Goal: Task Accomplishment & Management: Use online tool/utility

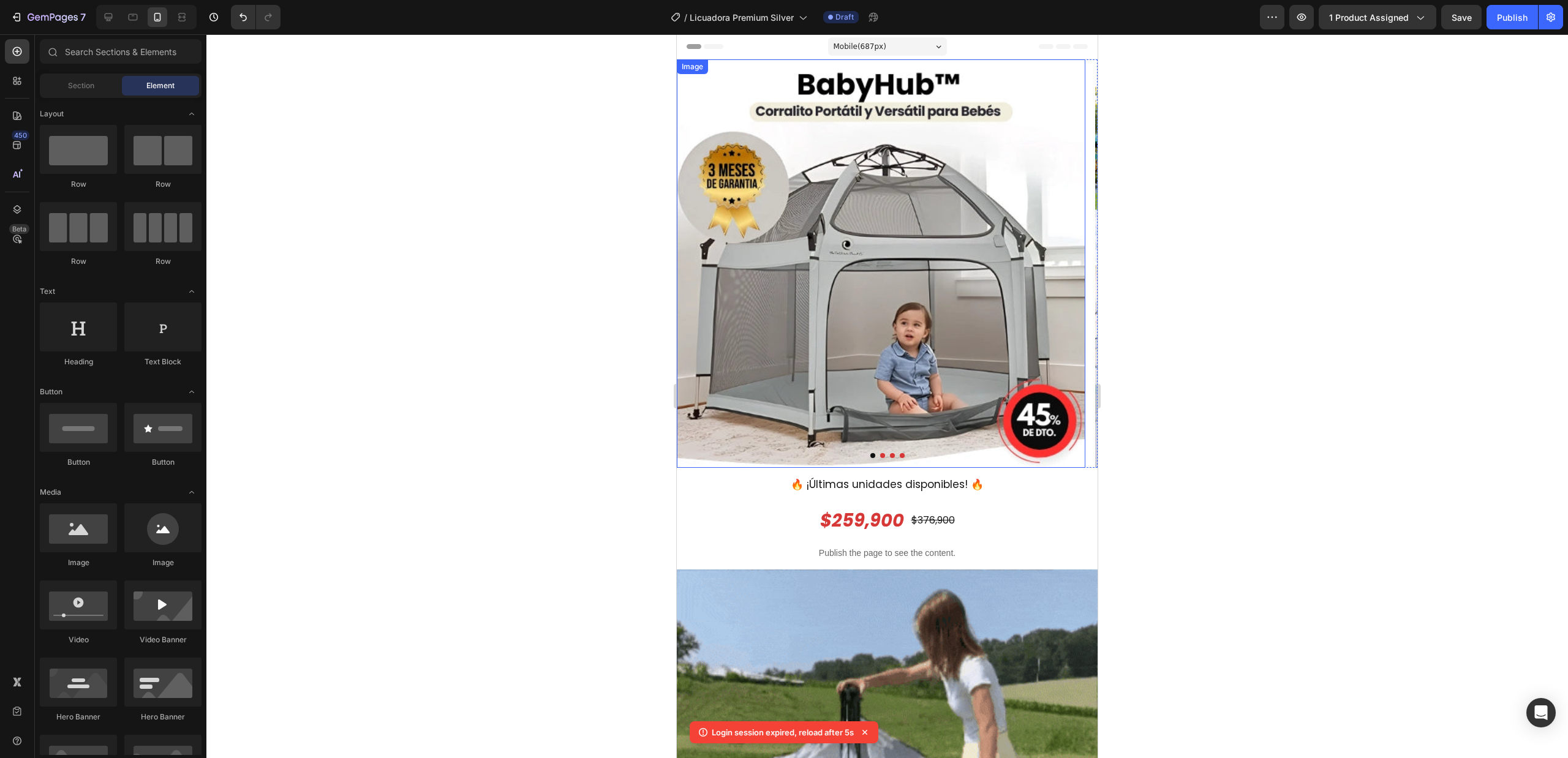
click at [859, 154] on img at bounding box center [881, 264] width 408 height 408
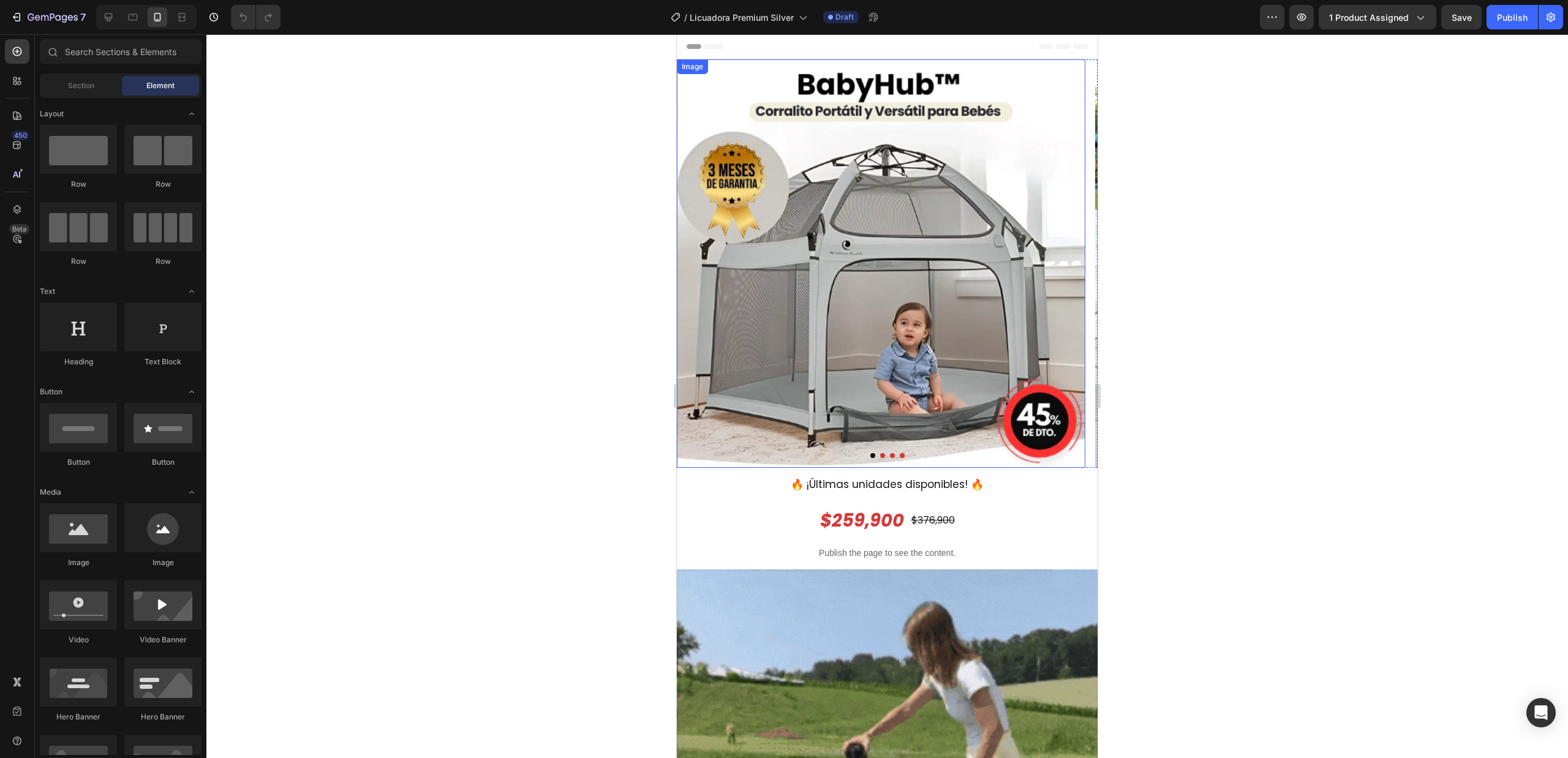
click at [974, 246] on img at bounding box center [881, 264] width 408 height 408
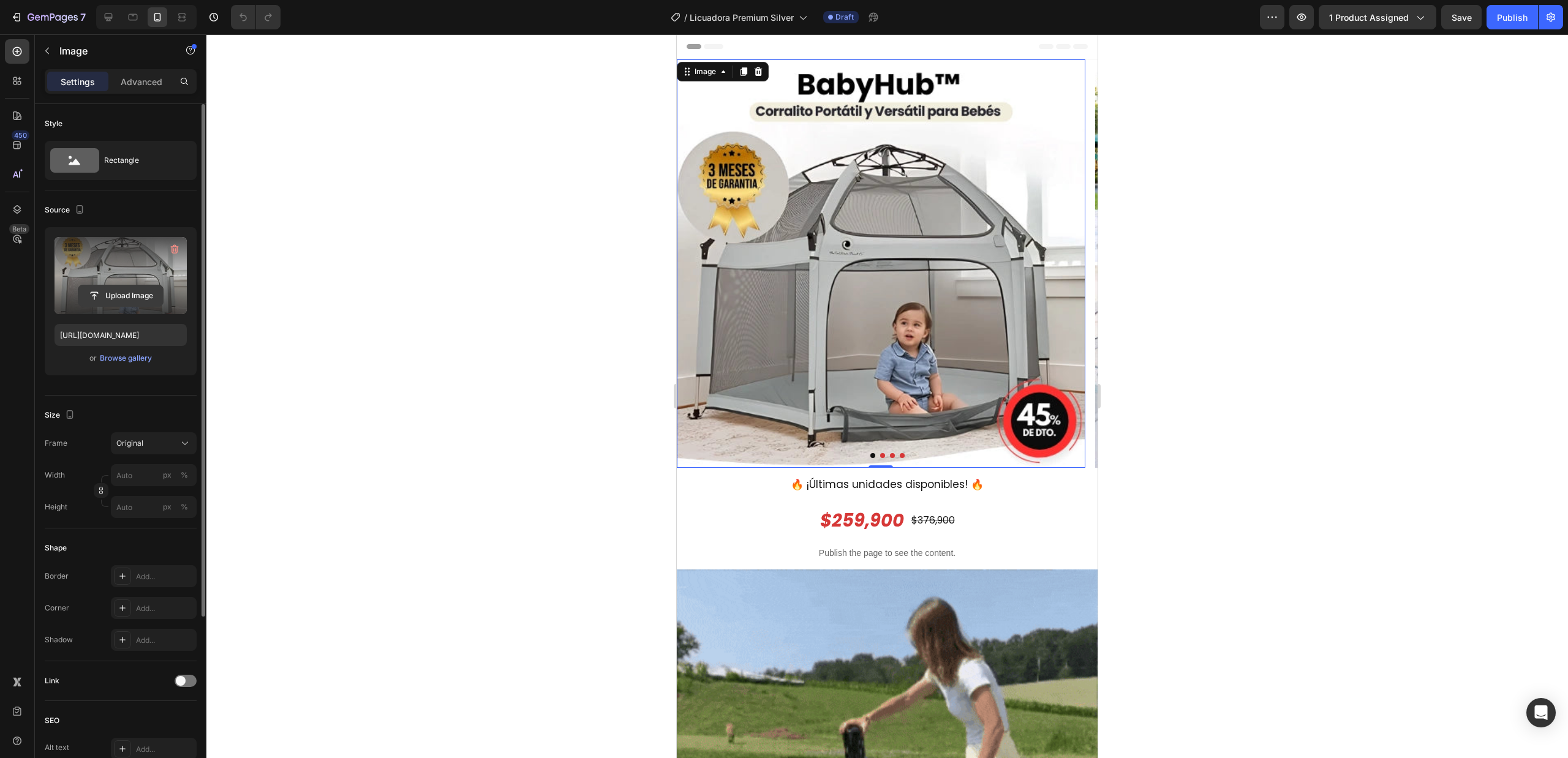
click at [143, 304] on input "file" at bounding box center [121, 296] width 84 height 21
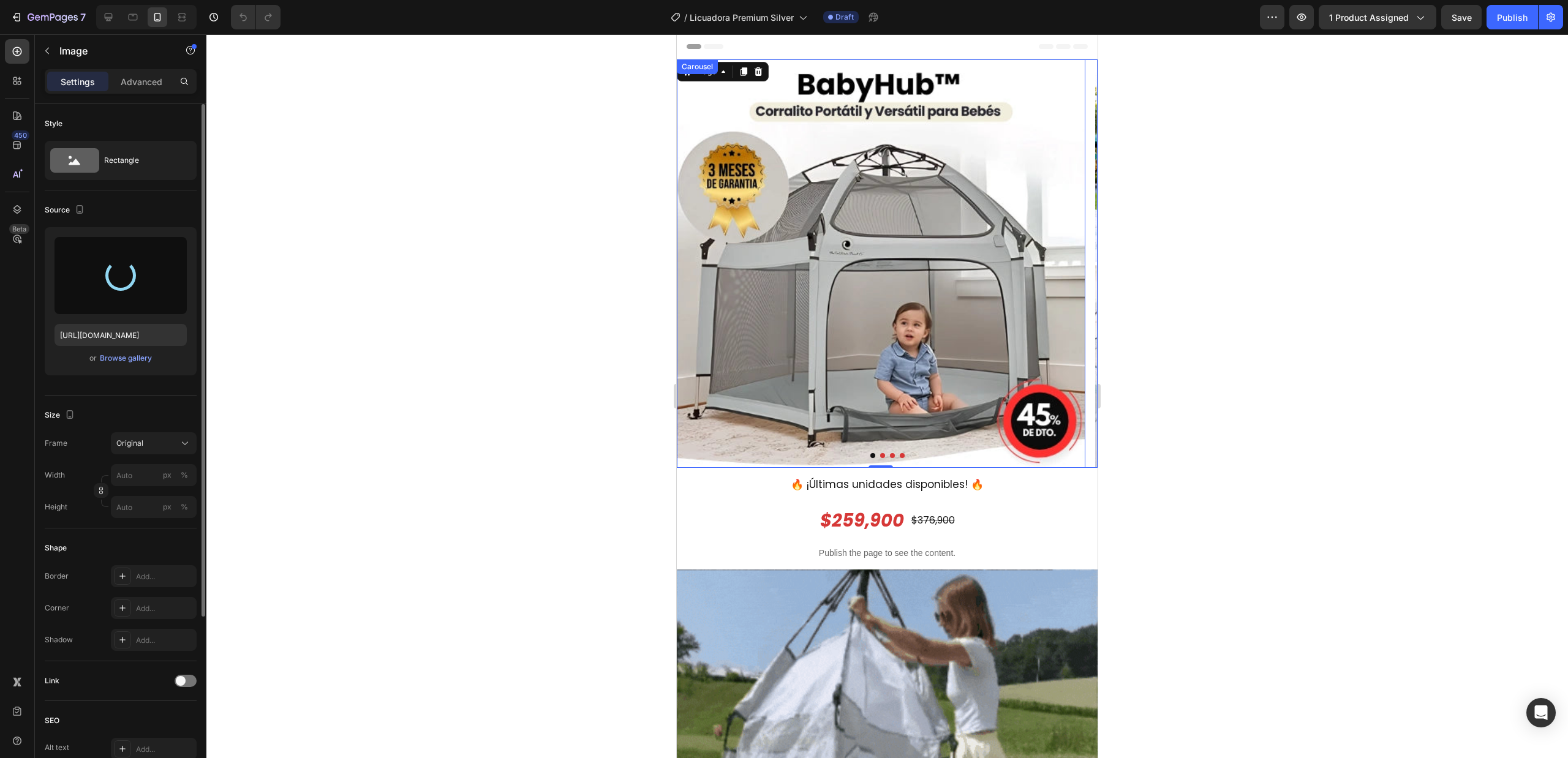
type input "https://cdn.shopify.com/s/files/1/0677/2601/6670/files/gempages_546459430783288…"
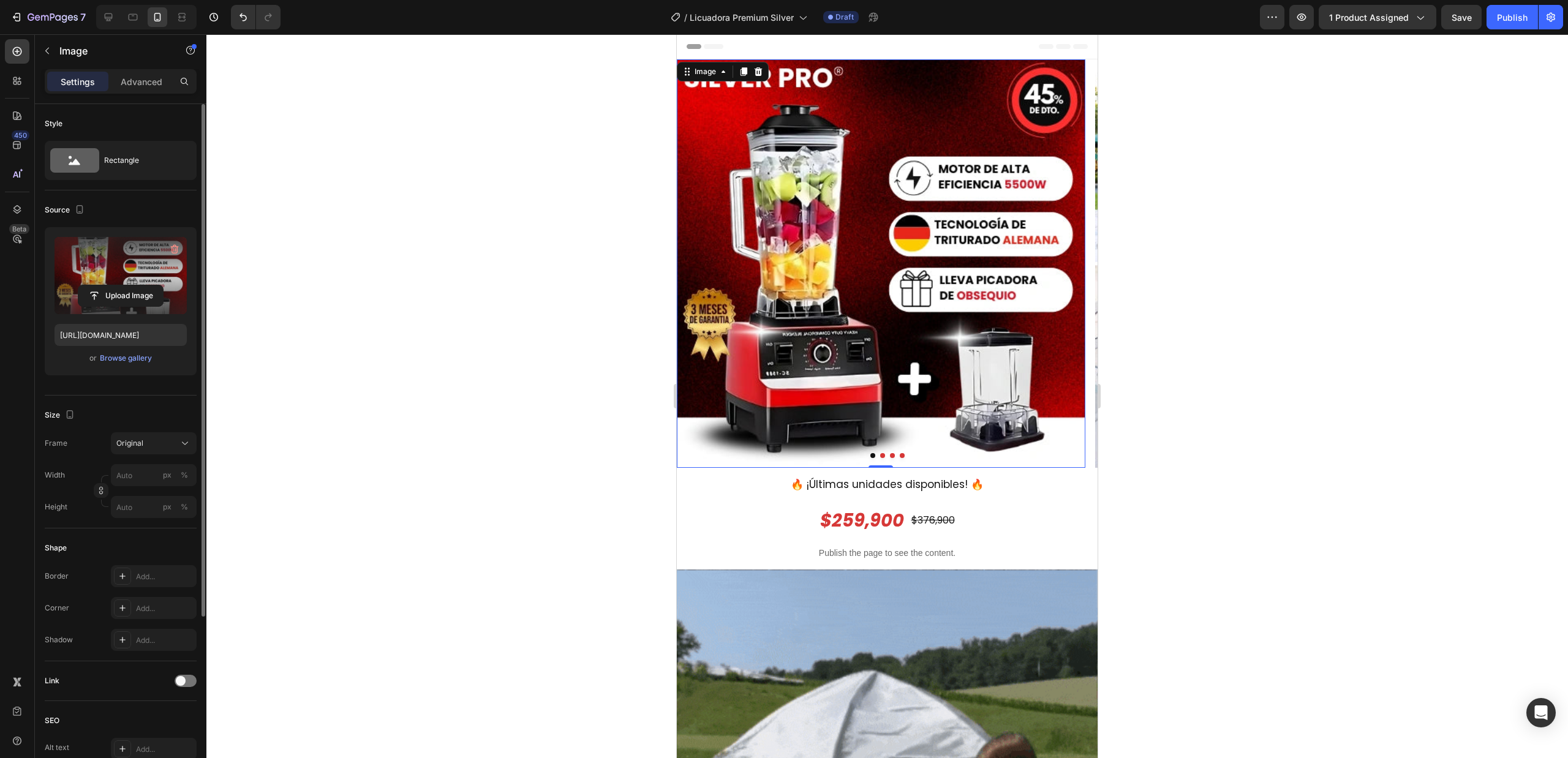
click at [1175, 270] on div at bounding box center [887, 396] width 1361 height 724
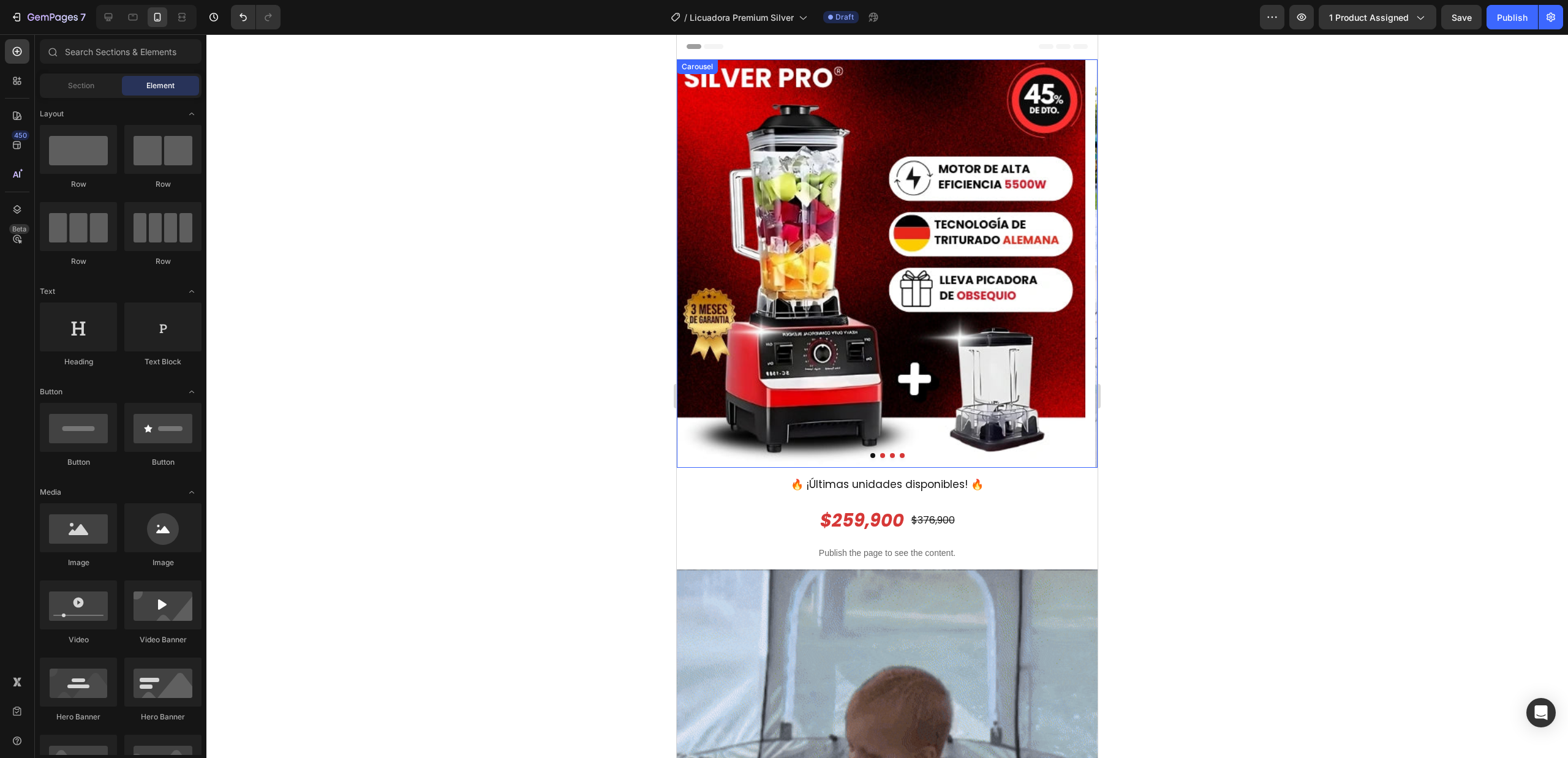
click at [1069, 265] on icon "Carousel Next Arrow" at bounding box center [1078, 264] width 17 height 17
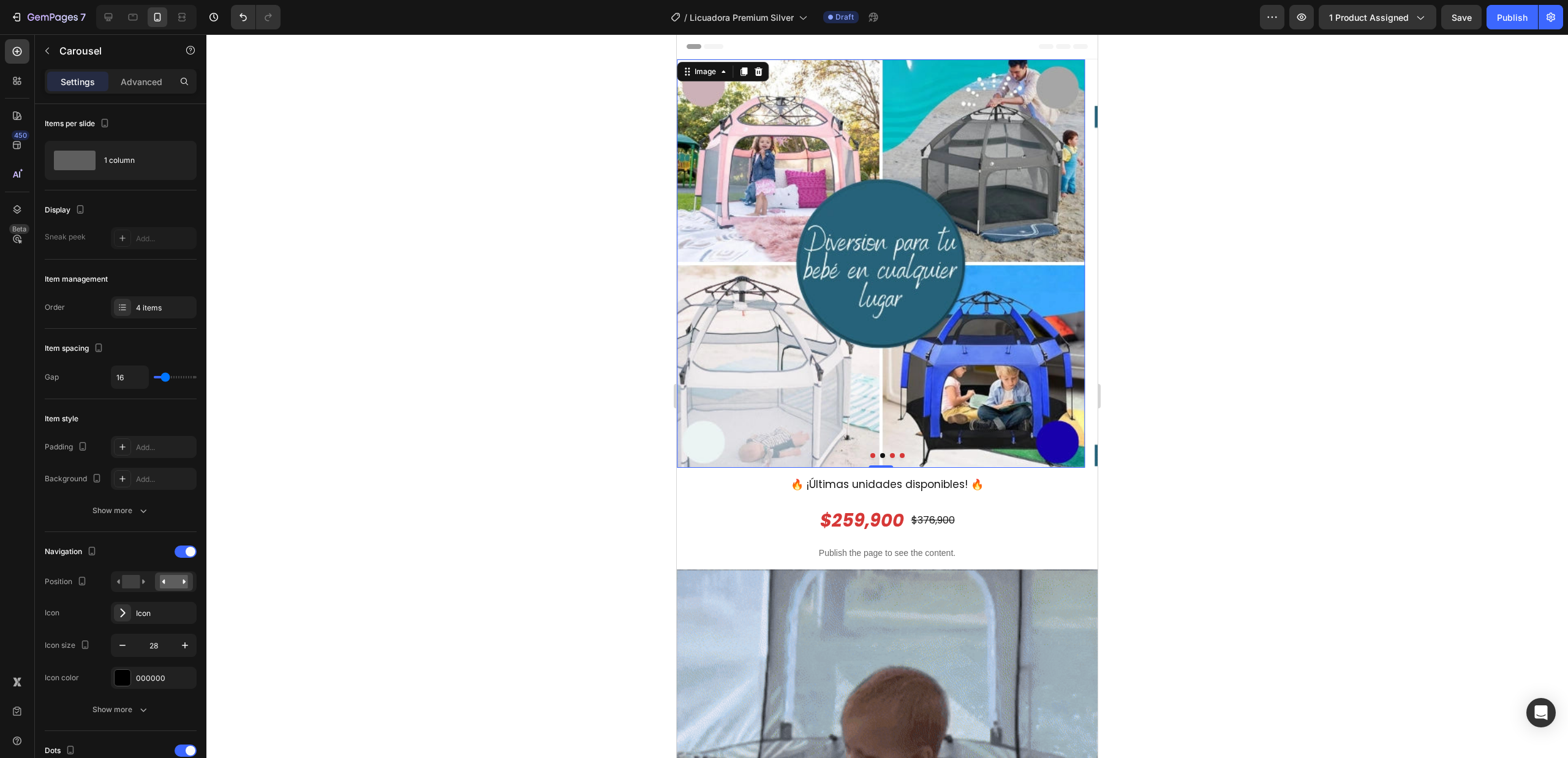
click at [961, 280] on img at bounding box center [881, 264] width 408 height 408
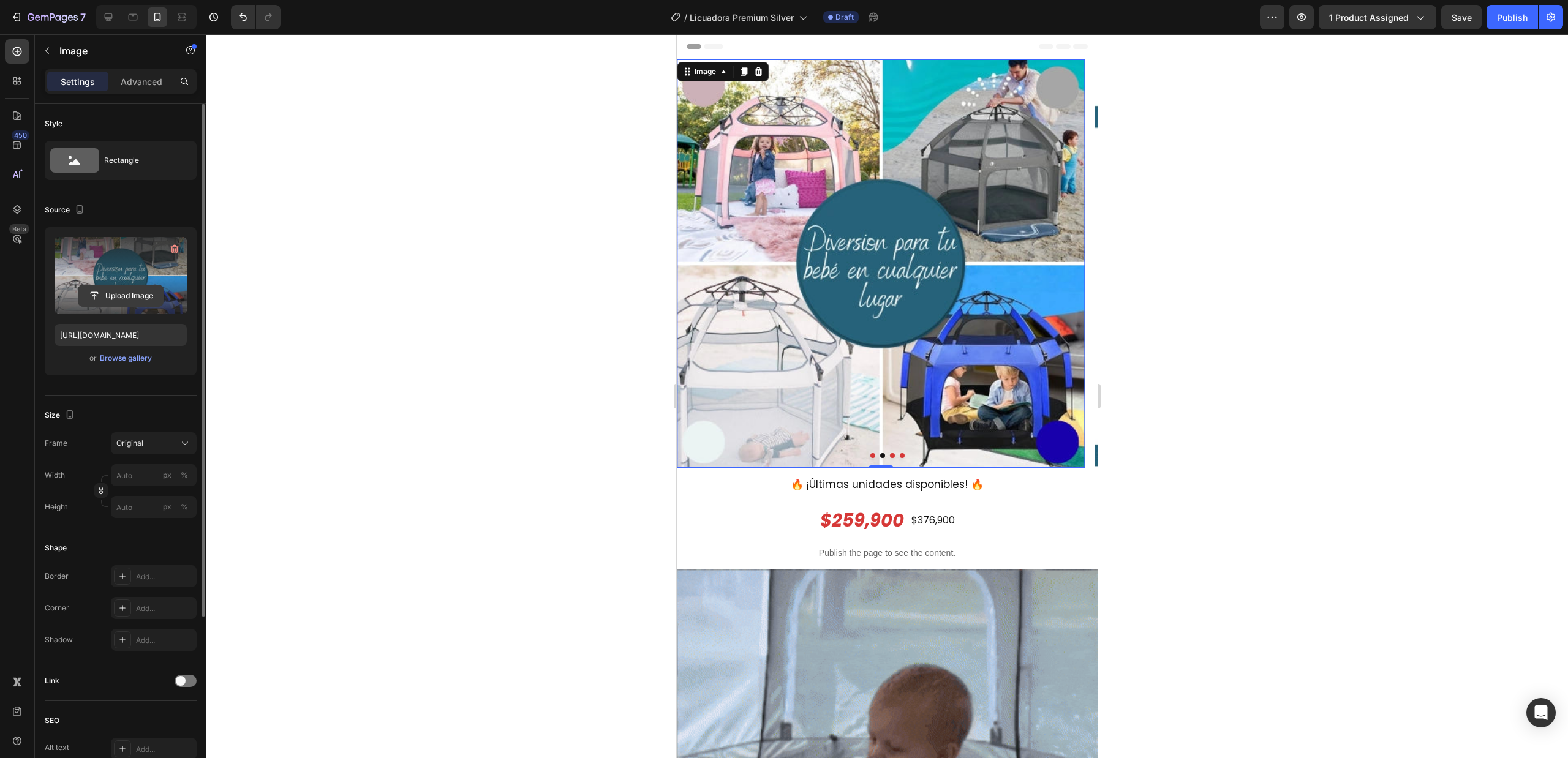
click at [135, 288] on input "file" at bounding box center [121, 296] width 84 height 21
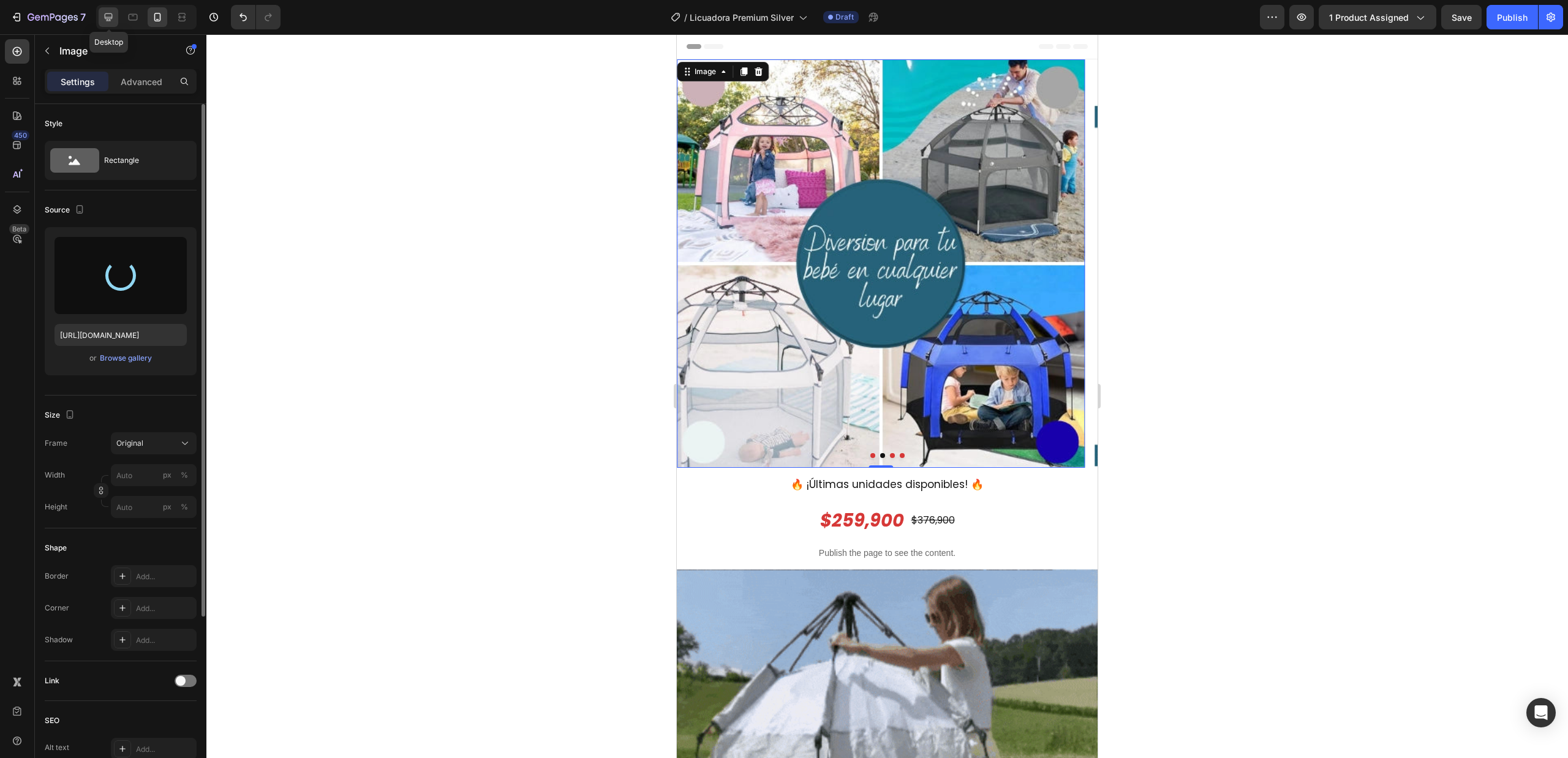
click at [114, 21] on icon at bounding box center [108, 17] width 12 height 12
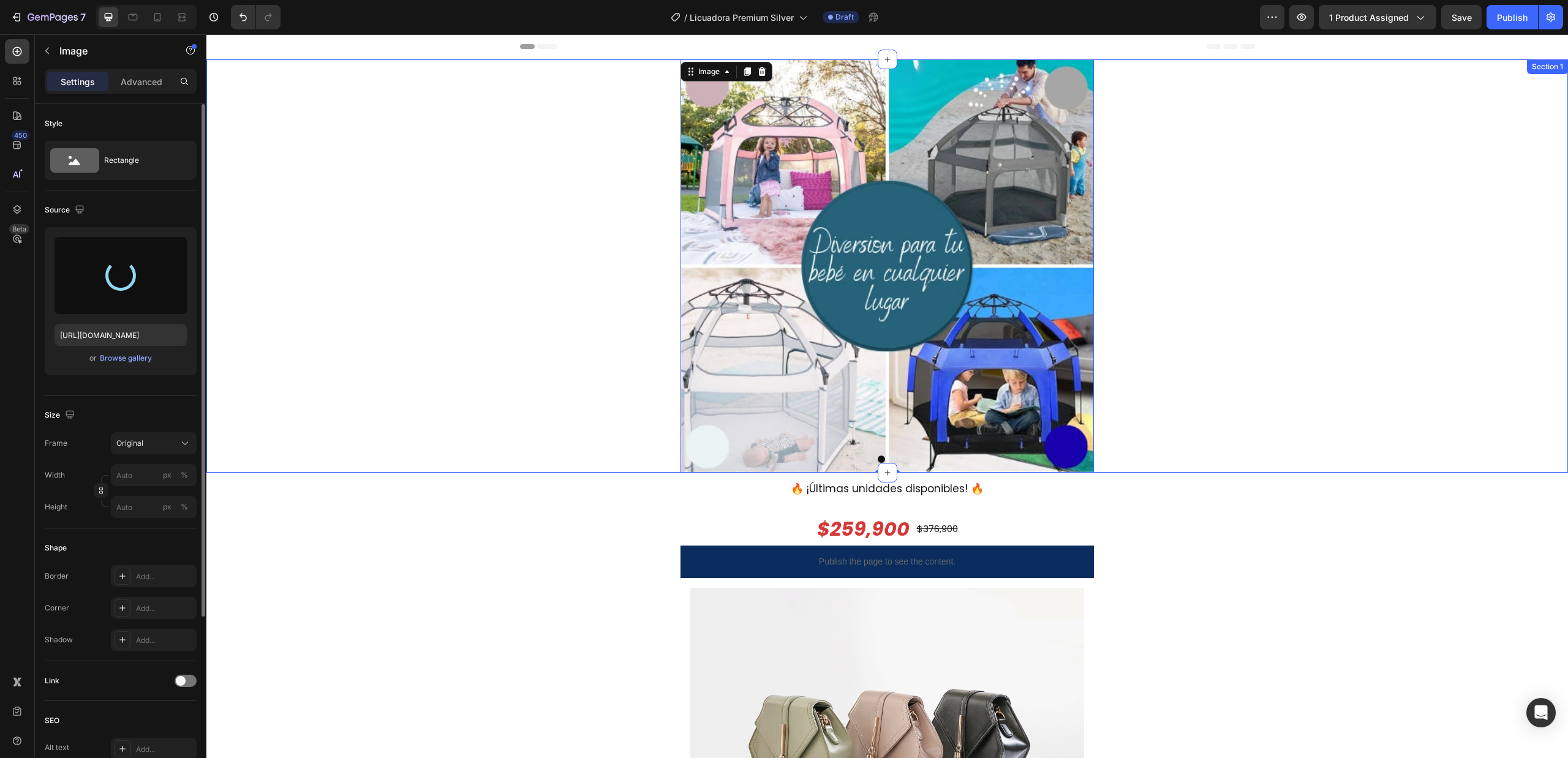
type input "https://cdn.shopify.com/s/files/1/0677/2601/6670/files/gempages_546459430783288…"
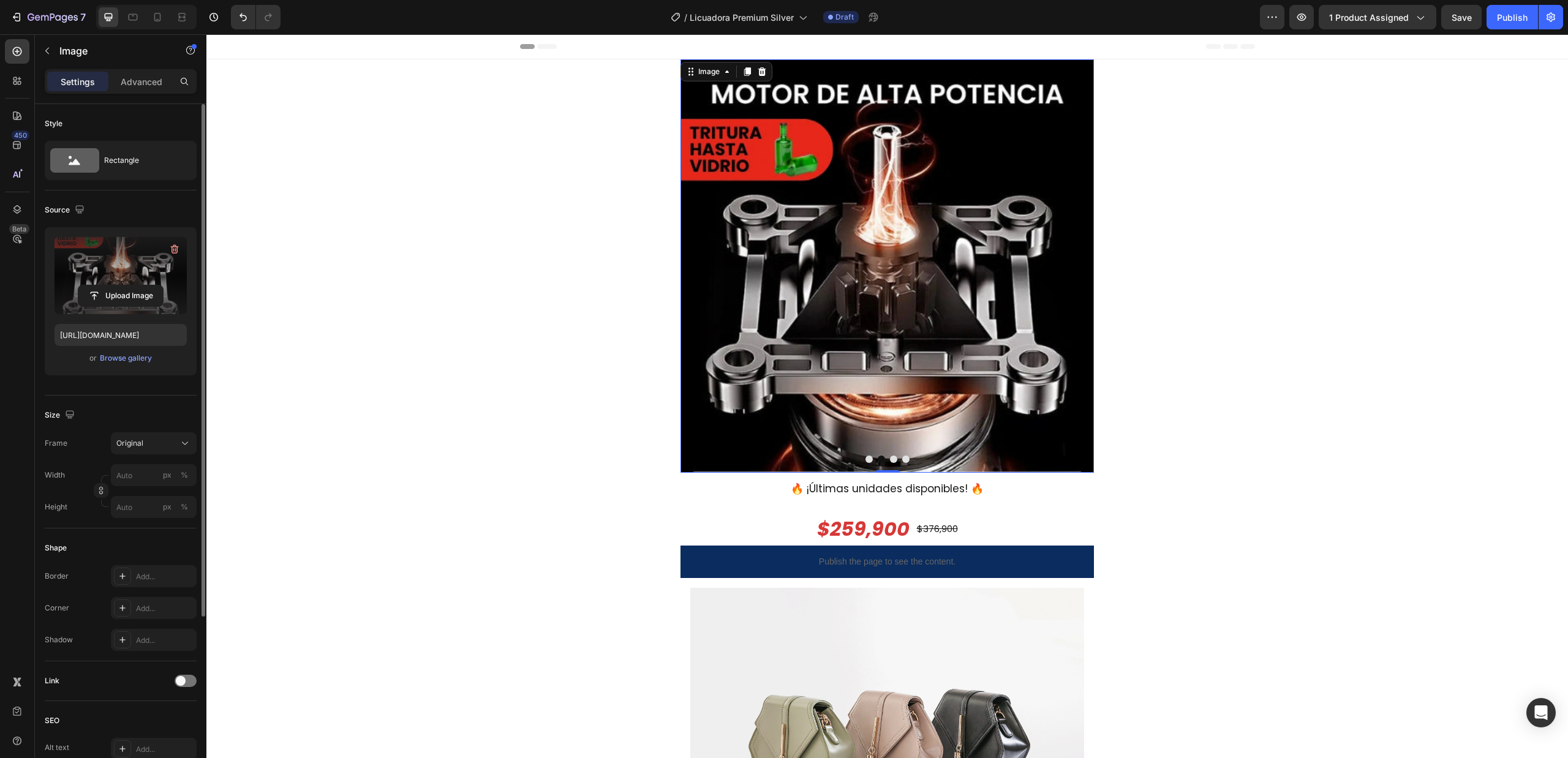
click at [987, 280] on img at bounding box center [887, 266] width 413 height 413
click at [699, 265] on icon "Carousel Back Arrow" at bounding box center [700, 267] width 17 height 17
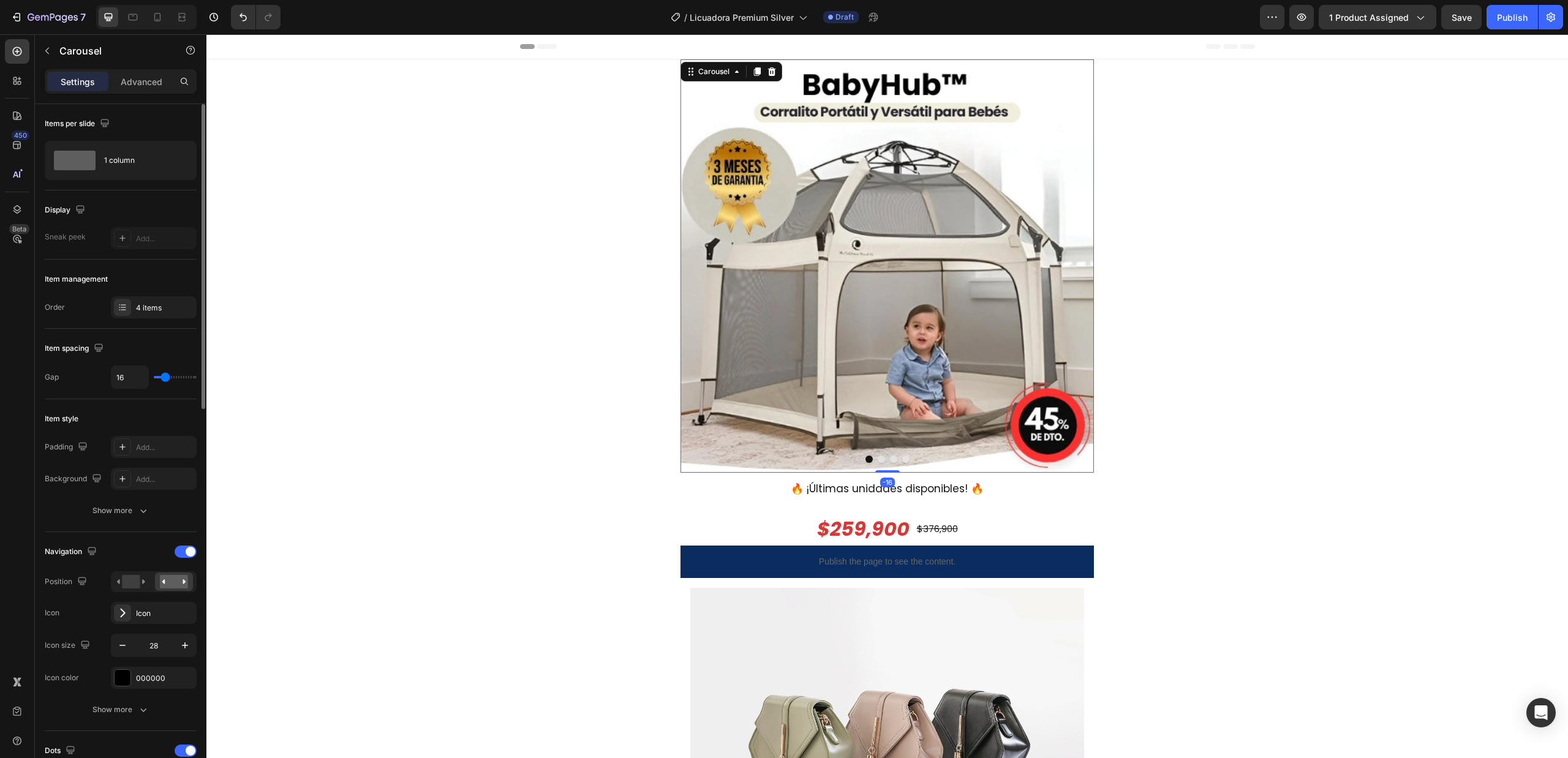
click at [699, 265] on icon "Carousel Back Arrow" at bounding box center [700, 267] width 17 height 17
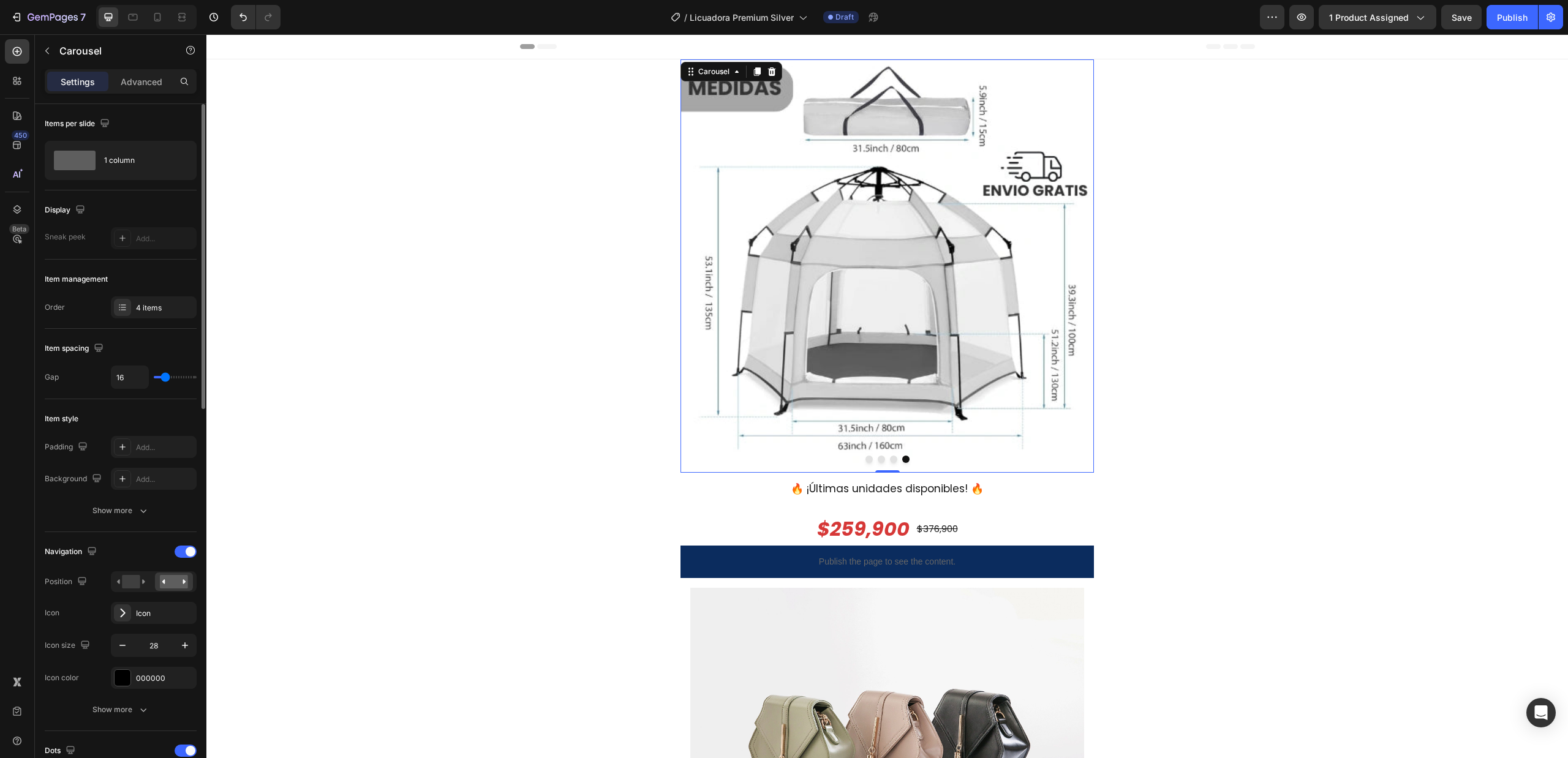
click at [1065, 261] on icon "Carousel Next Arrow" at bounding box center [1074, 267] width 17 height 17
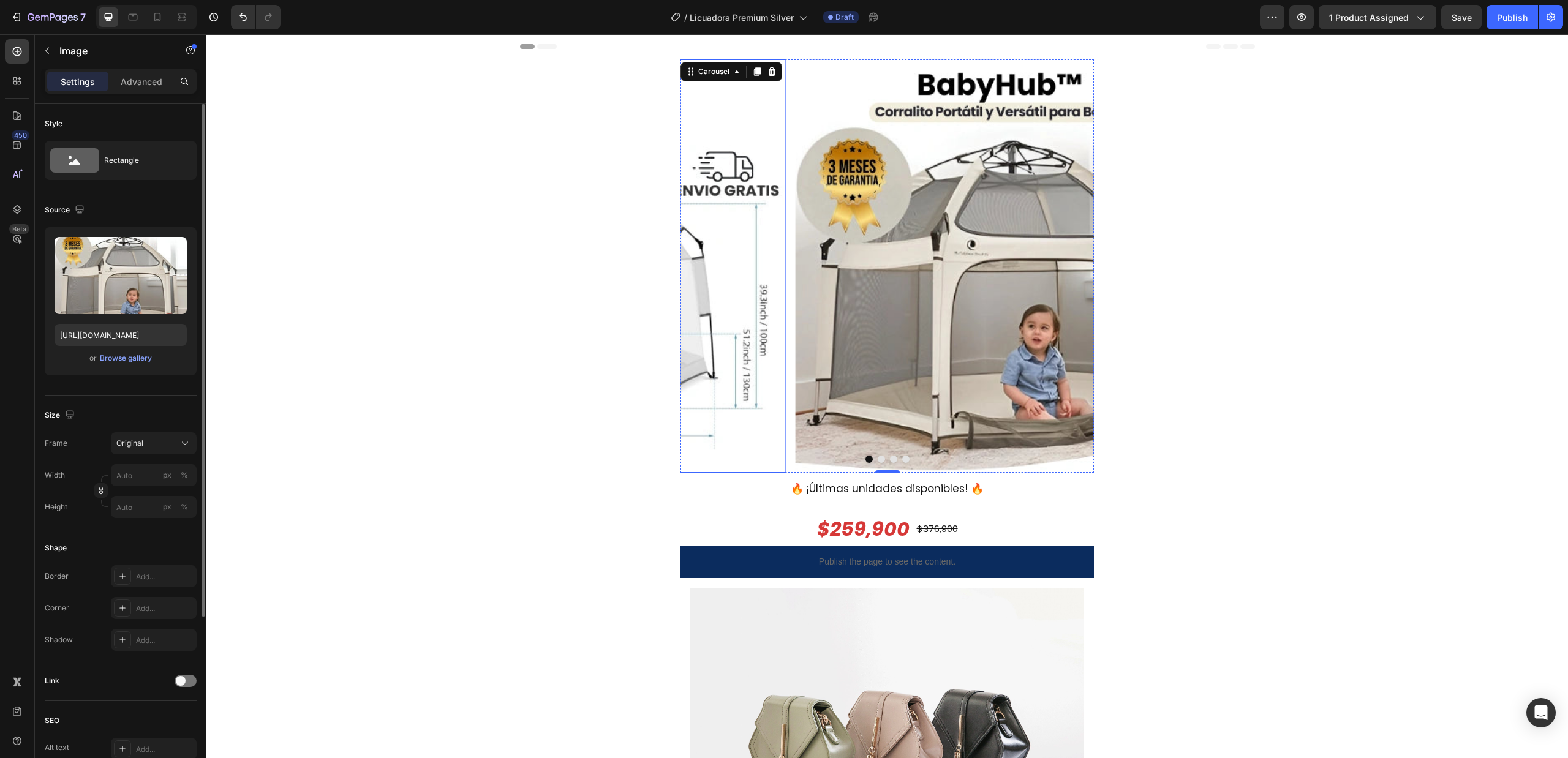
click at [834, 282] on img at bounding box center [1002, 266] width 413 height 413
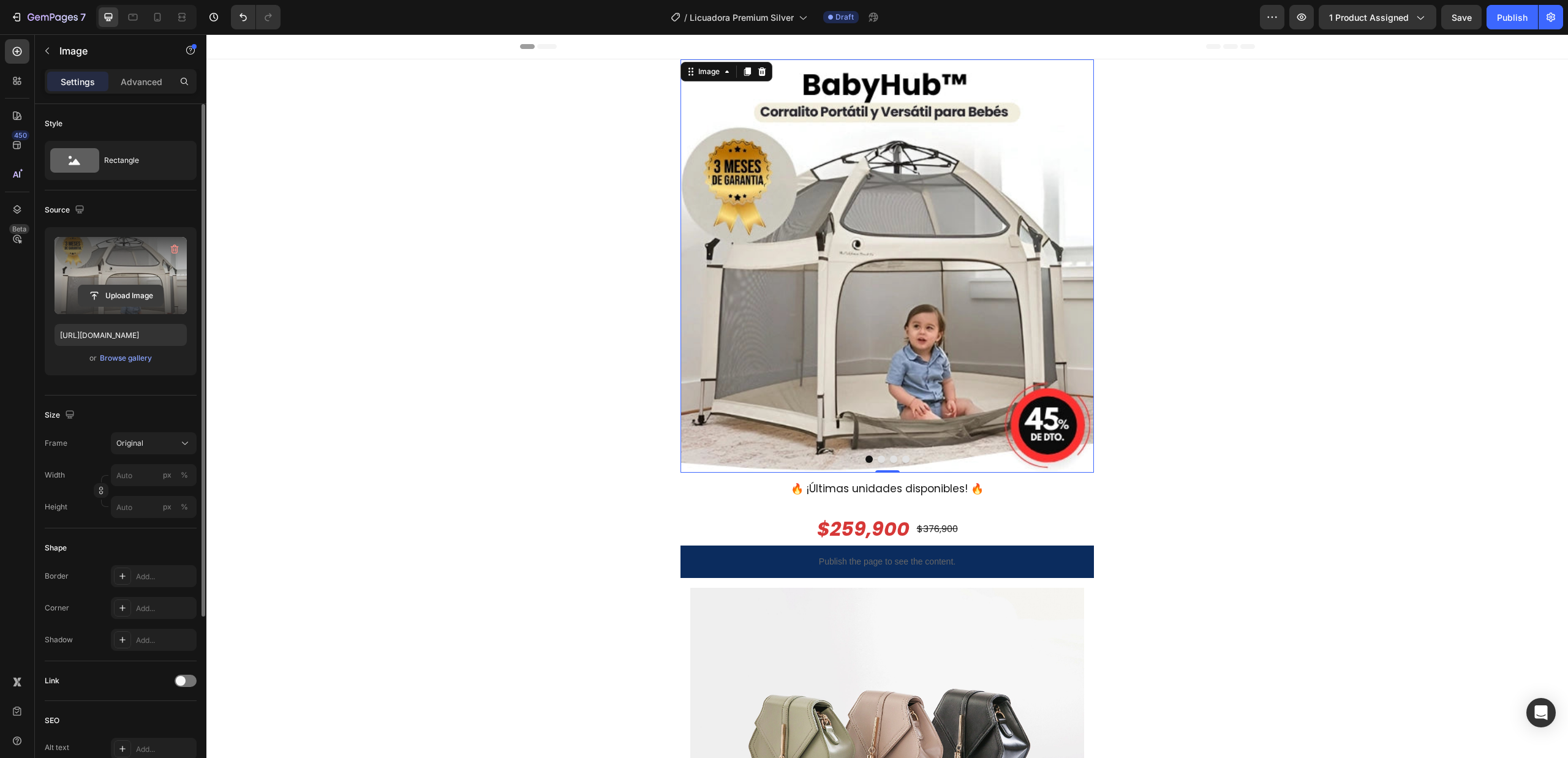
click at [142, 298] on input "file" at bounding box center [121, 296] width 84 height 21
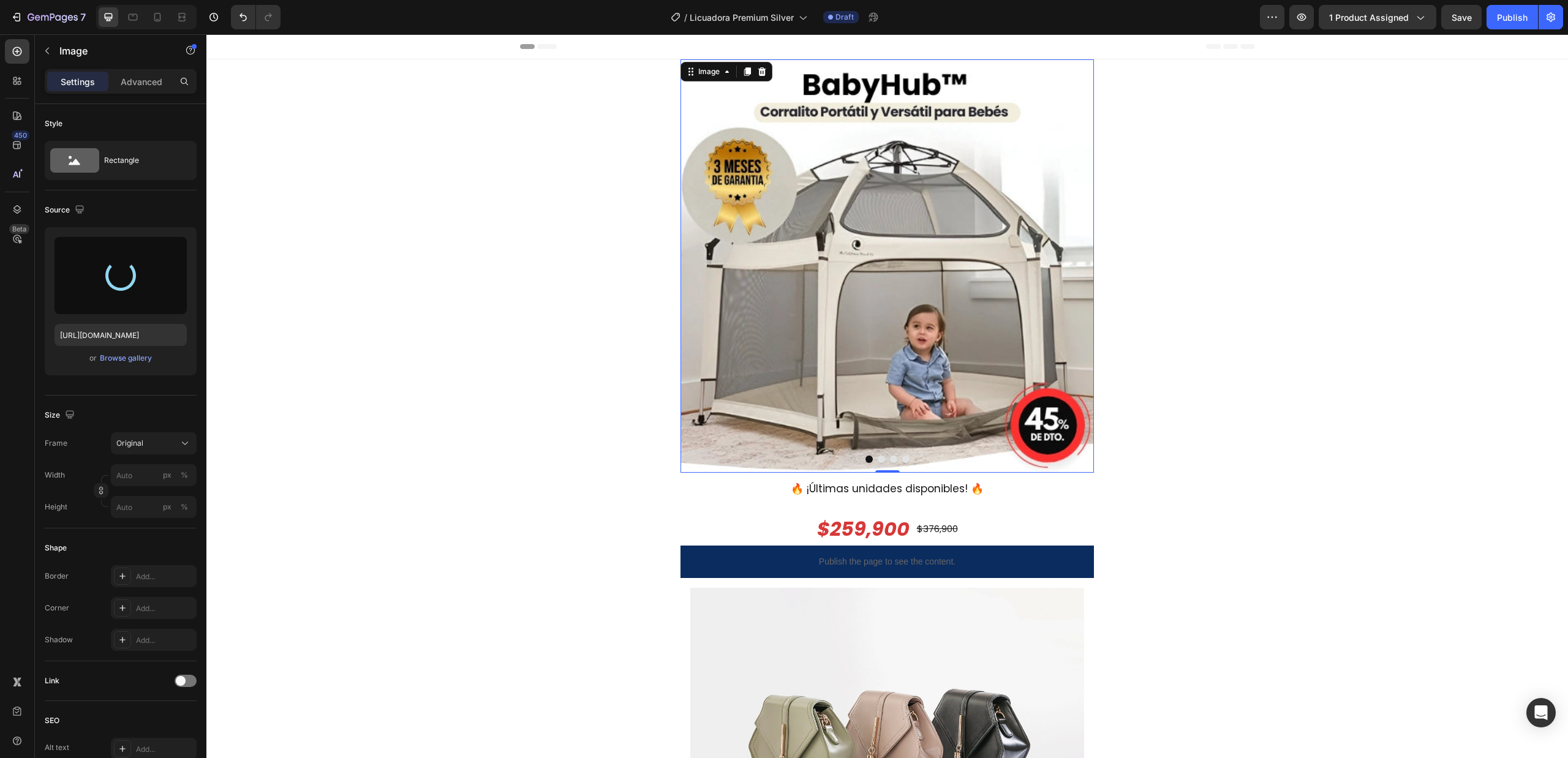
type input "https://cdn.shopify.com/s/files/1/0677/2601/6670/files/gempages_546459430783288…"
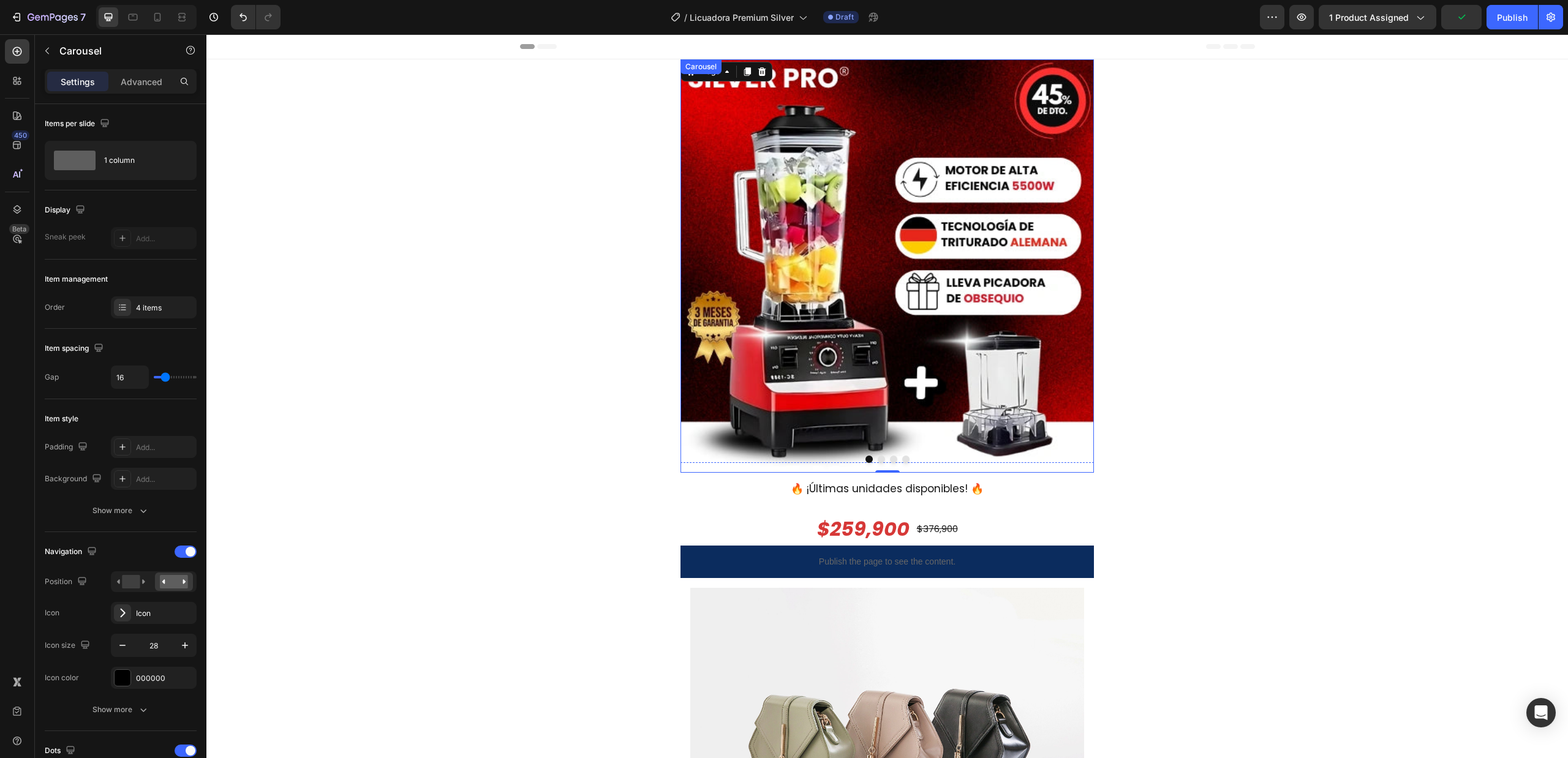
click at [1071, 266] on icon "Carousel Next Arrow" at bounding box center [1074, 265] width 6 height 12
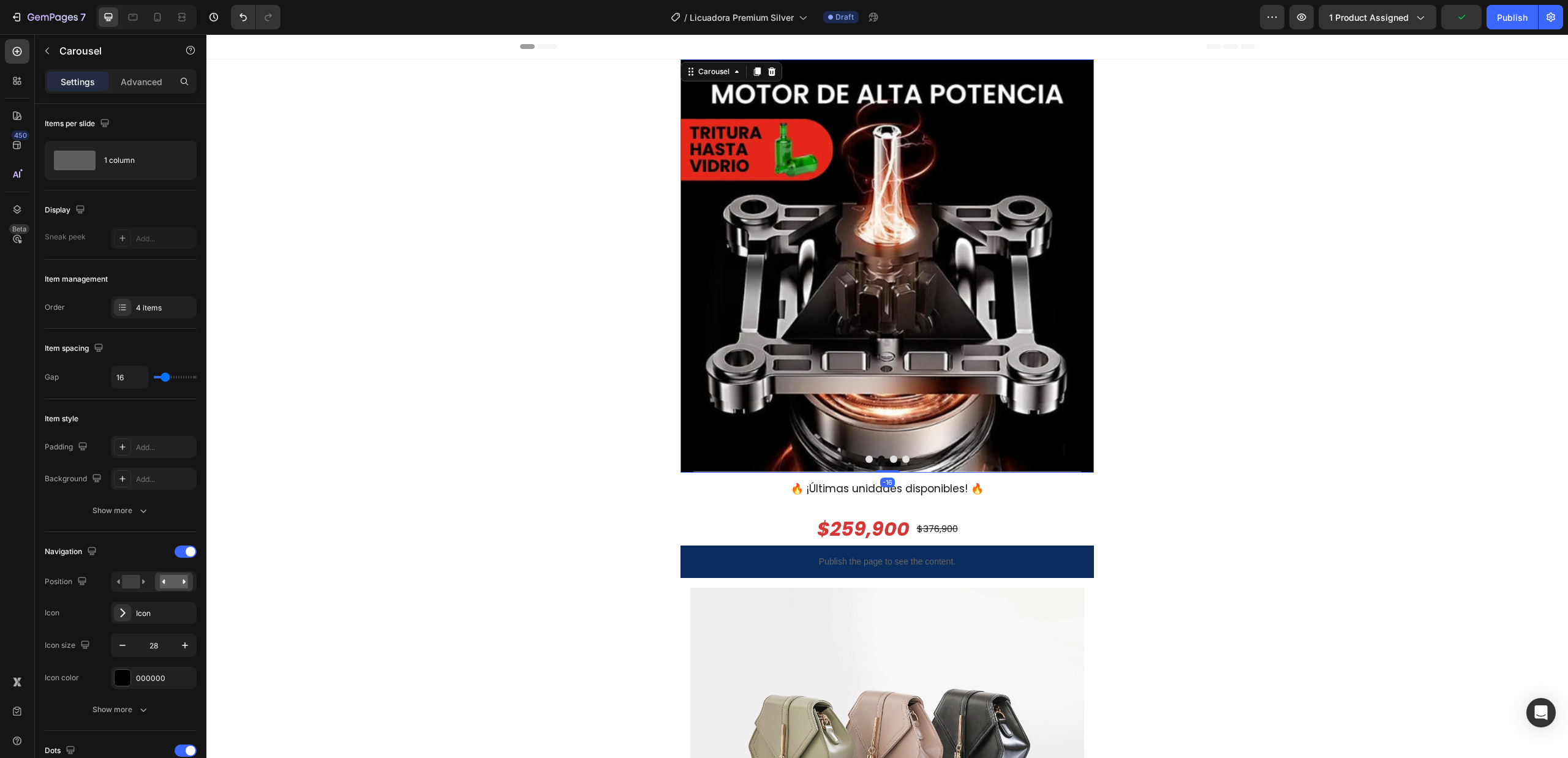
click at [1071, 266] on icon "Carousel Next Arrow" at bounding box center [1074, 265] width 6 height 12
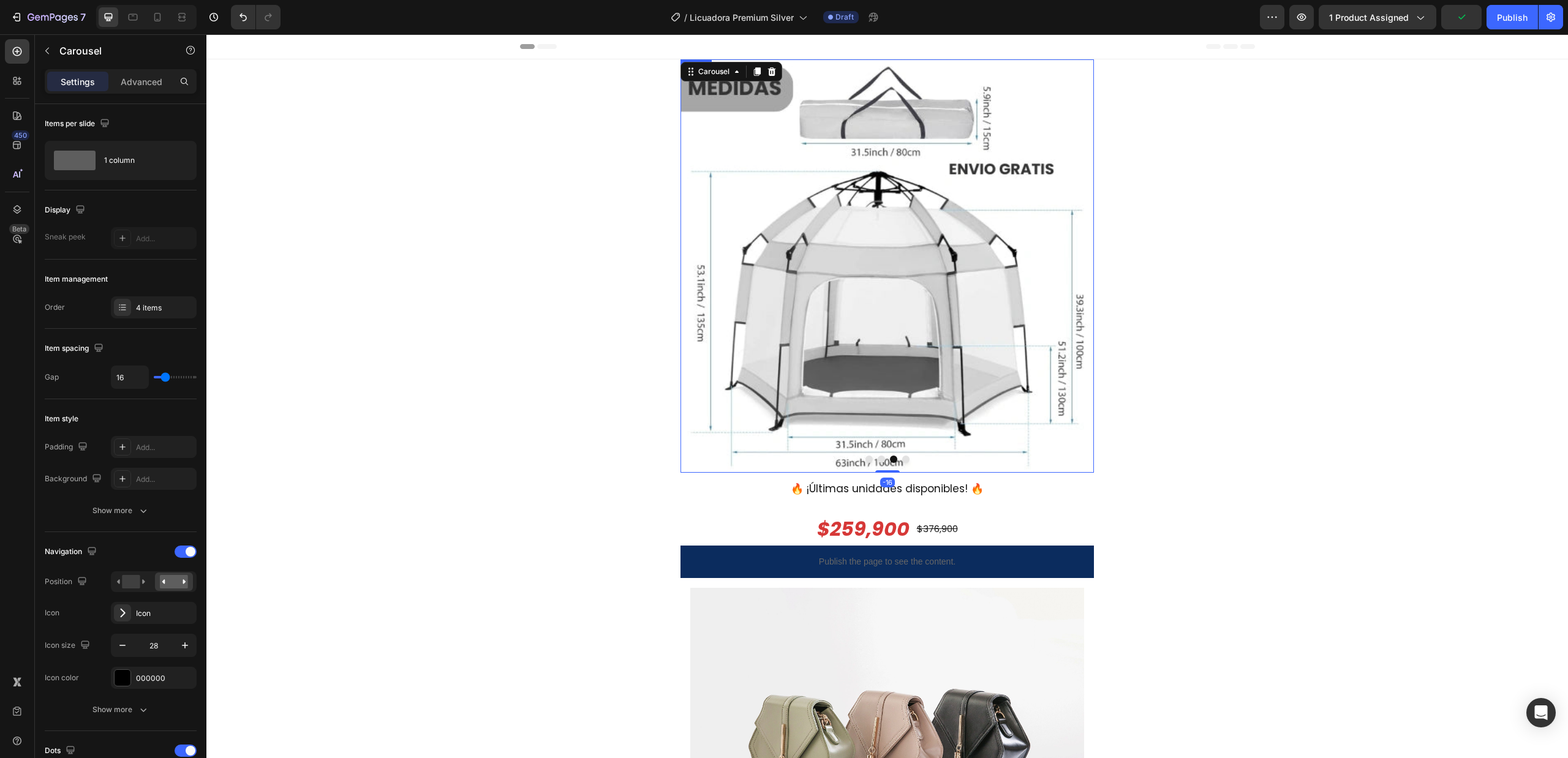
click at [941, 269] on img at bounding box center [887, 266] width 413 height 413
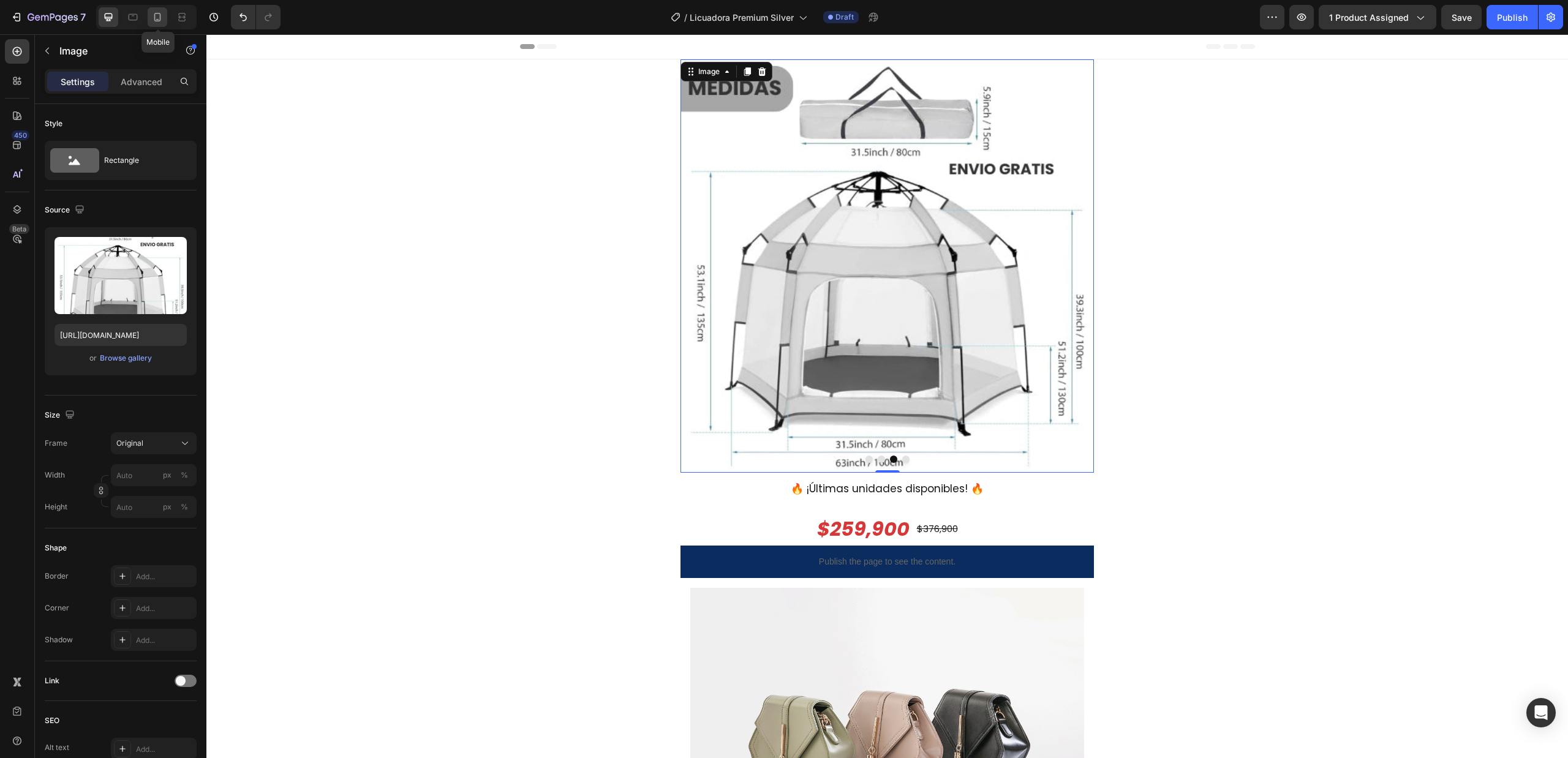
click at [164, 17] on div at bounding box center [157, 17] width 20 height 20
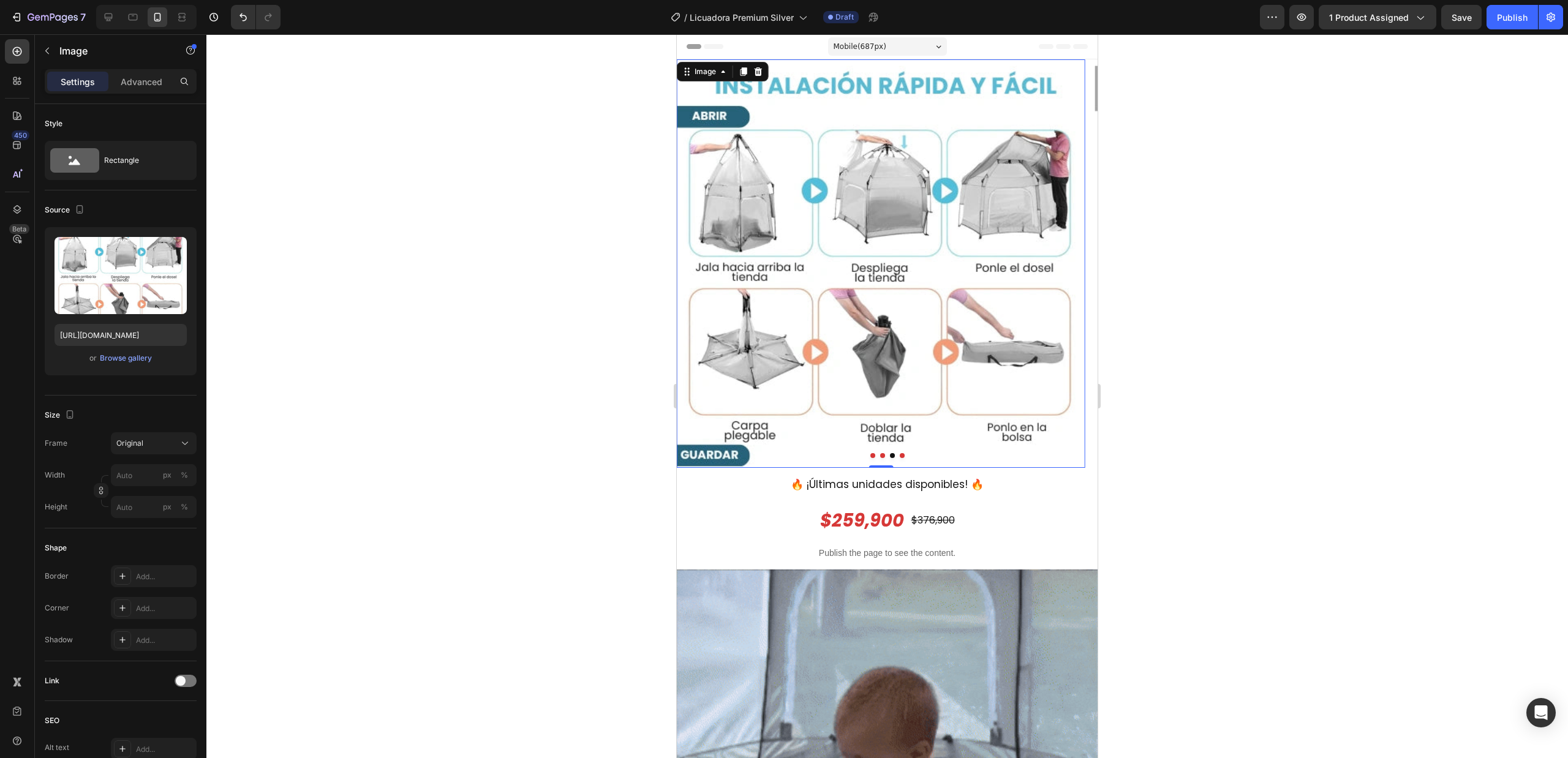
click at [849, 305] on img at bounding box center [881, 264] width 408 height 408
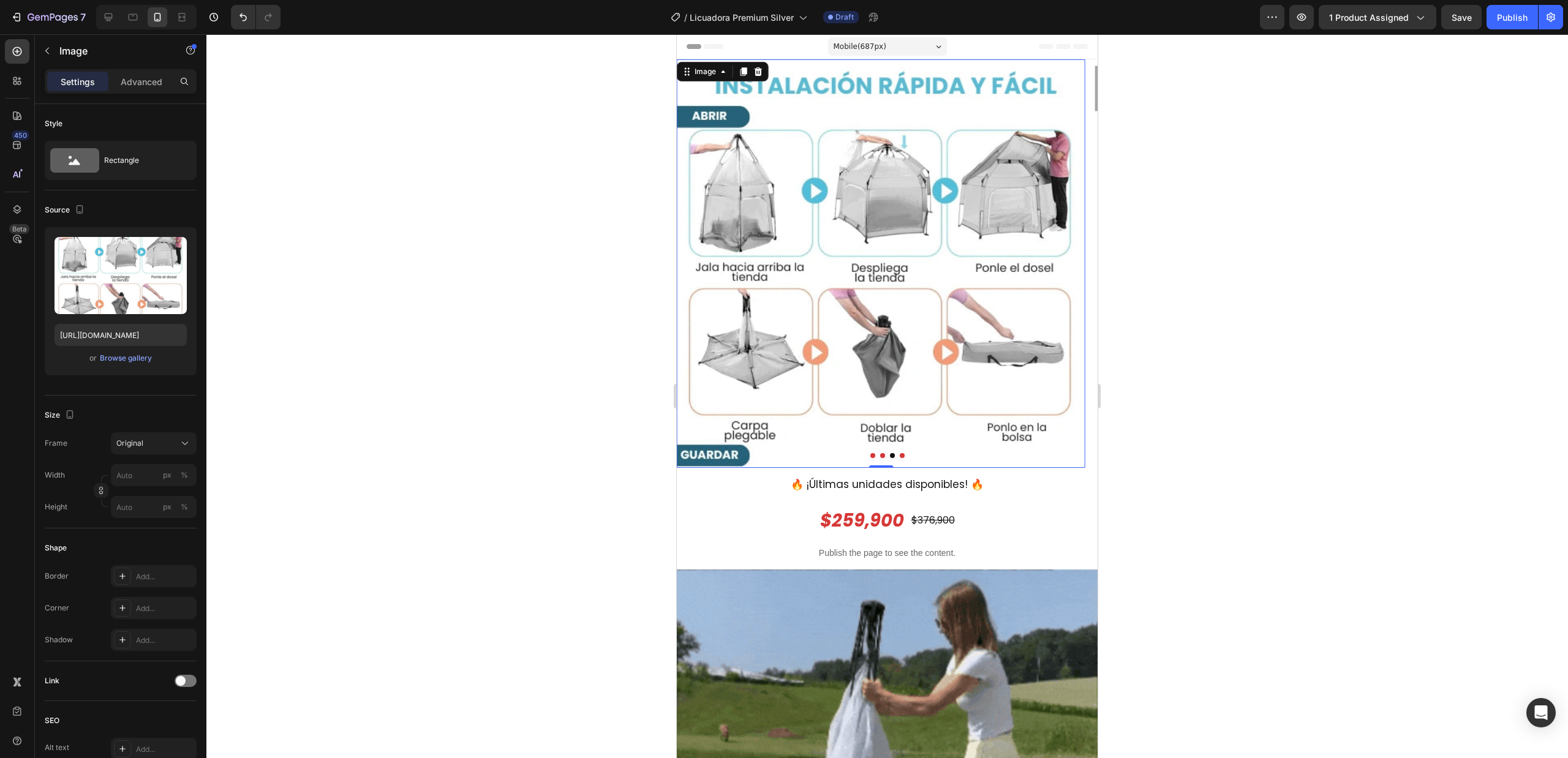
click at [890, 282] on img at bounding box center [881, 264] width 408 height 408
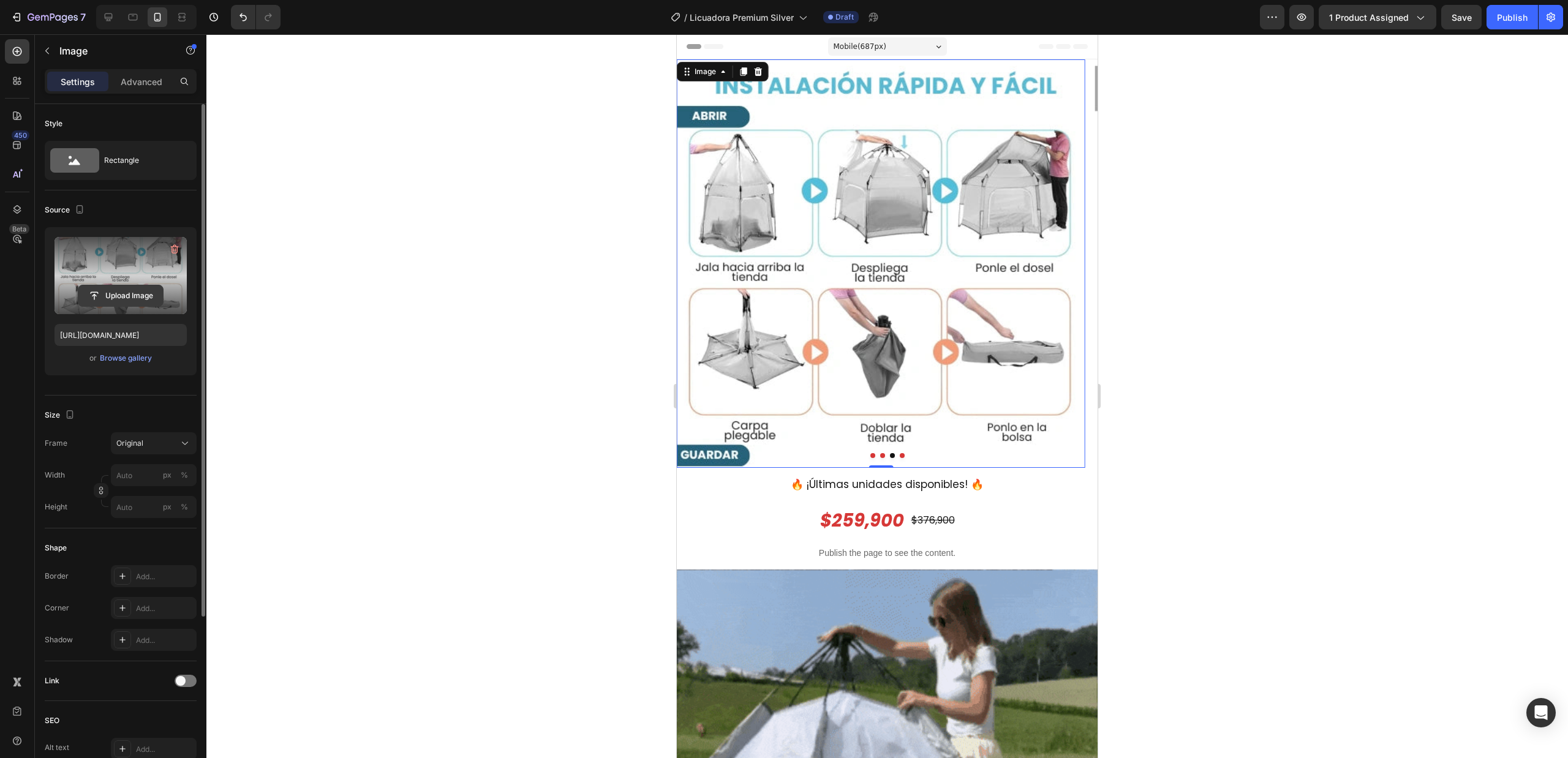
click at [131, 300] on input "file" at bounding box center [121, 296] width 84 height 21
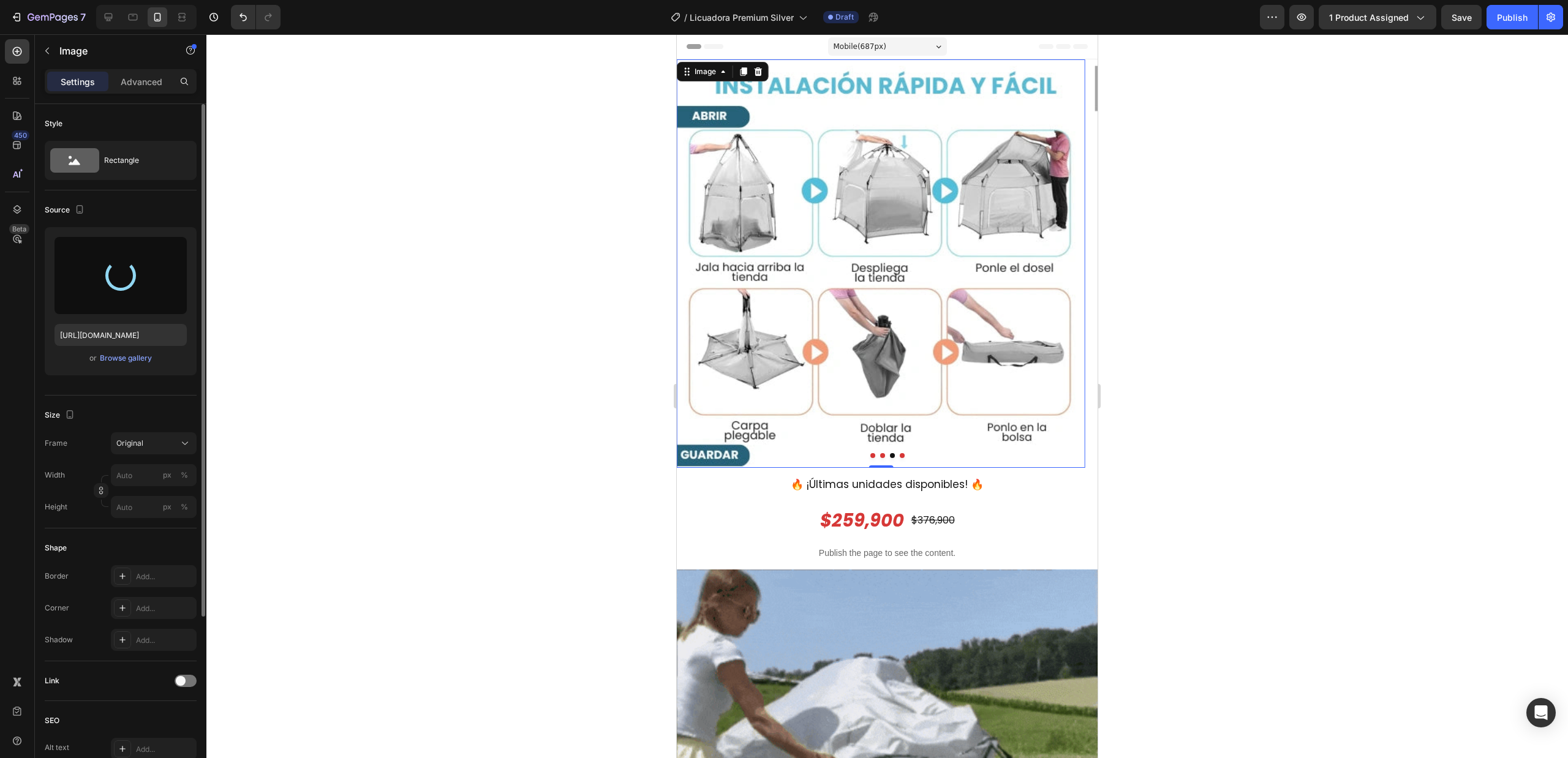
type input "https://cdn.shopify.com/s/files/1/0677/2601/6670/files/gempages_546459430783288…"
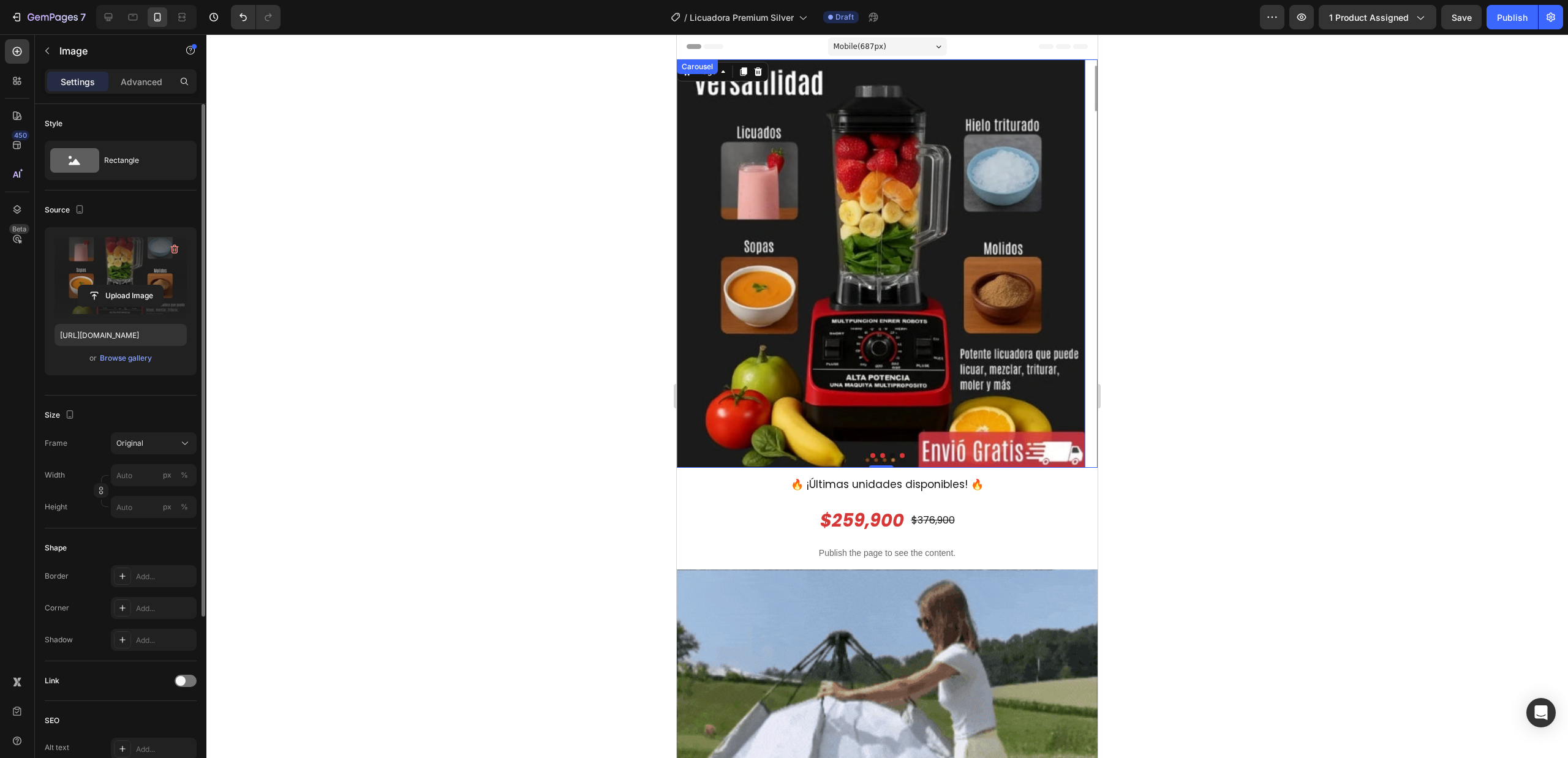
click at [1069, 261] on icon "Carousel Next Arrow" at bounding box center [1078, 264] width 17 height 17
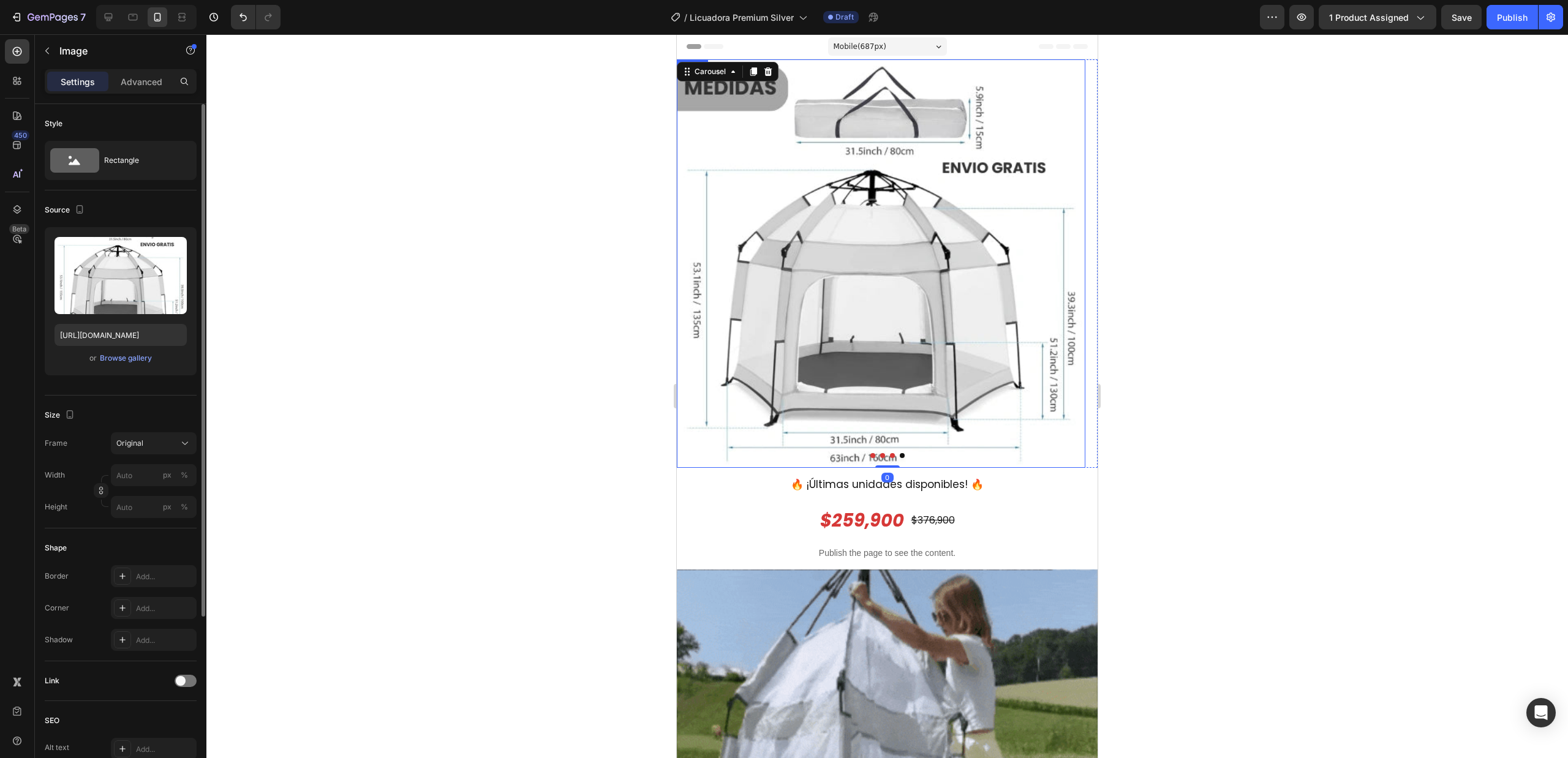
click at [944, 265] on img at bounding box center [881, 264] width 408 height 408
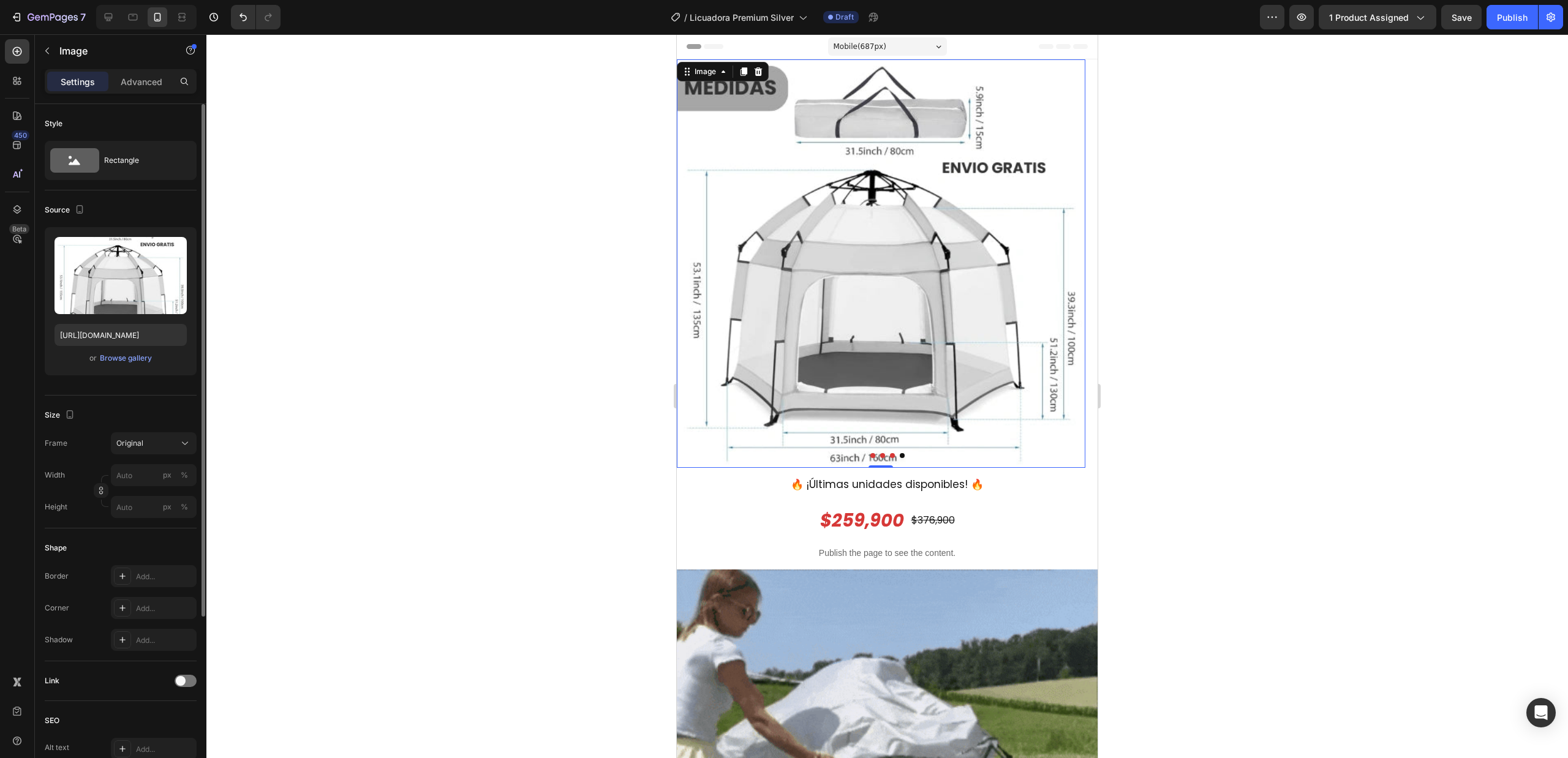
click at [937, 221] on img at bounding box center [881, 264] width 408 height 408
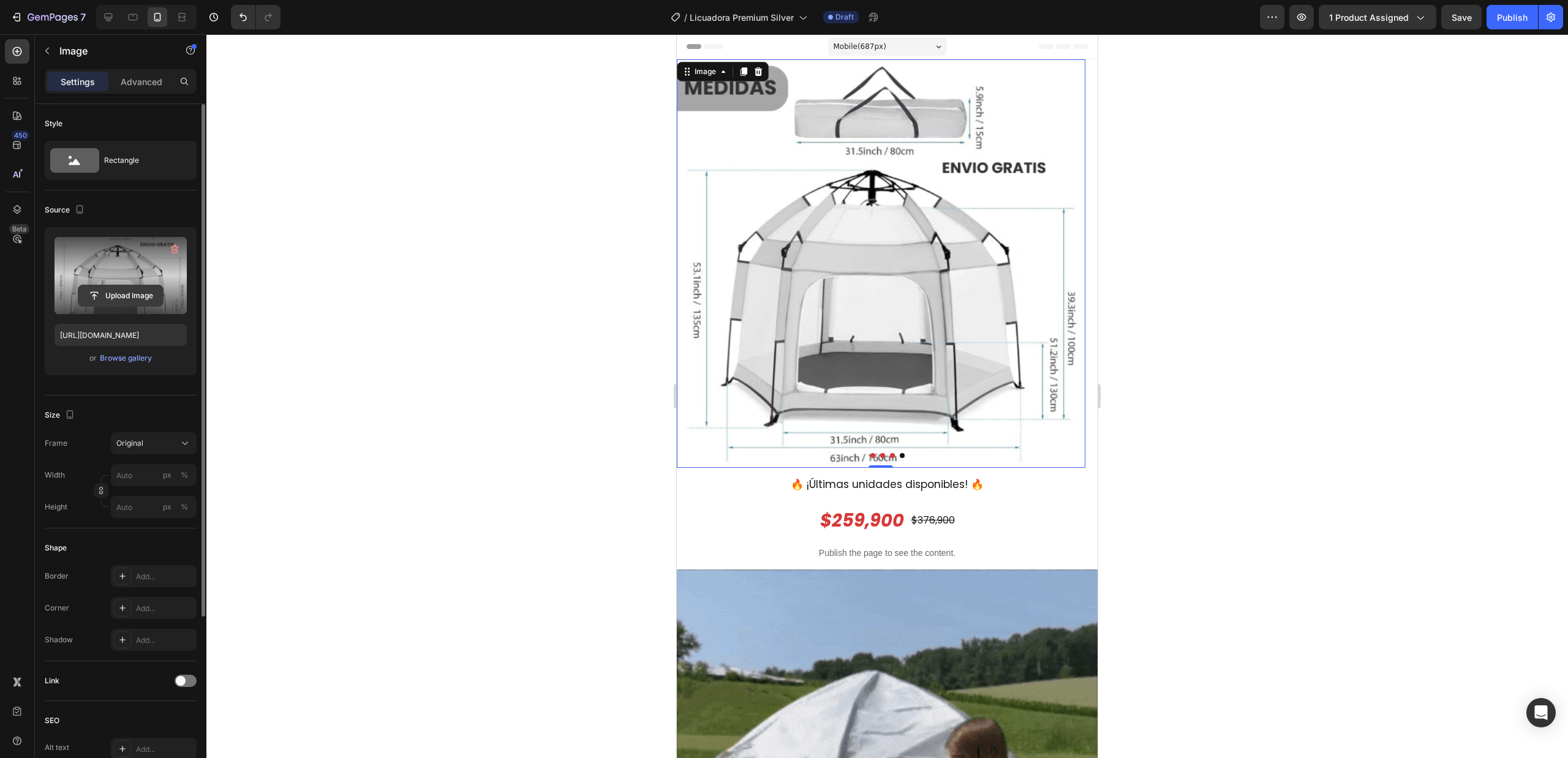
click at [138, 292] on input "file" at bounding box center [121, 296] width 84 height 21
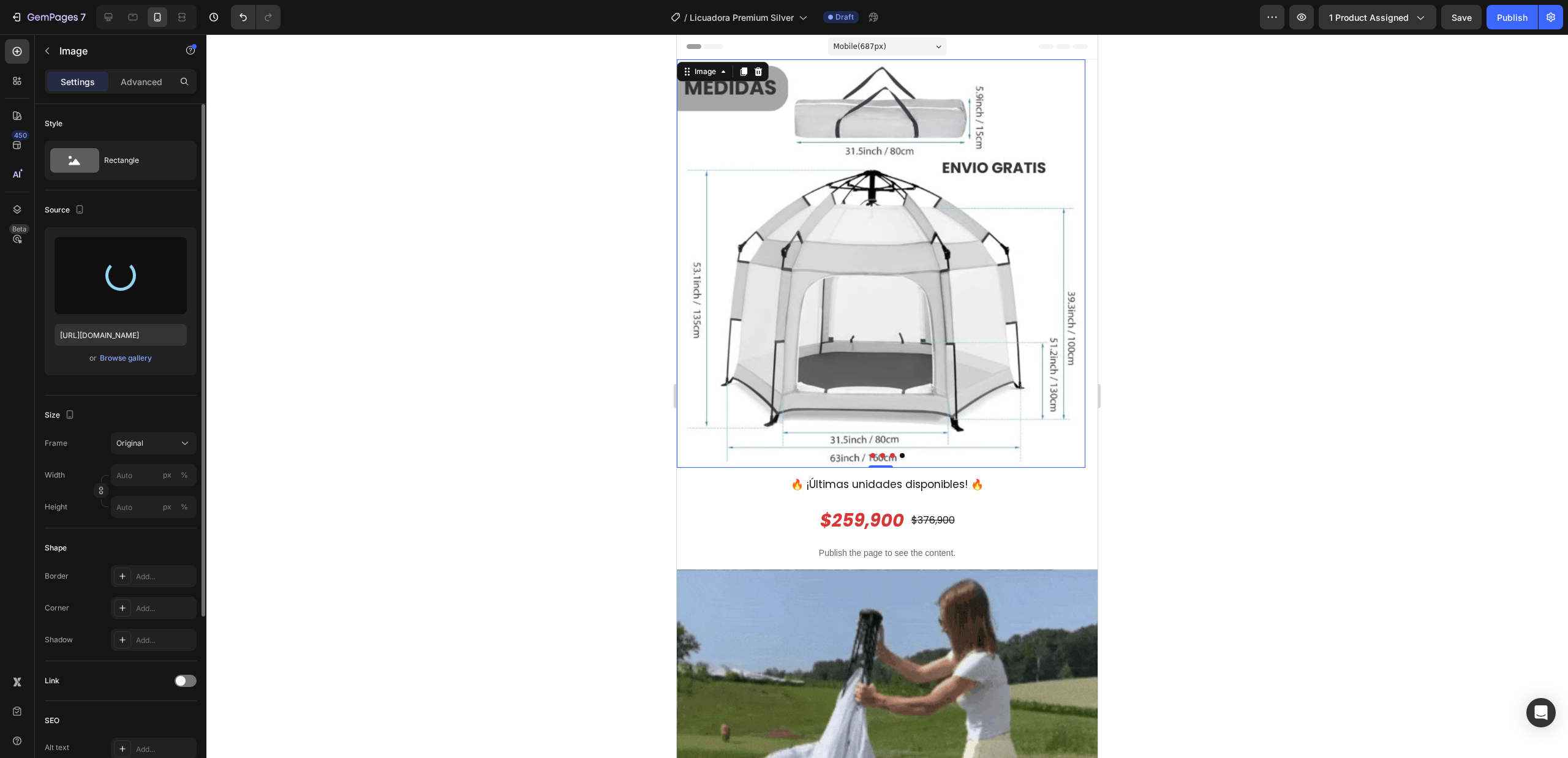
type input "https://cdn.shopify.com/s/files/1/0677/2601/6670/files/gempages_546459430783288…"
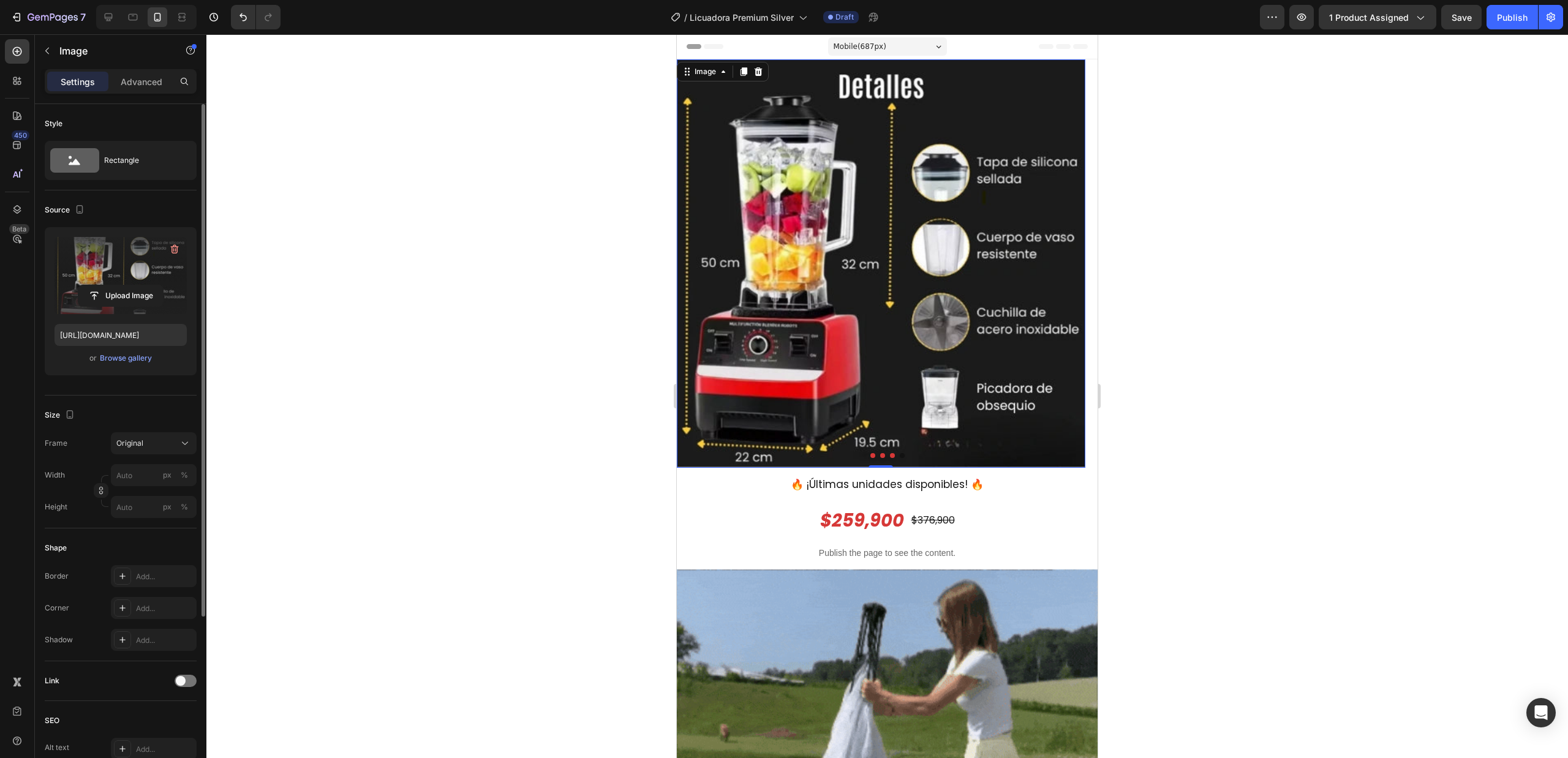
click at [1243, 277] on div at bounding box center [887, 396] width 1361 height 724
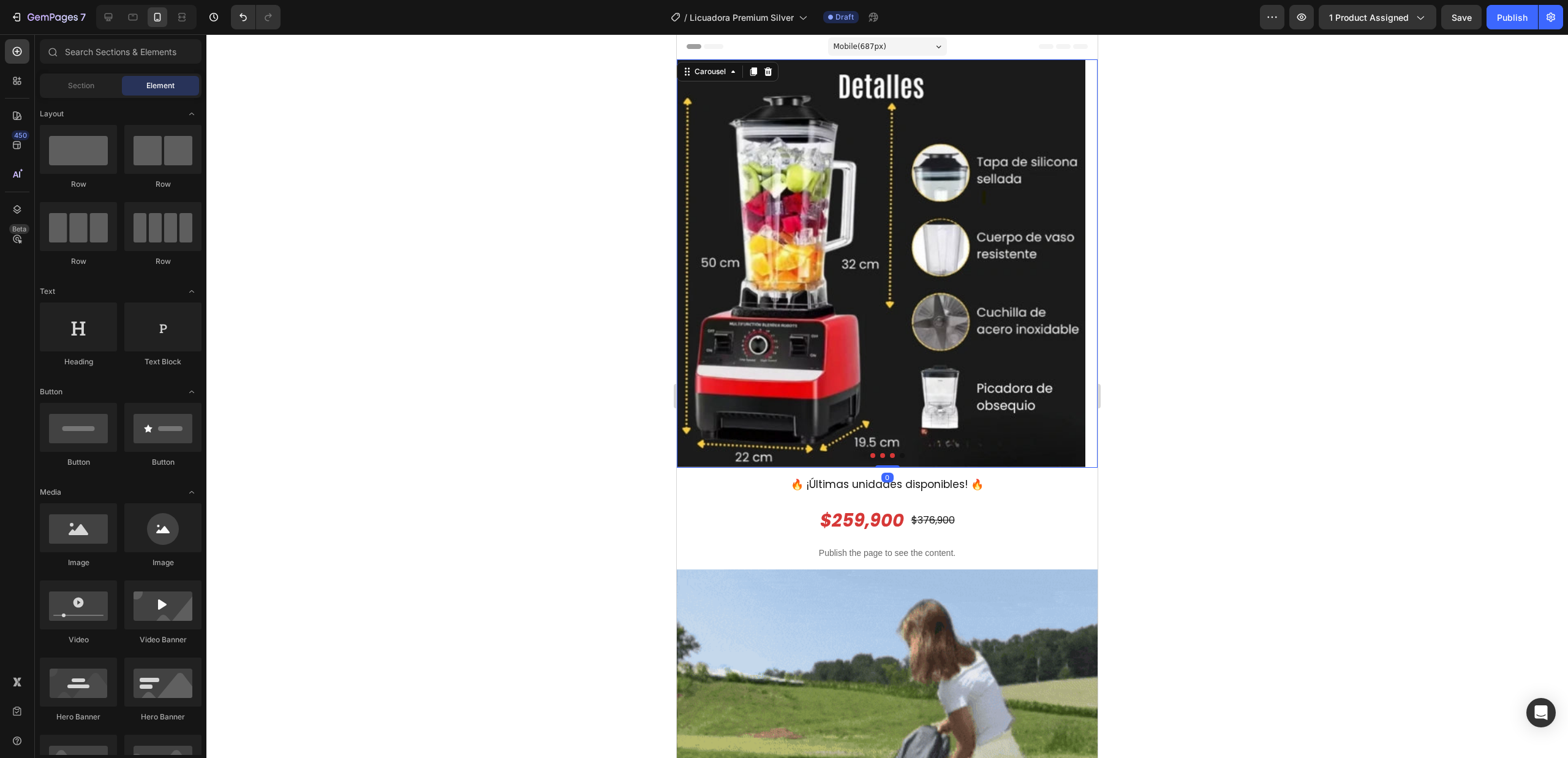
click at [689, 266] on icon "Carousel Back Arrow" at bounding box center [697, 264] width 17 height 17
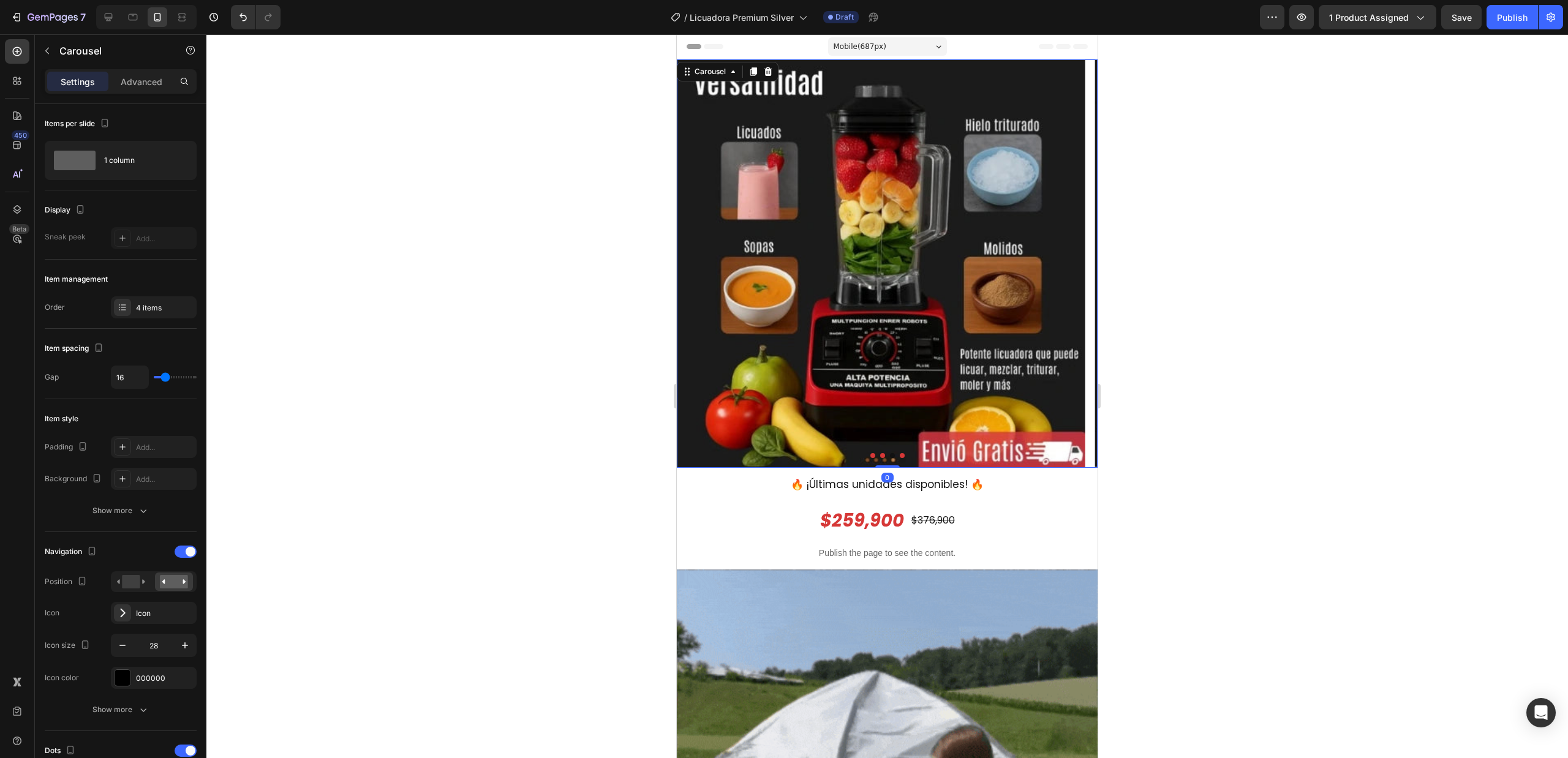
click at [689, 266] on icon "Carousel Back Arrow" at bounding box center [697, 264] width 17 height 17
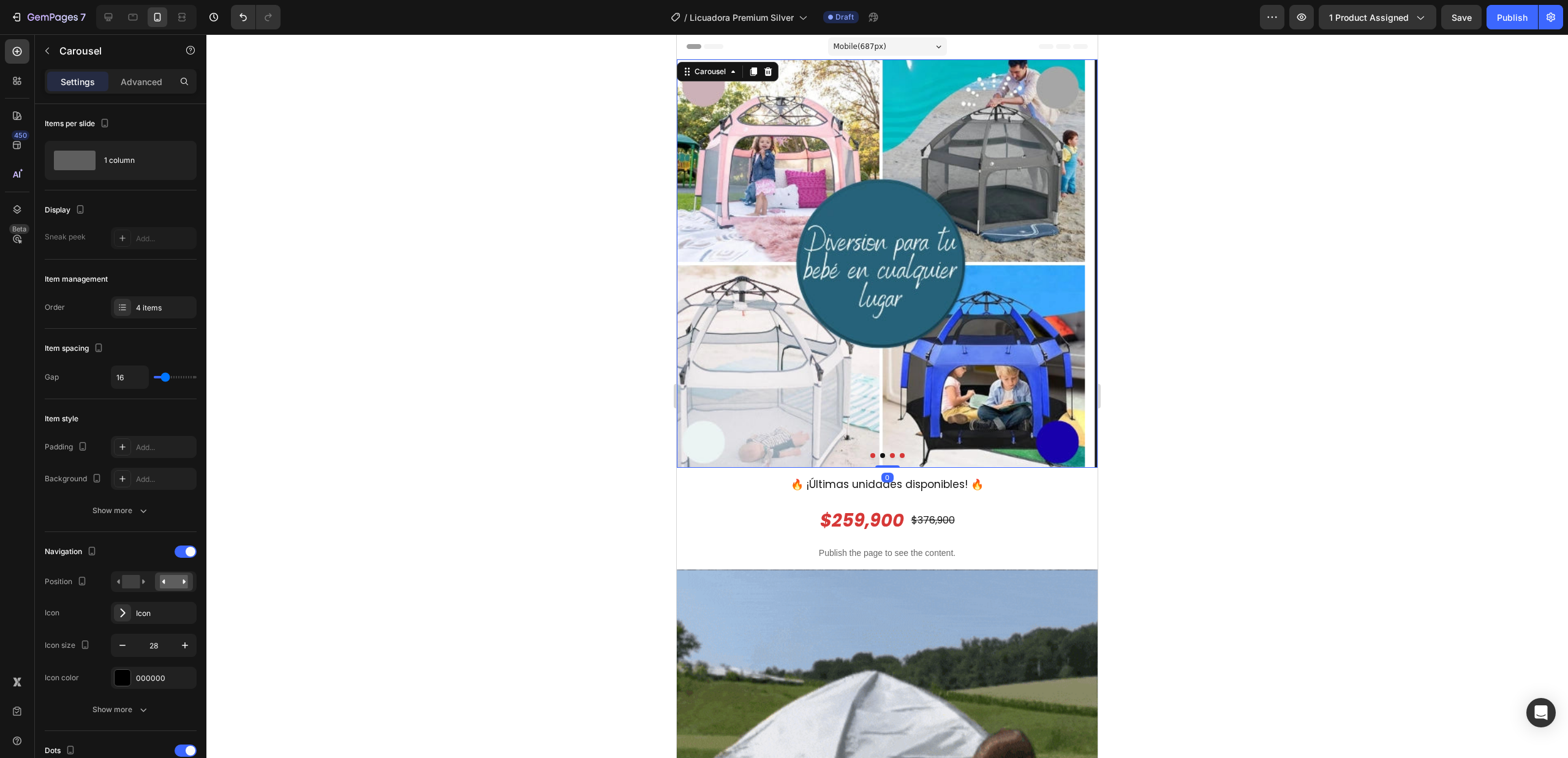
click at [689, 266] on icon "Carousel Back Arrow" at bounding box center [697, 264] width 17 height 17
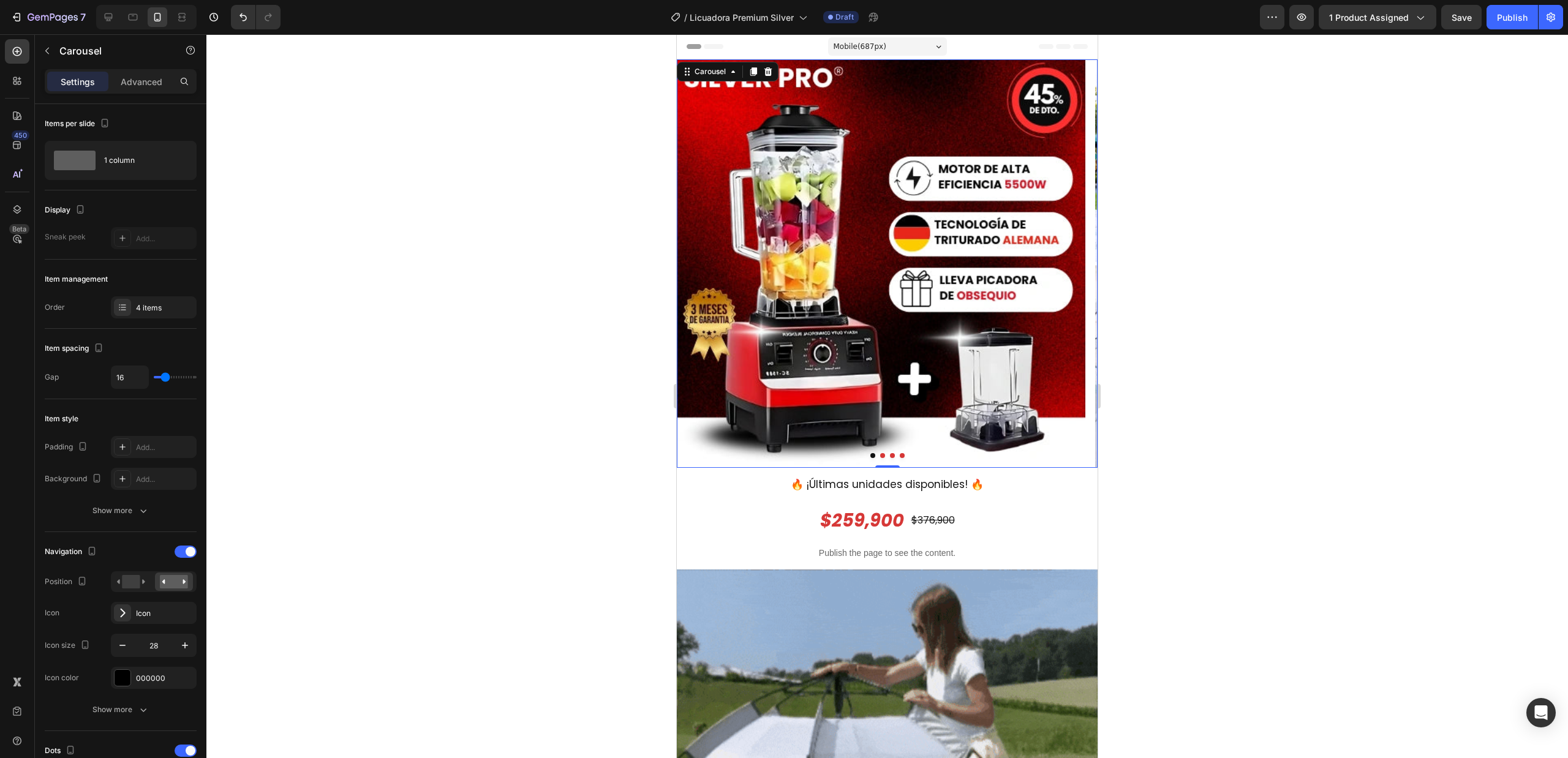
click at [1071, 263] on icon "Carousel Next Arrow" at bounding box center [1078, 264] width 17 height 17
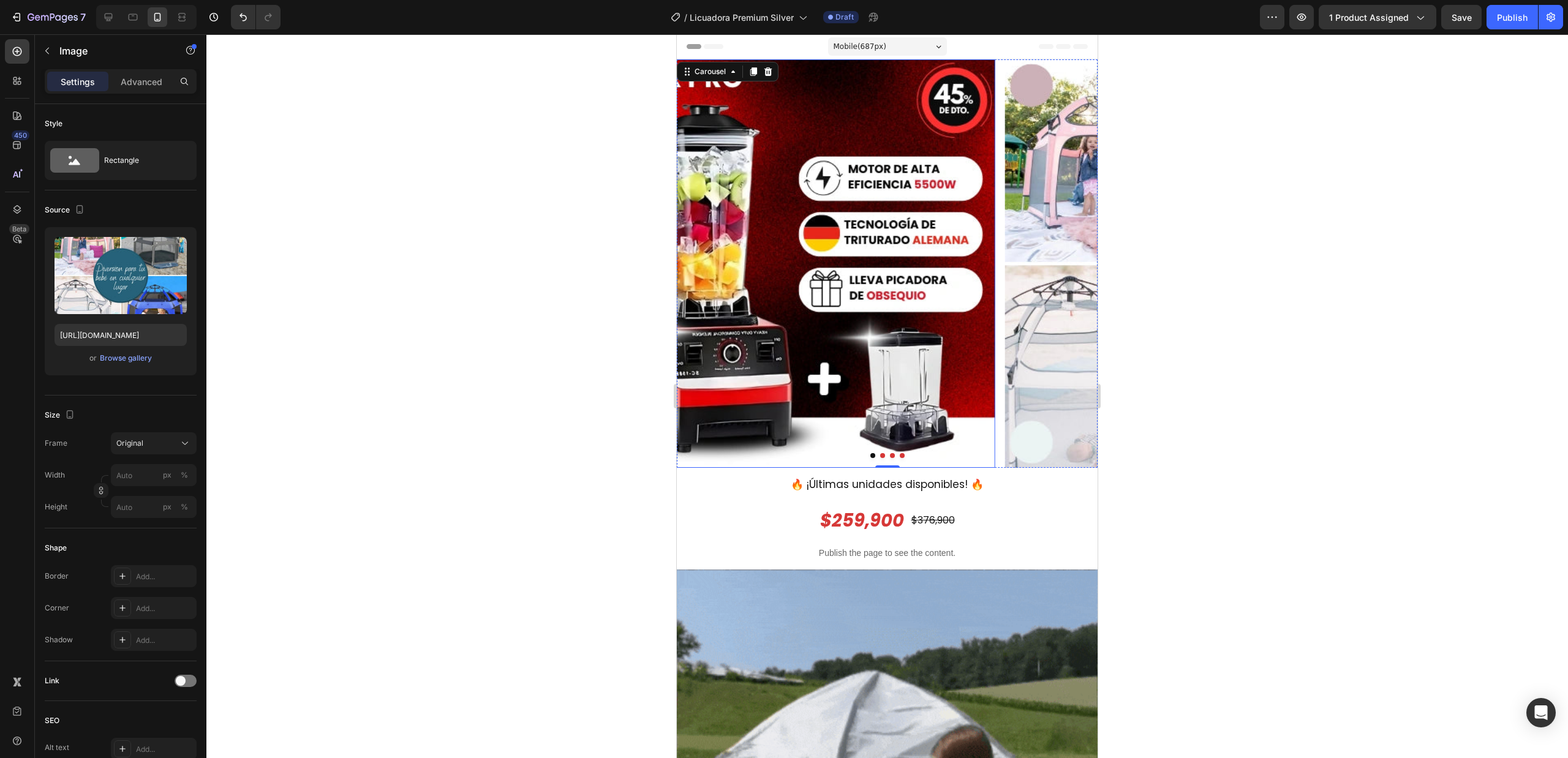
click at [1004, 264] on img at bounding box center [1208, 264] width 408 height 408
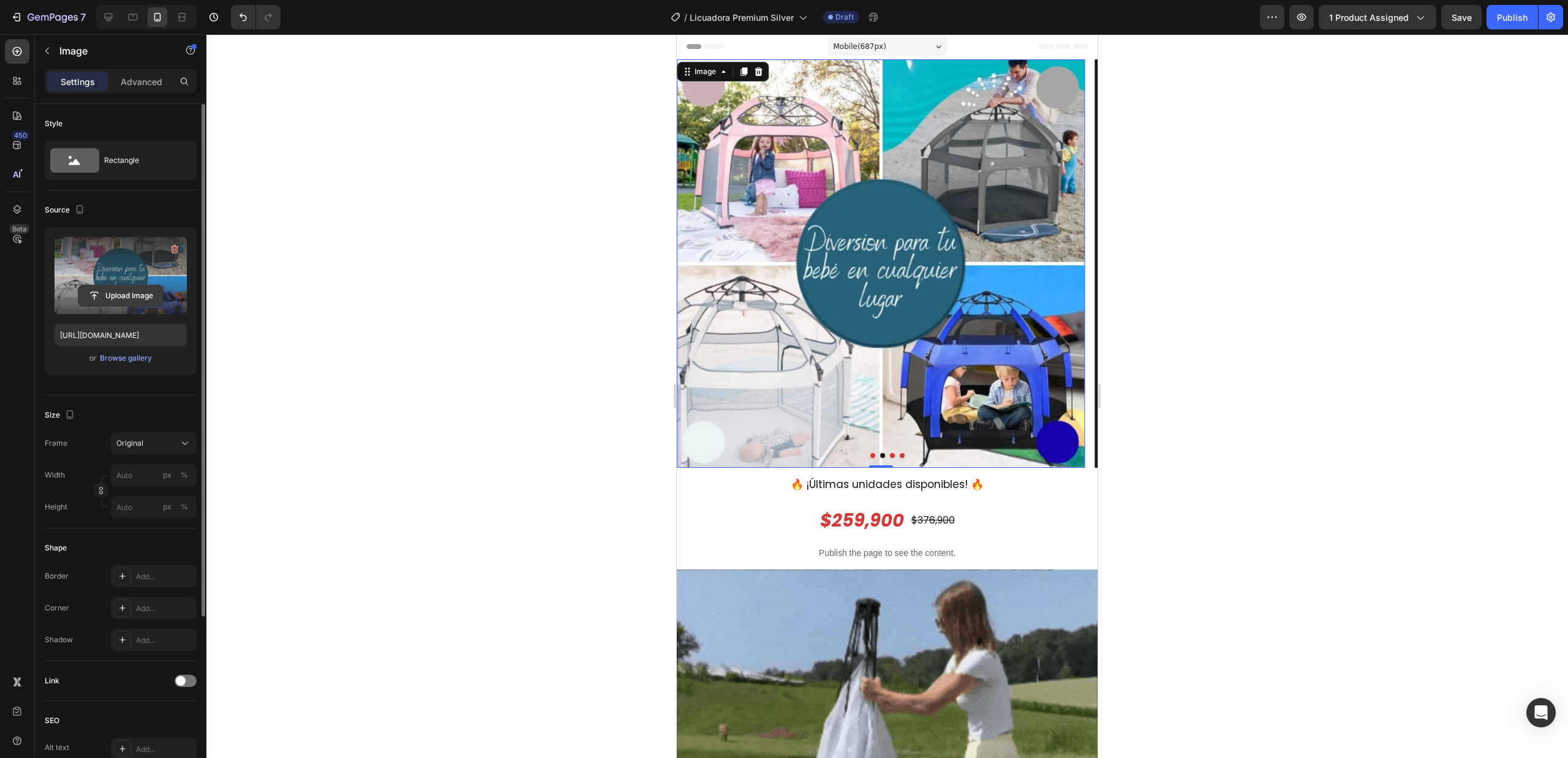
click at [149, 294] on input "file" at bounding box center [121, 296] width 84 height 21
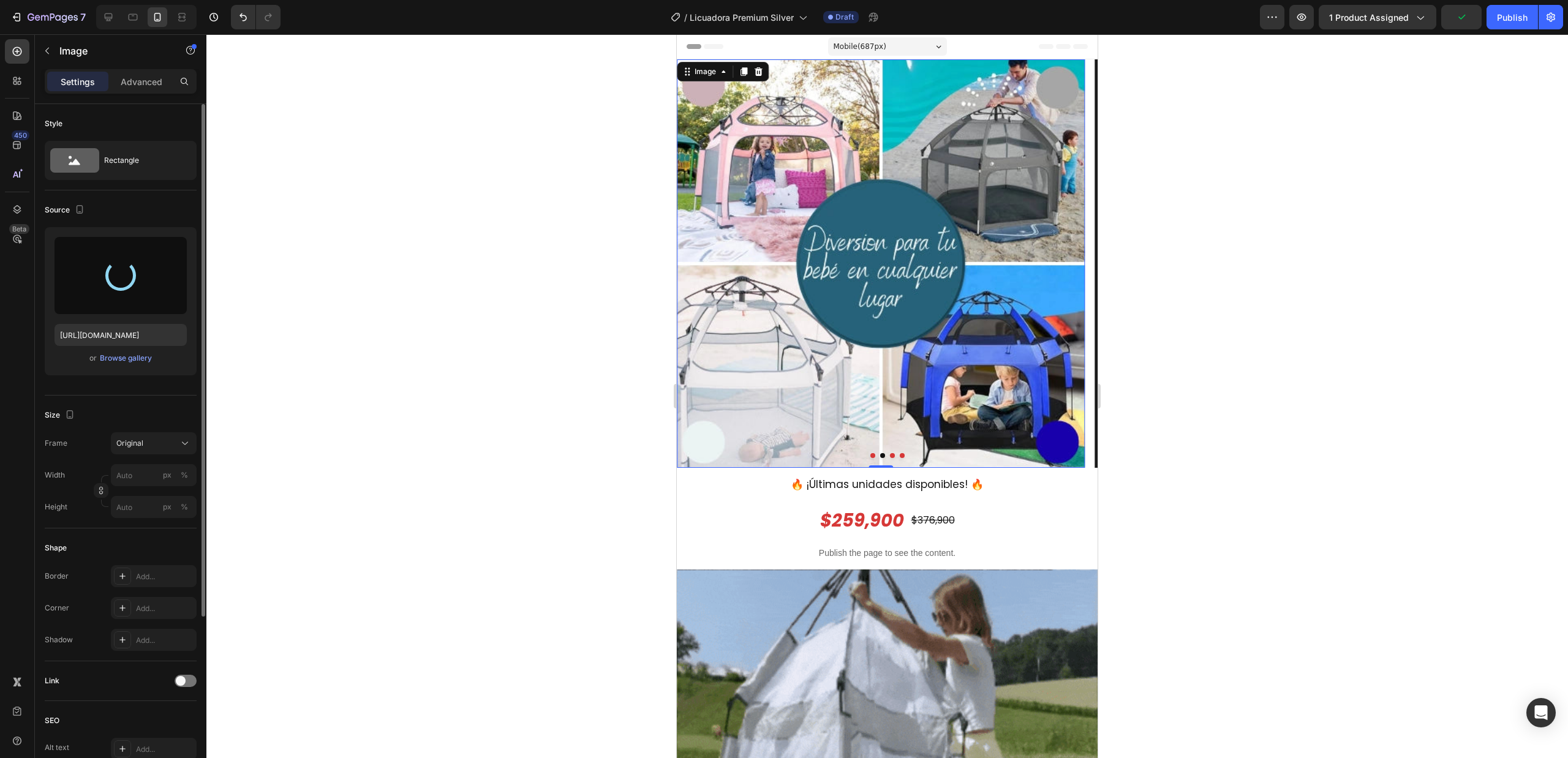
type input "https://cdn.shopify.com/s/files/1/0677/2601/6670/files/gempages_546459430783288…"
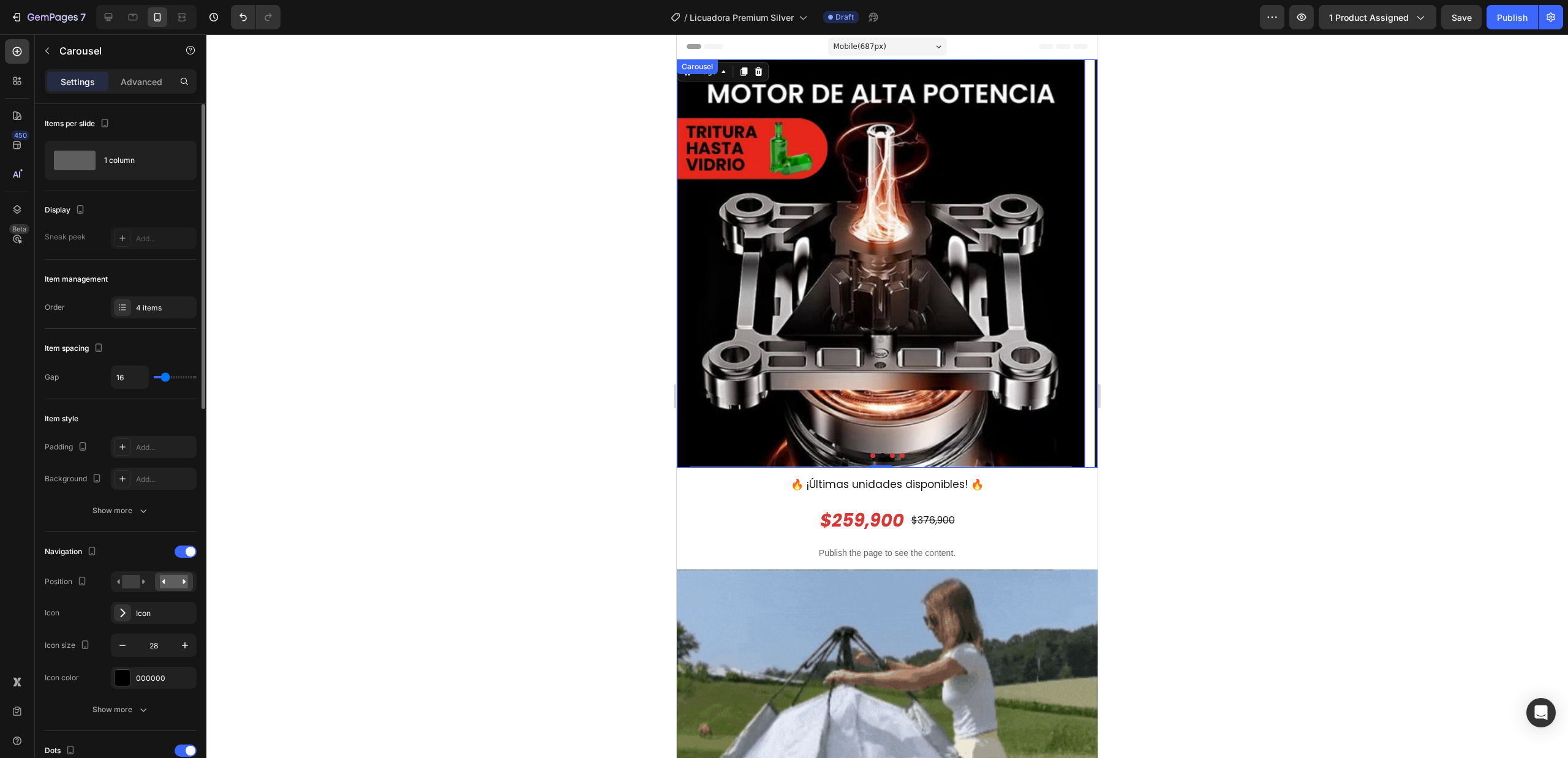
click at [697, 264] on icon "Carousel Back Arrow" at bounding box center [697, 264] width 17 height 17
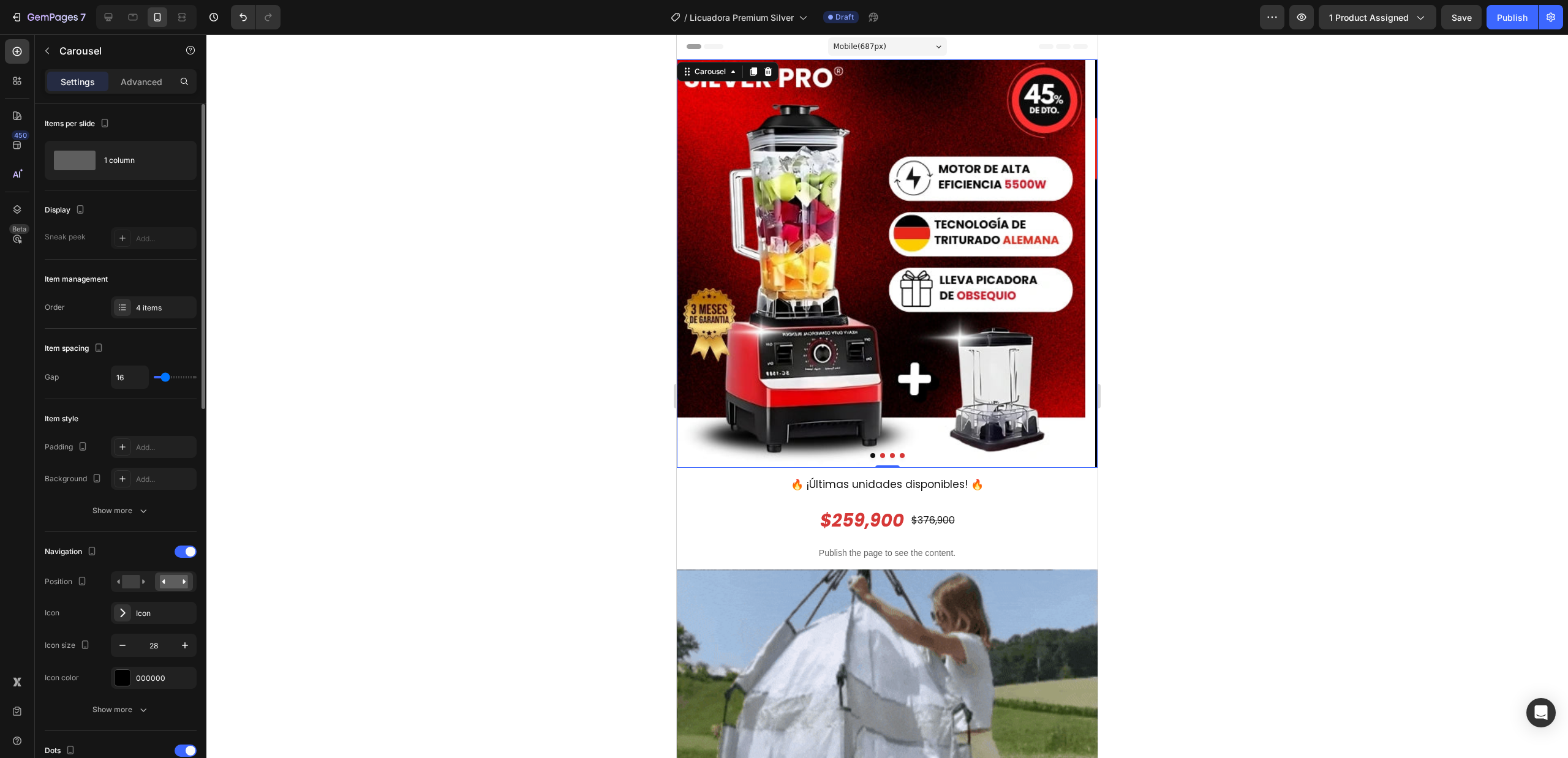
click at [1069, 261] on icon "Carousel Next Arrow" at bounding box center [1078, 264] width 17 height 17
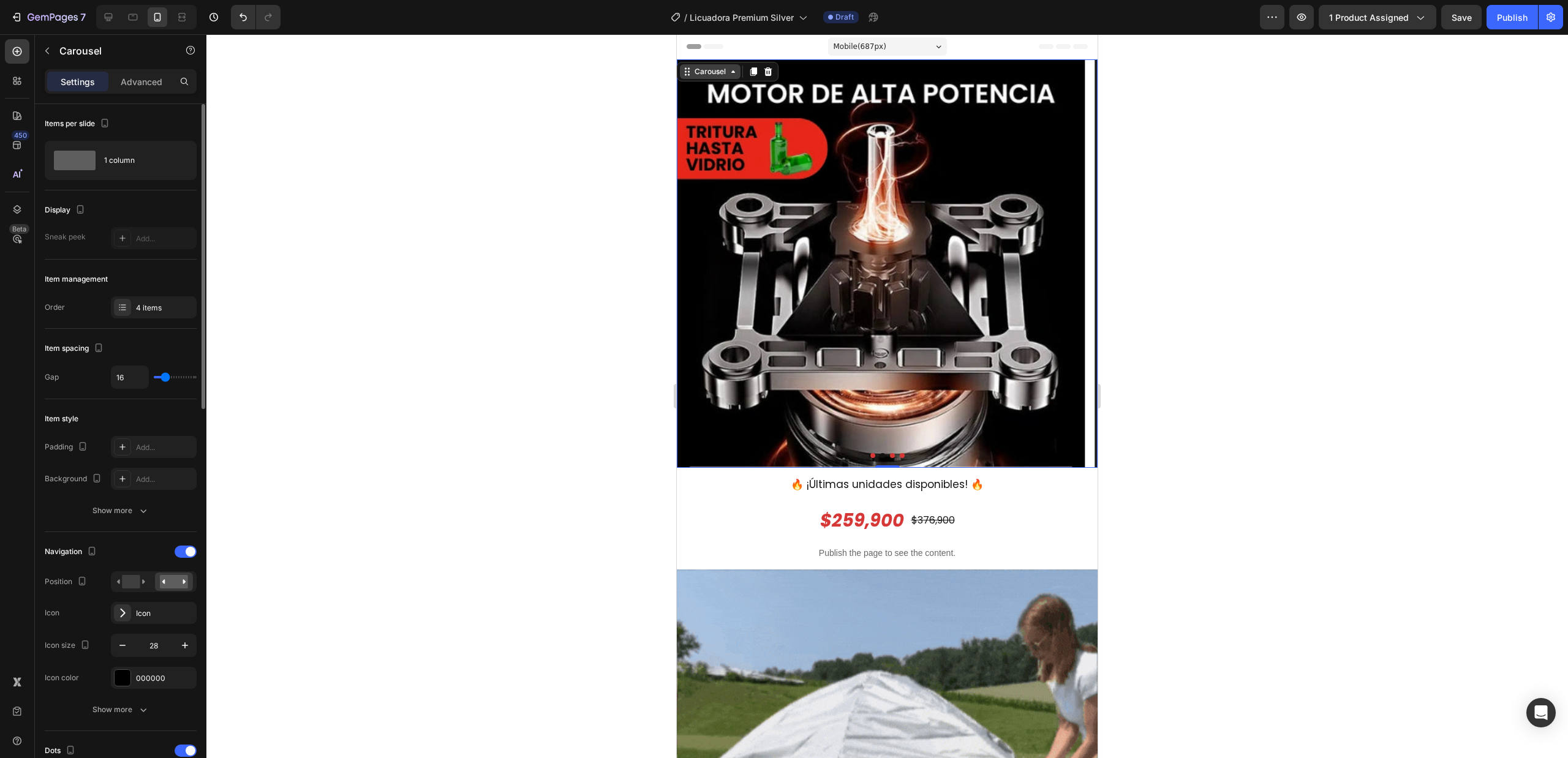
click at [693, 68] on div "Carousel" at bounding box center [709, 72] width 36 height 11
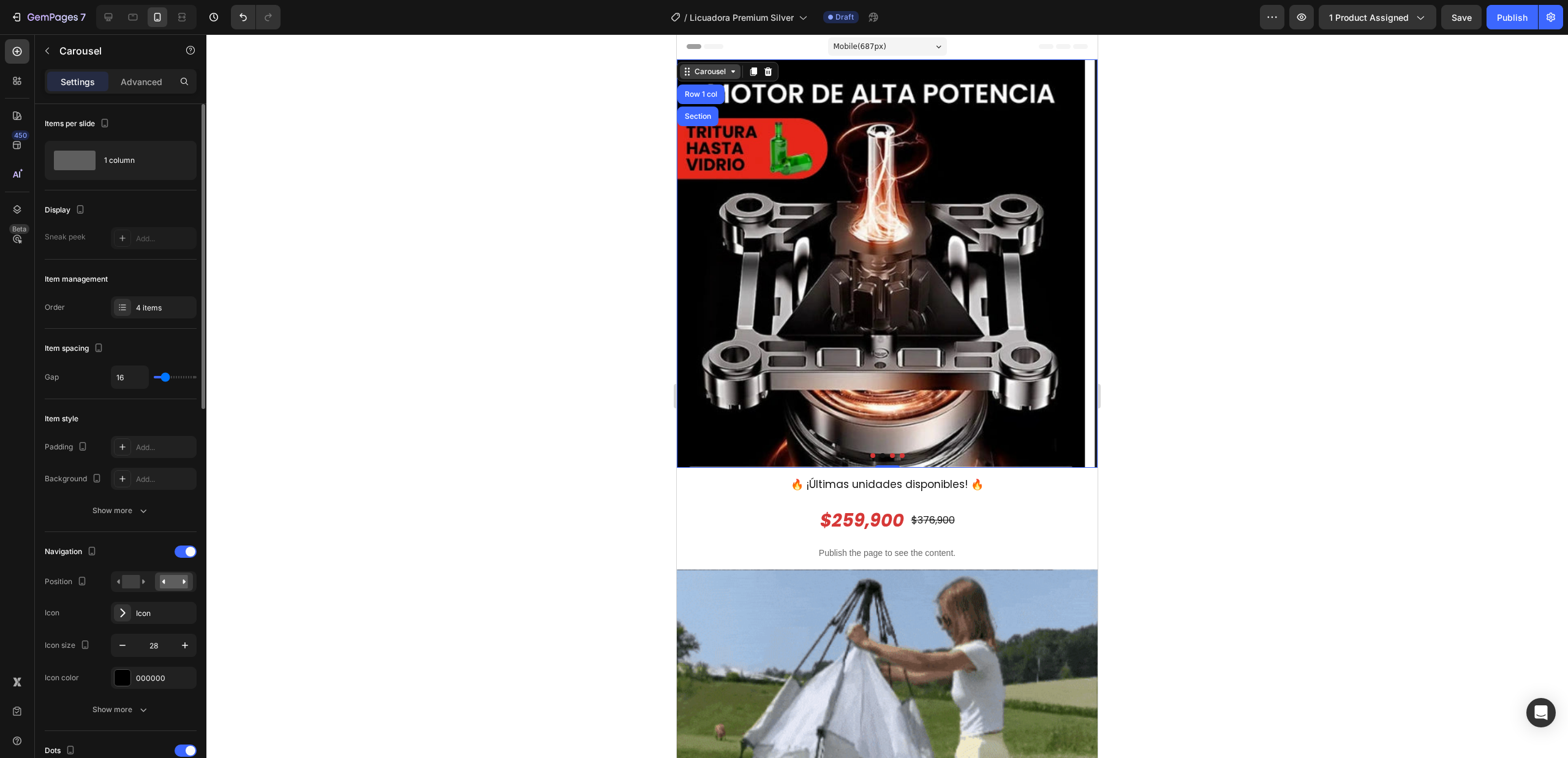
click at [693, 68] on div "Carousel" at bounding box center [709, 72] width 36 height 11
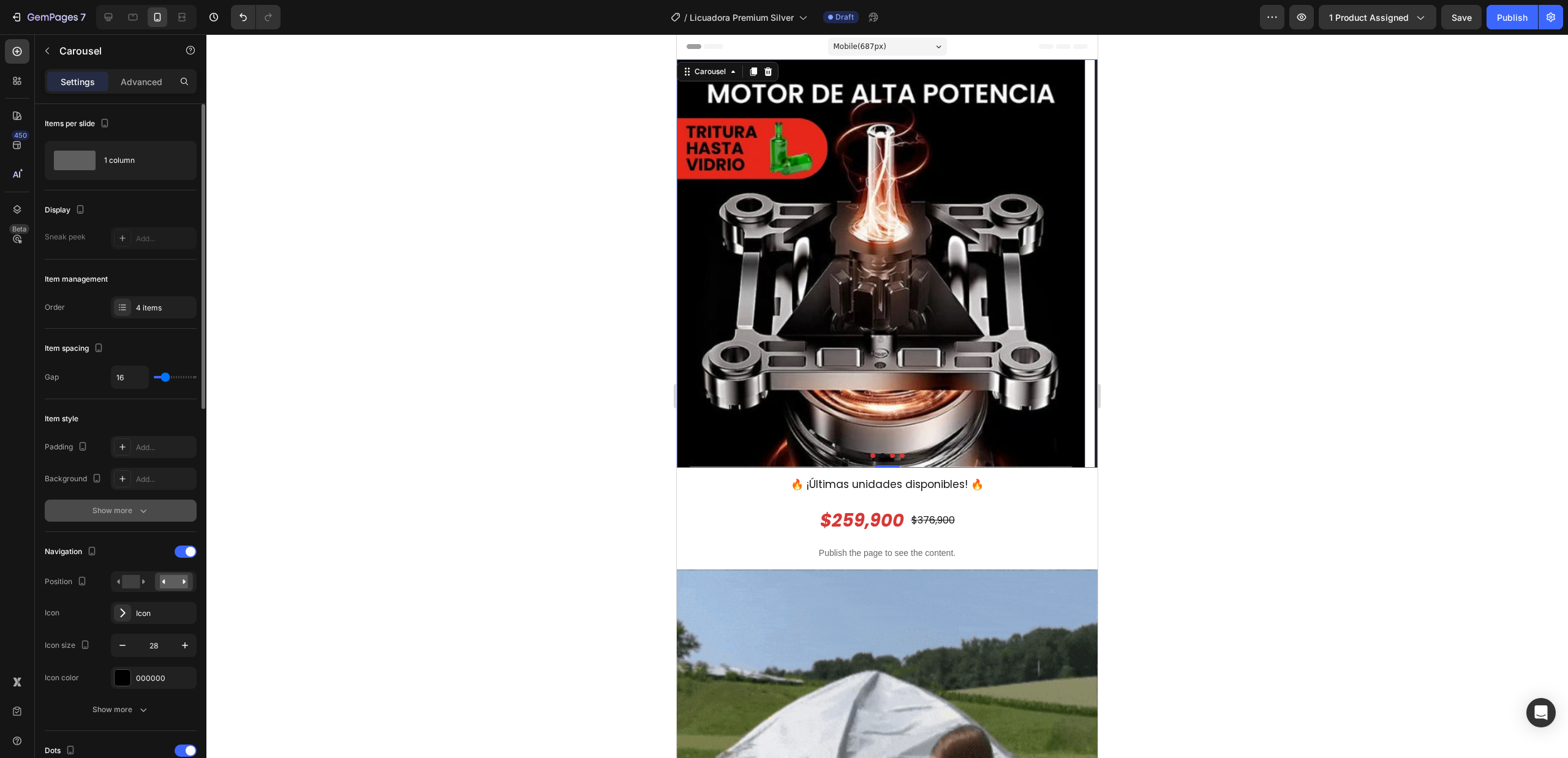
scroll to position [163, 0]
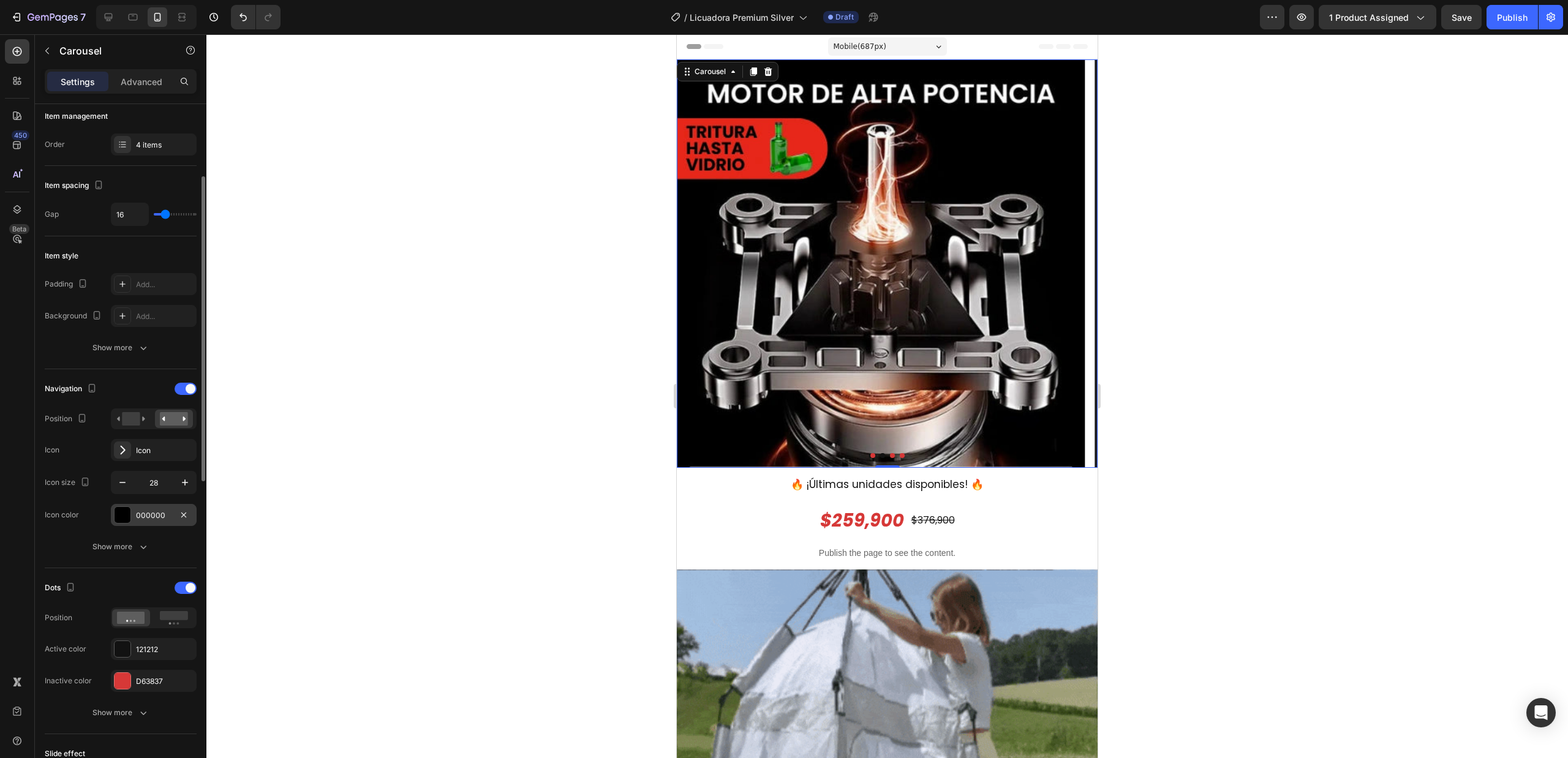
click at [133, 518] on div "000000" at bounding box center [154, 515] width 86 height 22
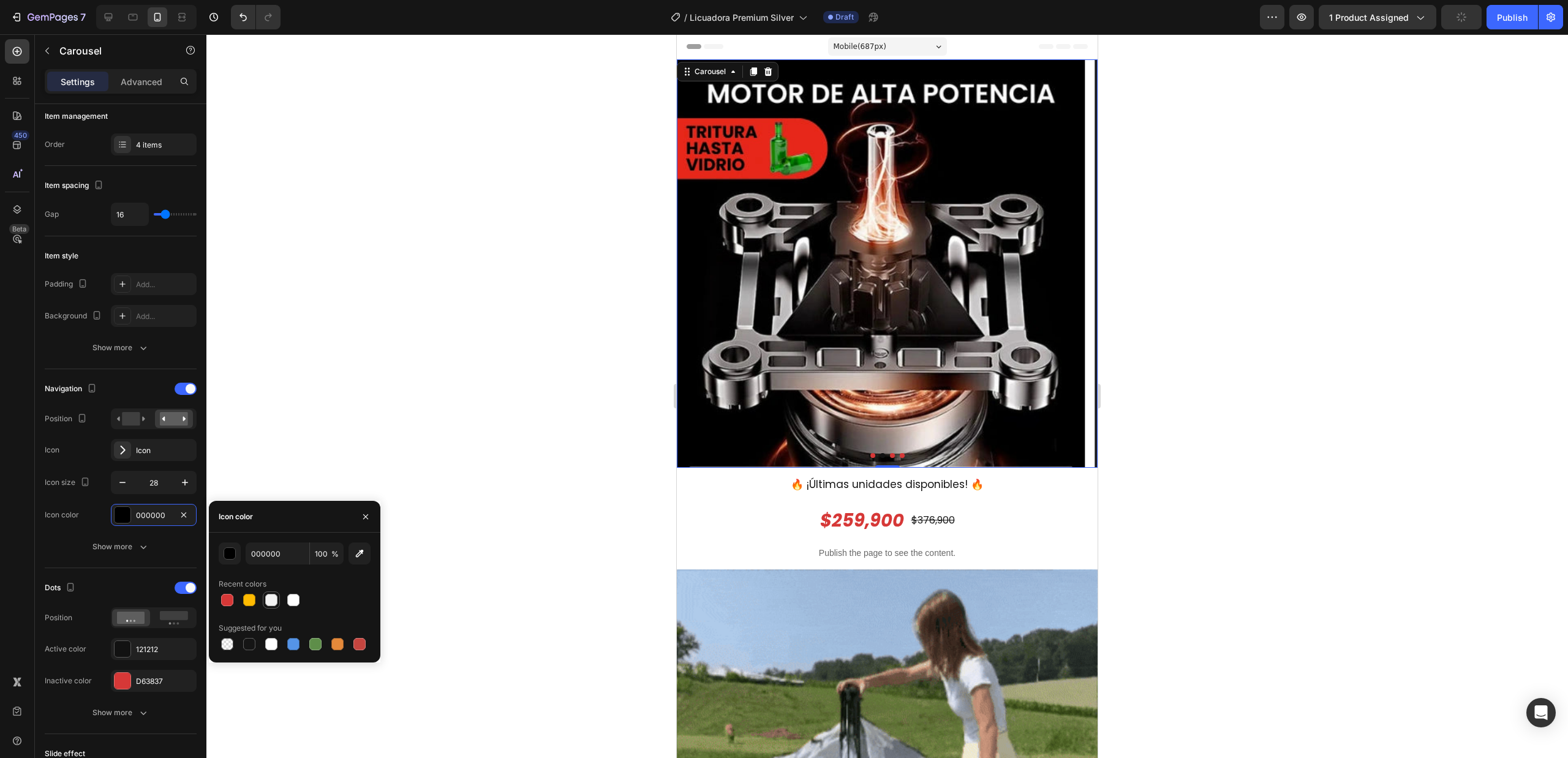
click at [272, 598] on div at bounding box center [271, 600] width 12 height 12
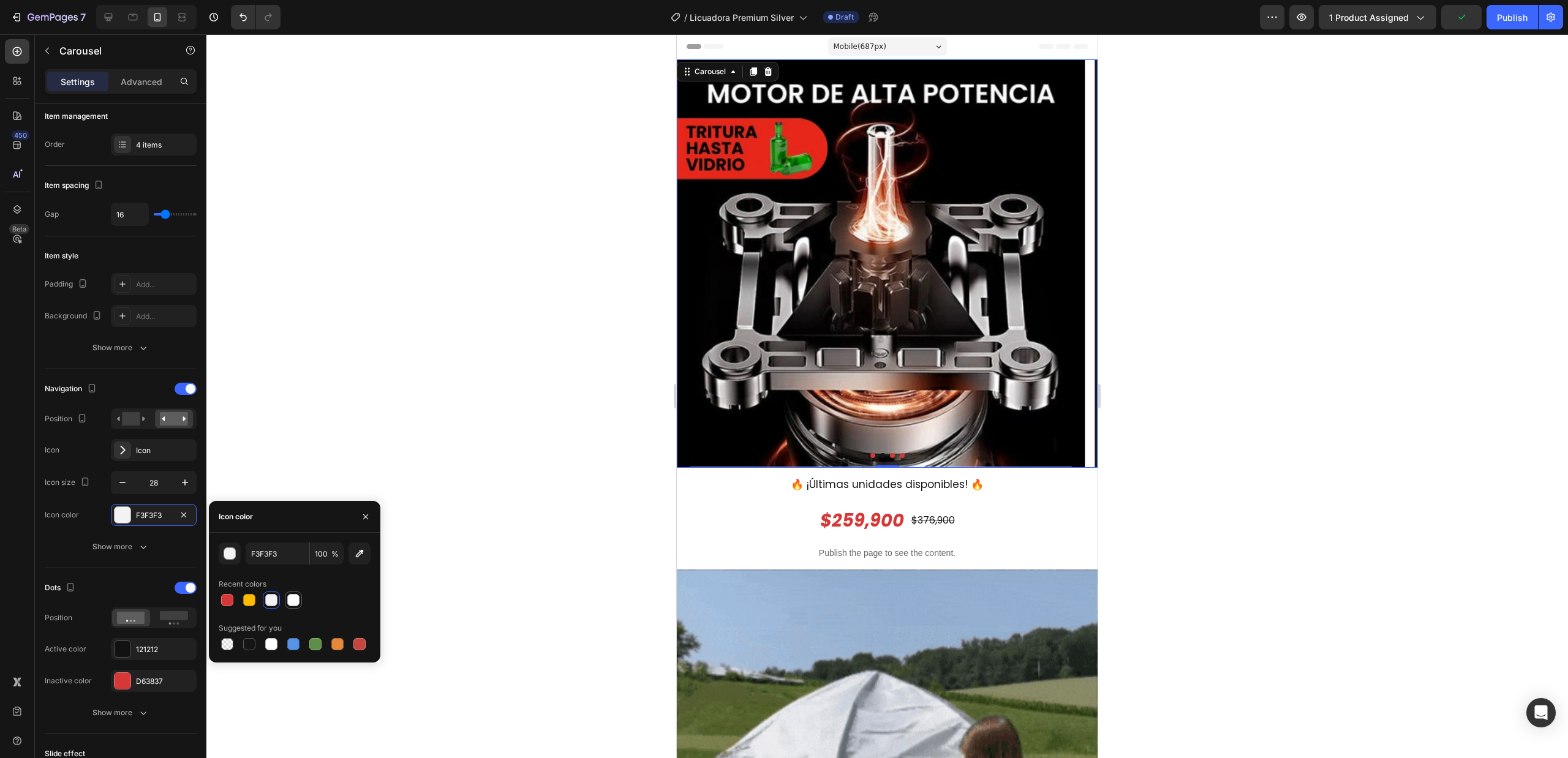
click at [295, 599] on div at bounding box center [293, 600] width 12 height 12
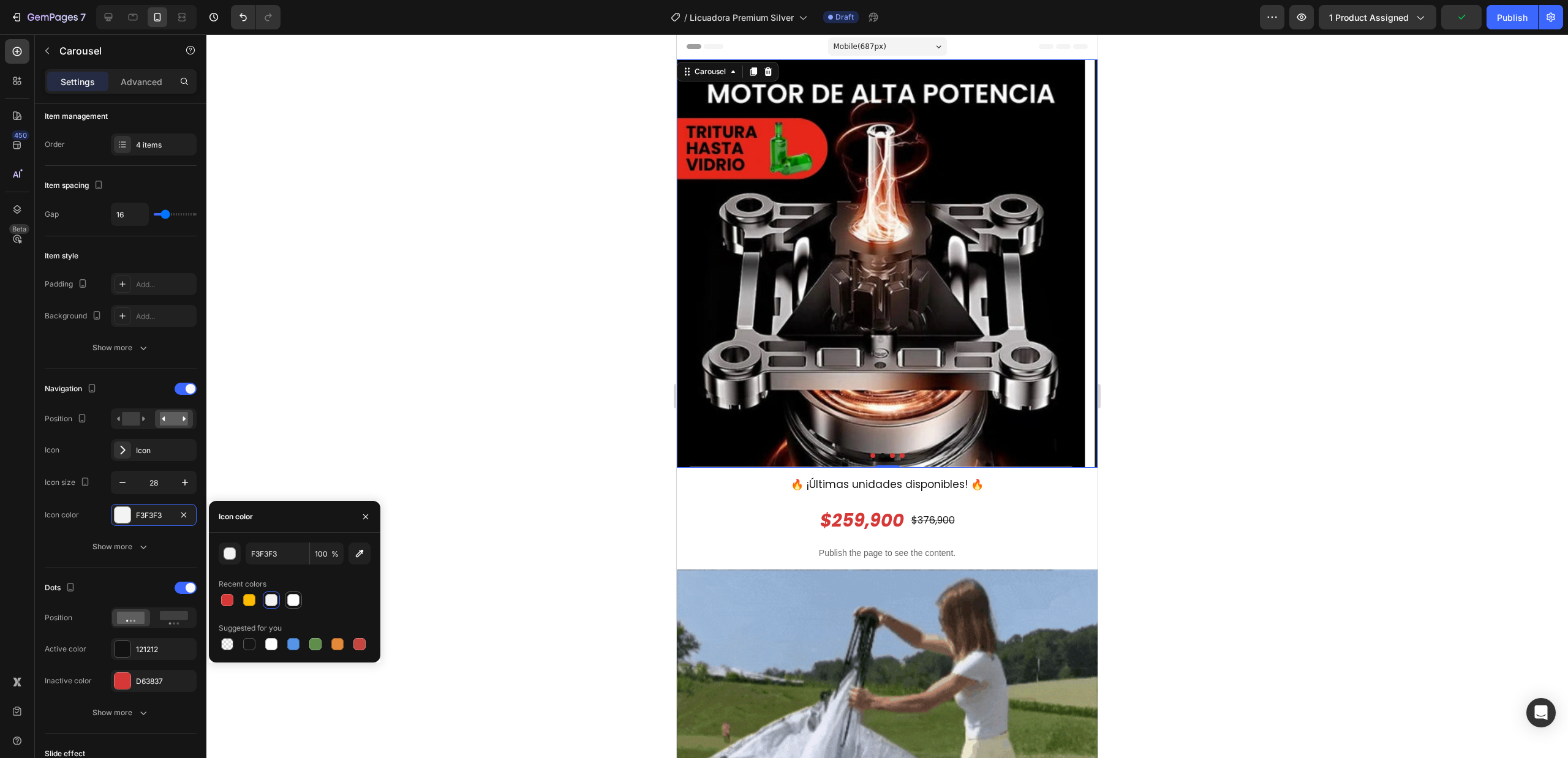
type input "FFFFFF"
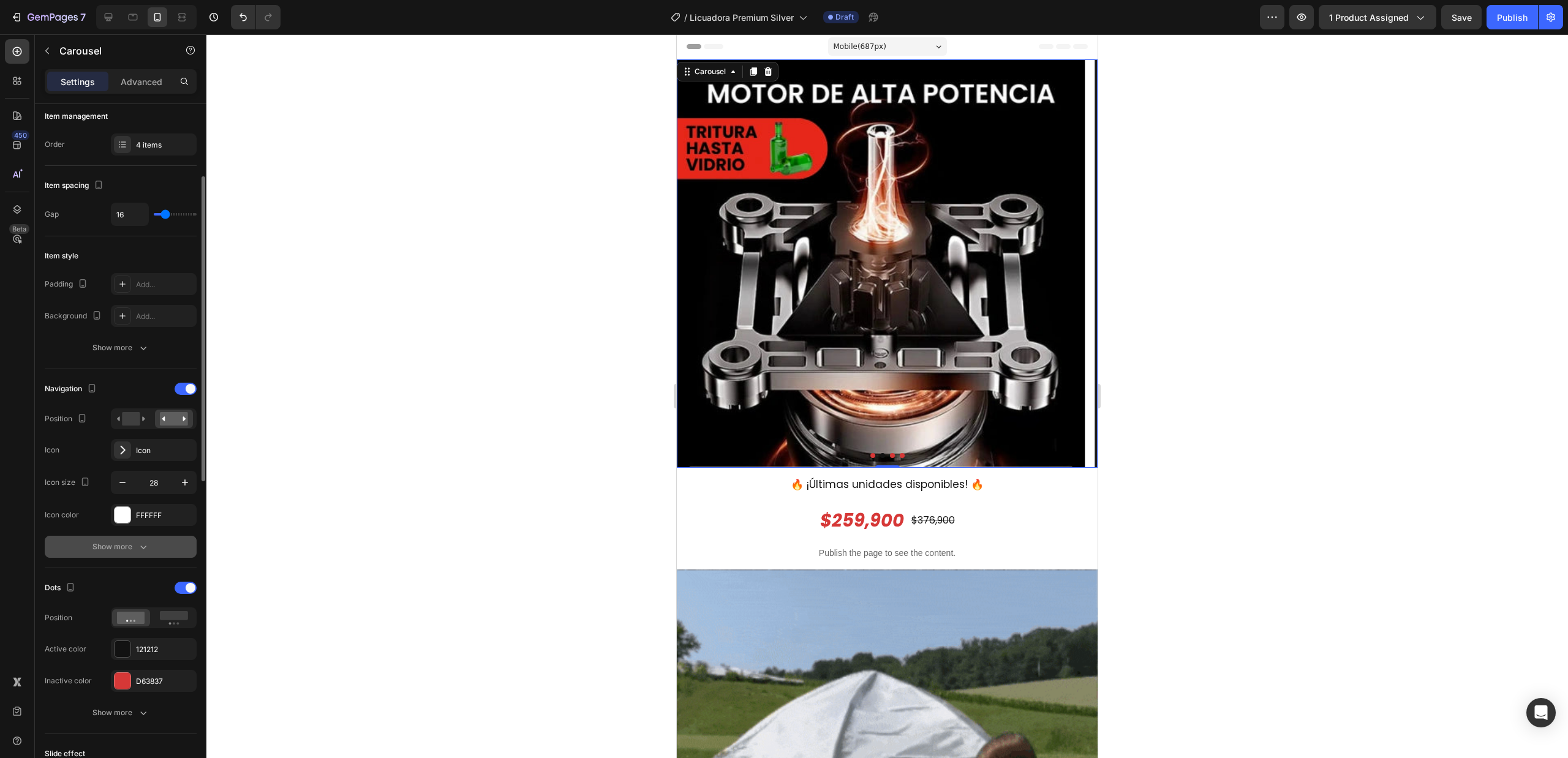
click at [135, 555] on button "Show more" at bounding box center [120, 547] width 152 height 22
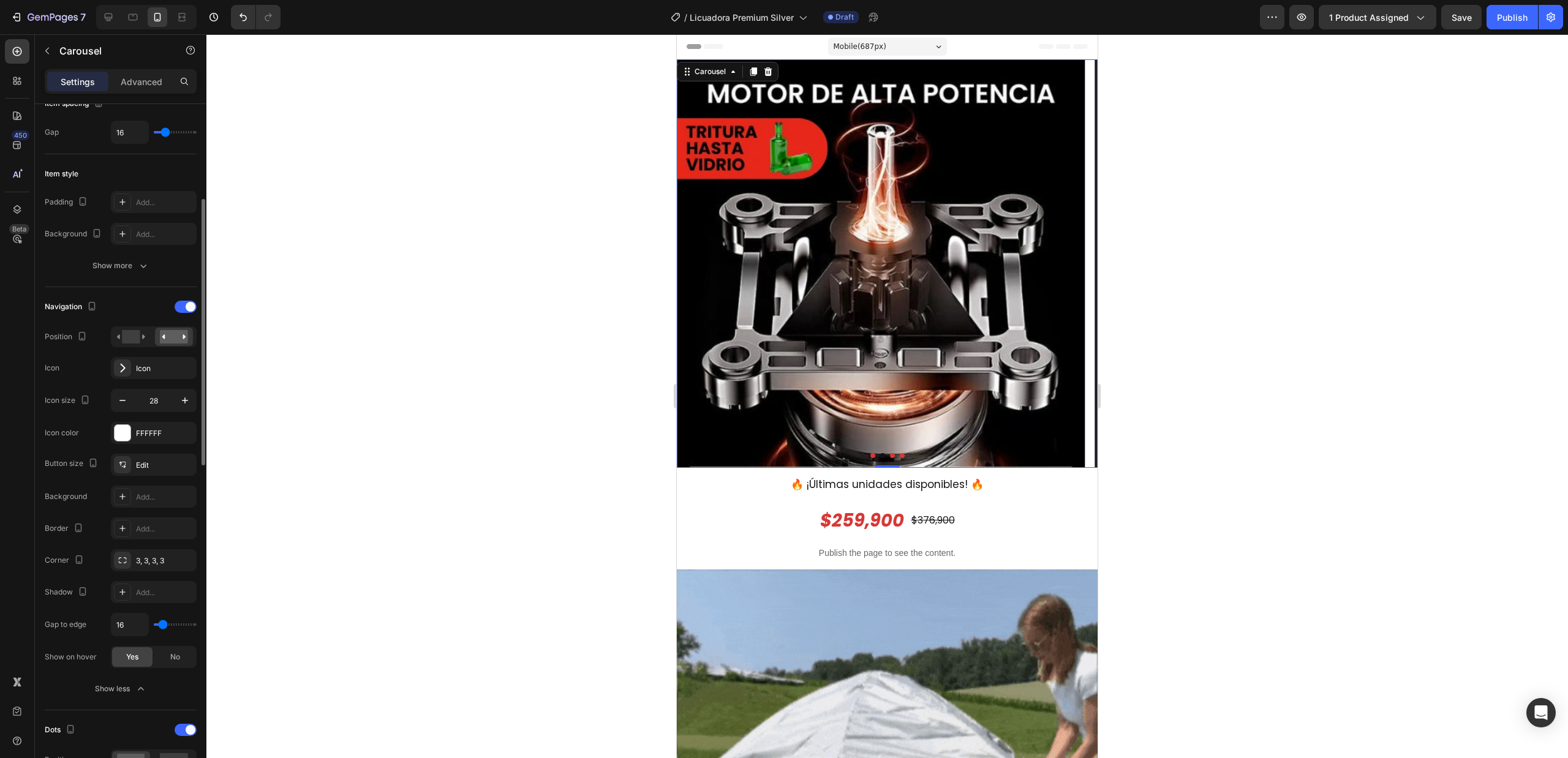
scroll to position [327, 0]
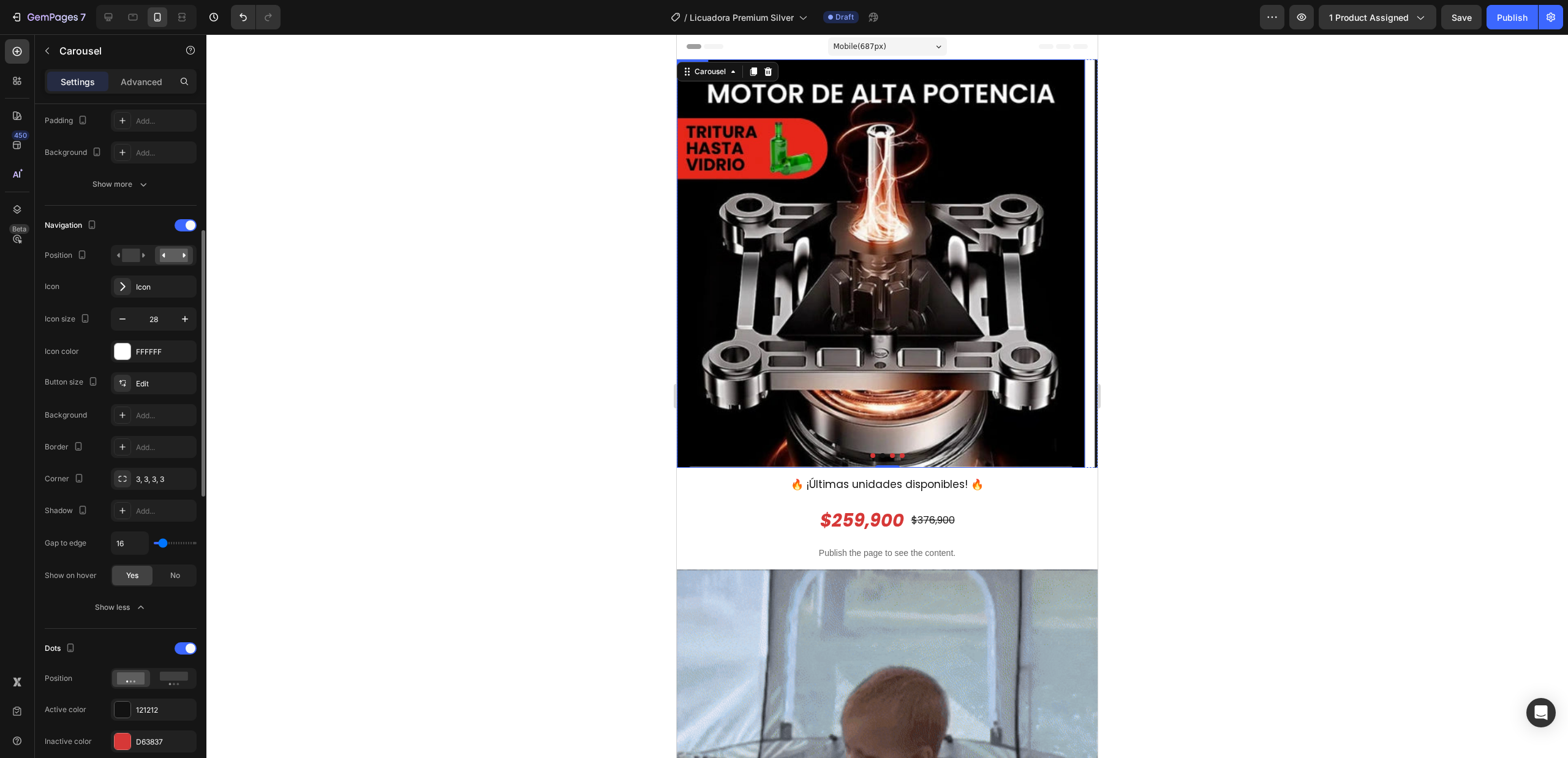
click at [990, 284] on img at bounding box center [881, 264] width 408 height 408
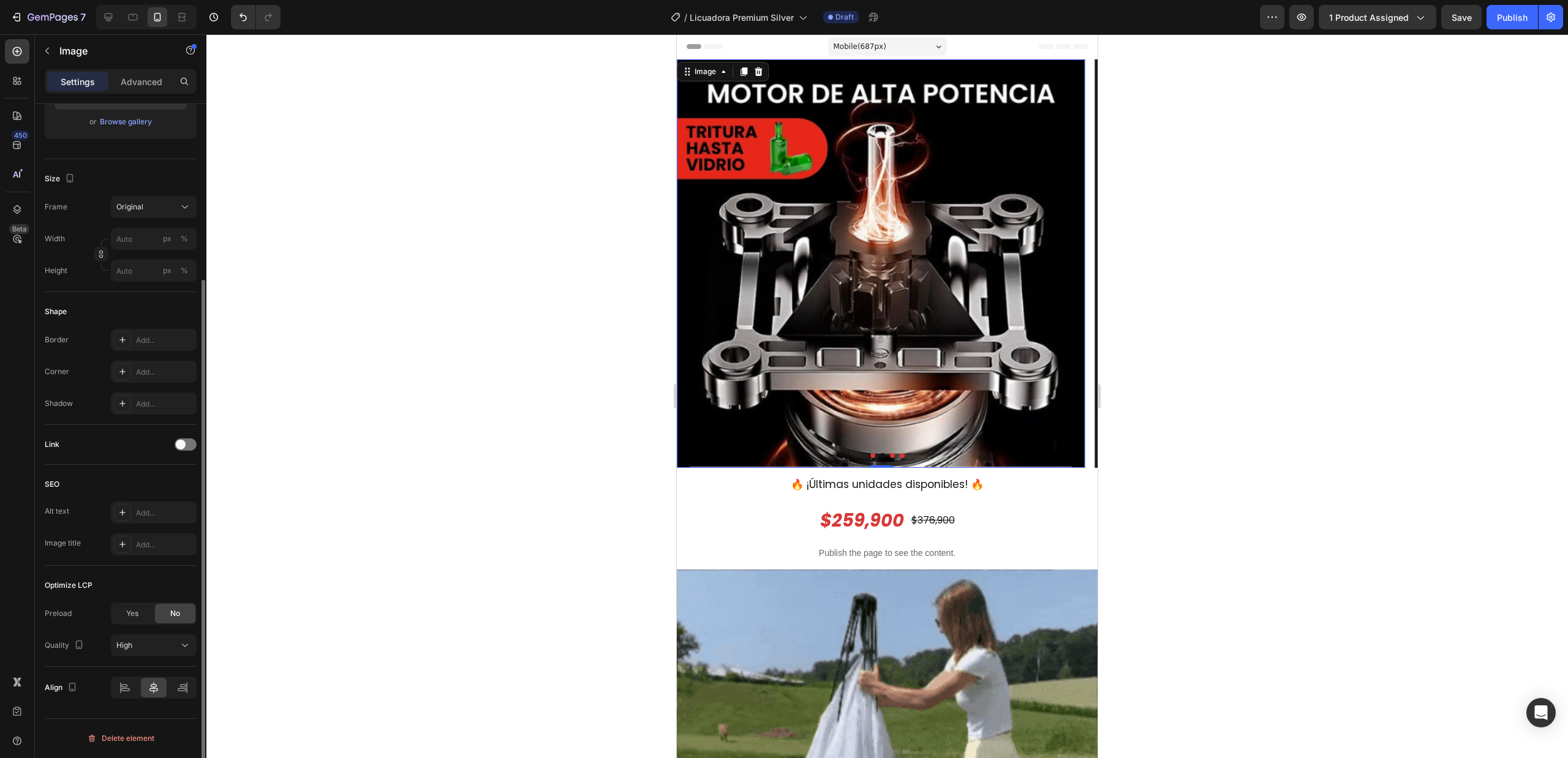
scroll to position [0, 0]
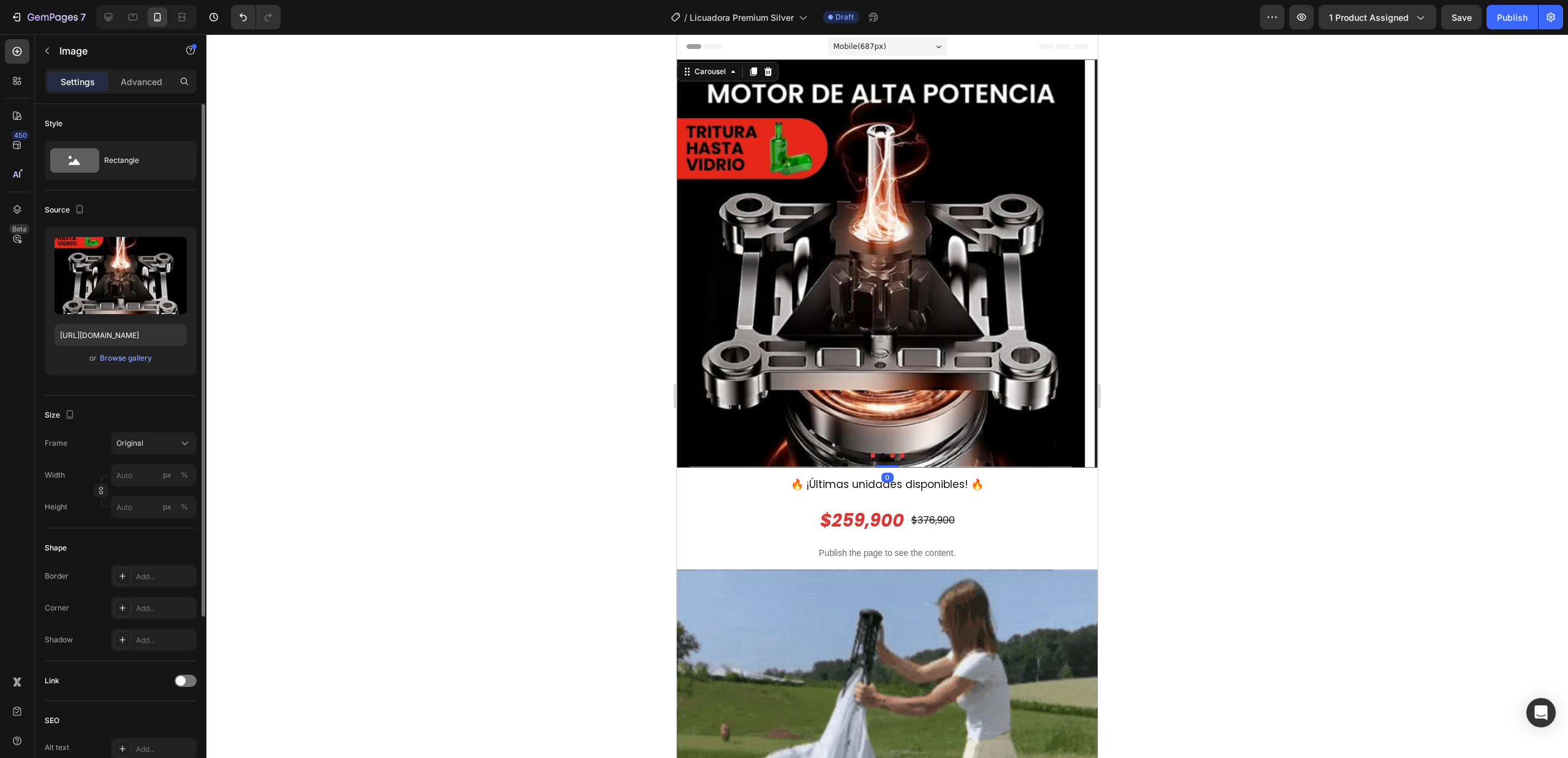
click at [1072, 268] on icon "Carousel Next Arrow" at bounding box center [1078, 264] width 17 height 17
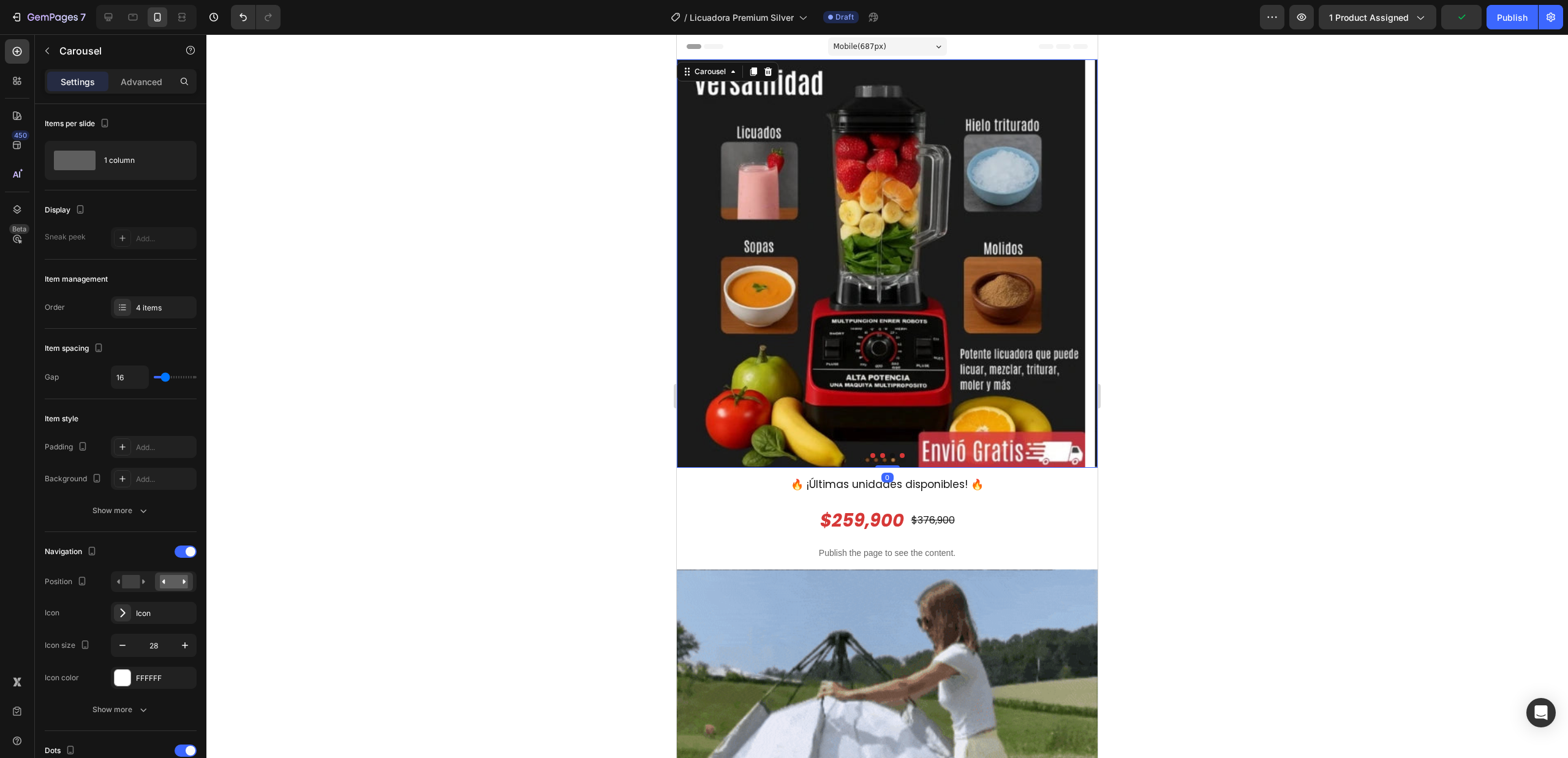
click at [1072, 268] on icon "Carousel Next Arrow" at bounding box center [1078, 264] width 17 height 17
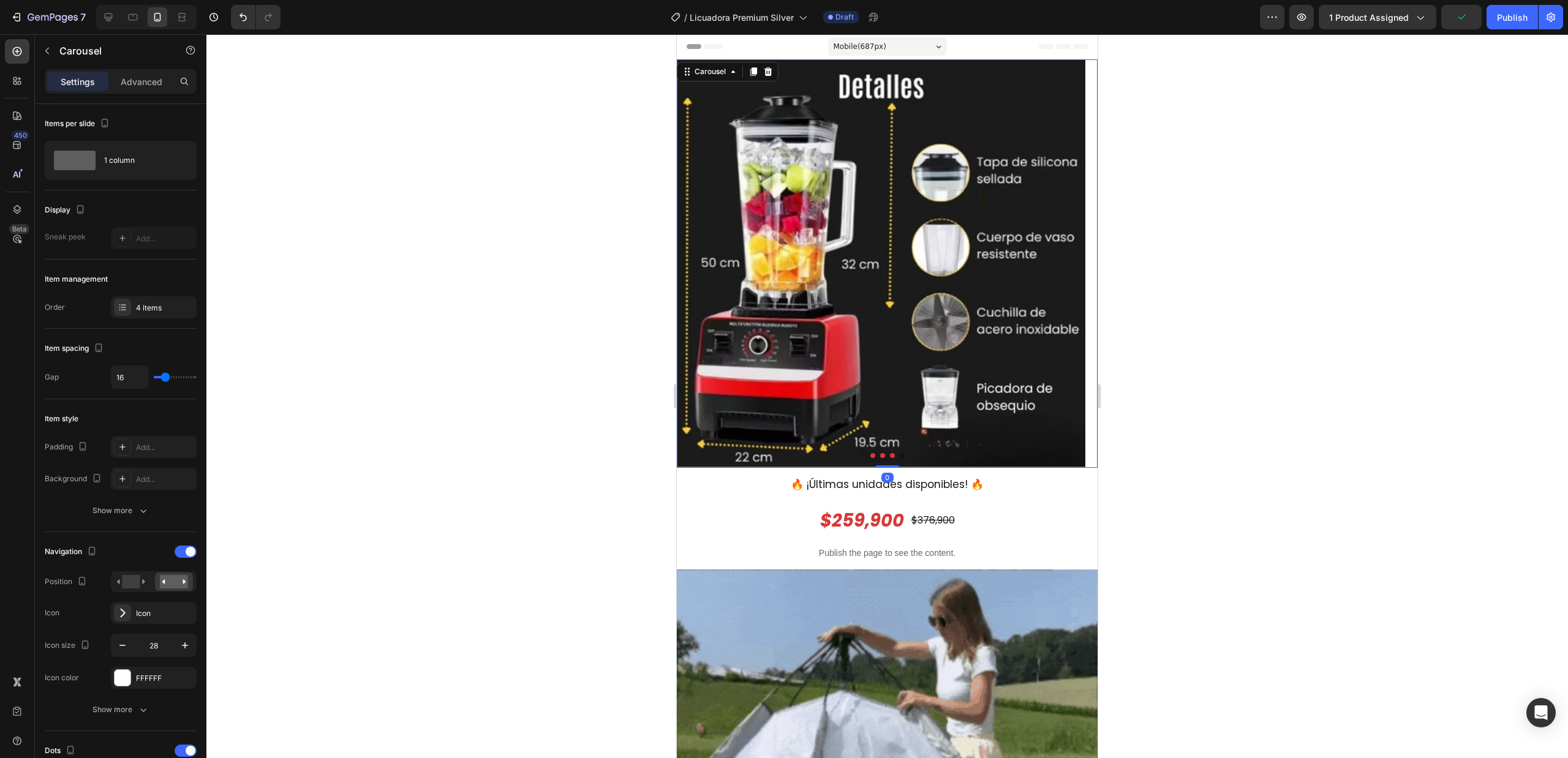
click at [1072, 268] on icon "Carousel Next Arrow" at bounding box center [1078, 264] width 17 height 17
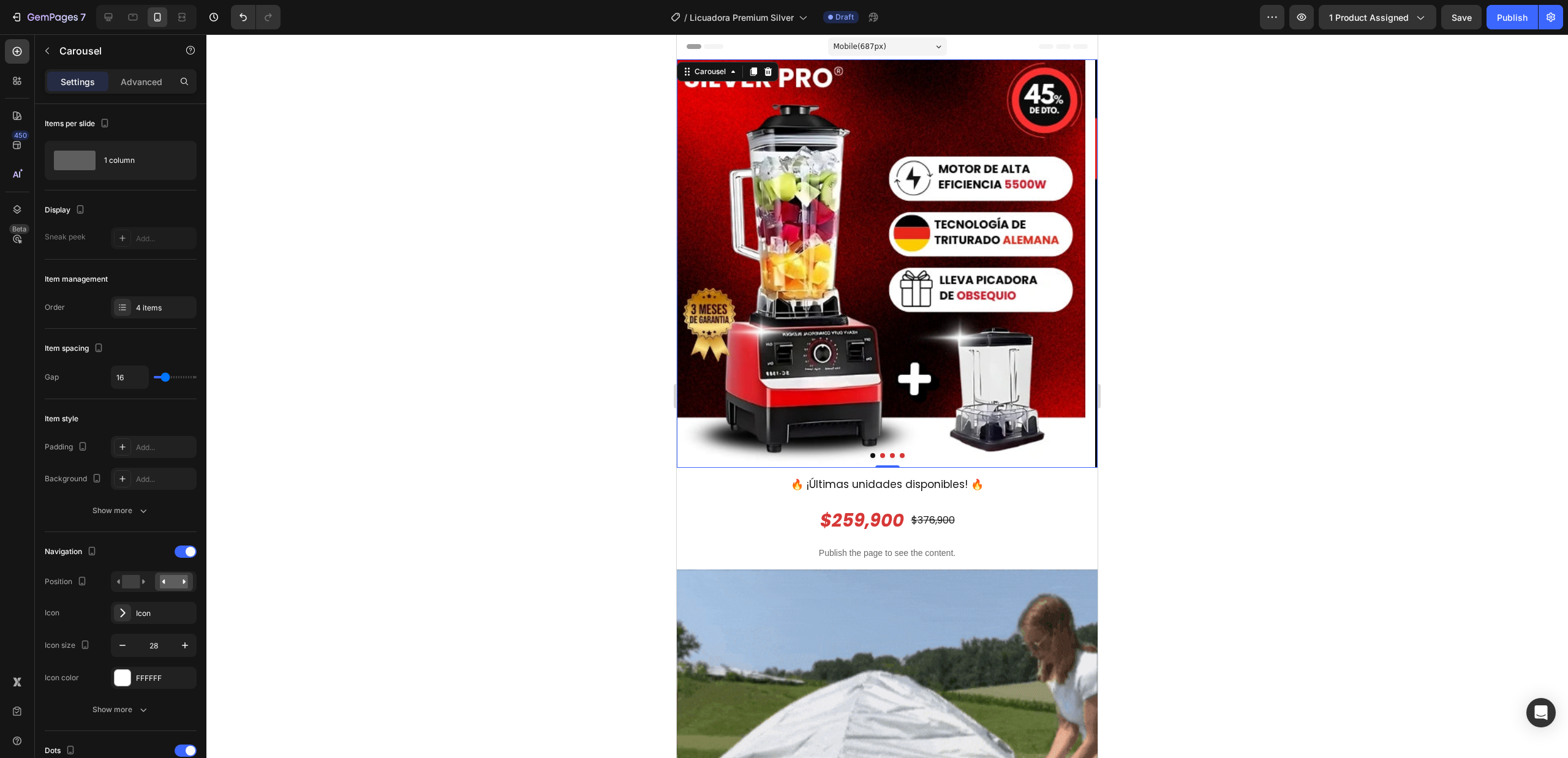
click at [1069, 262] on icon "Carousel Next Arrow" at bounding box center [1078, 264] width 17 height 17
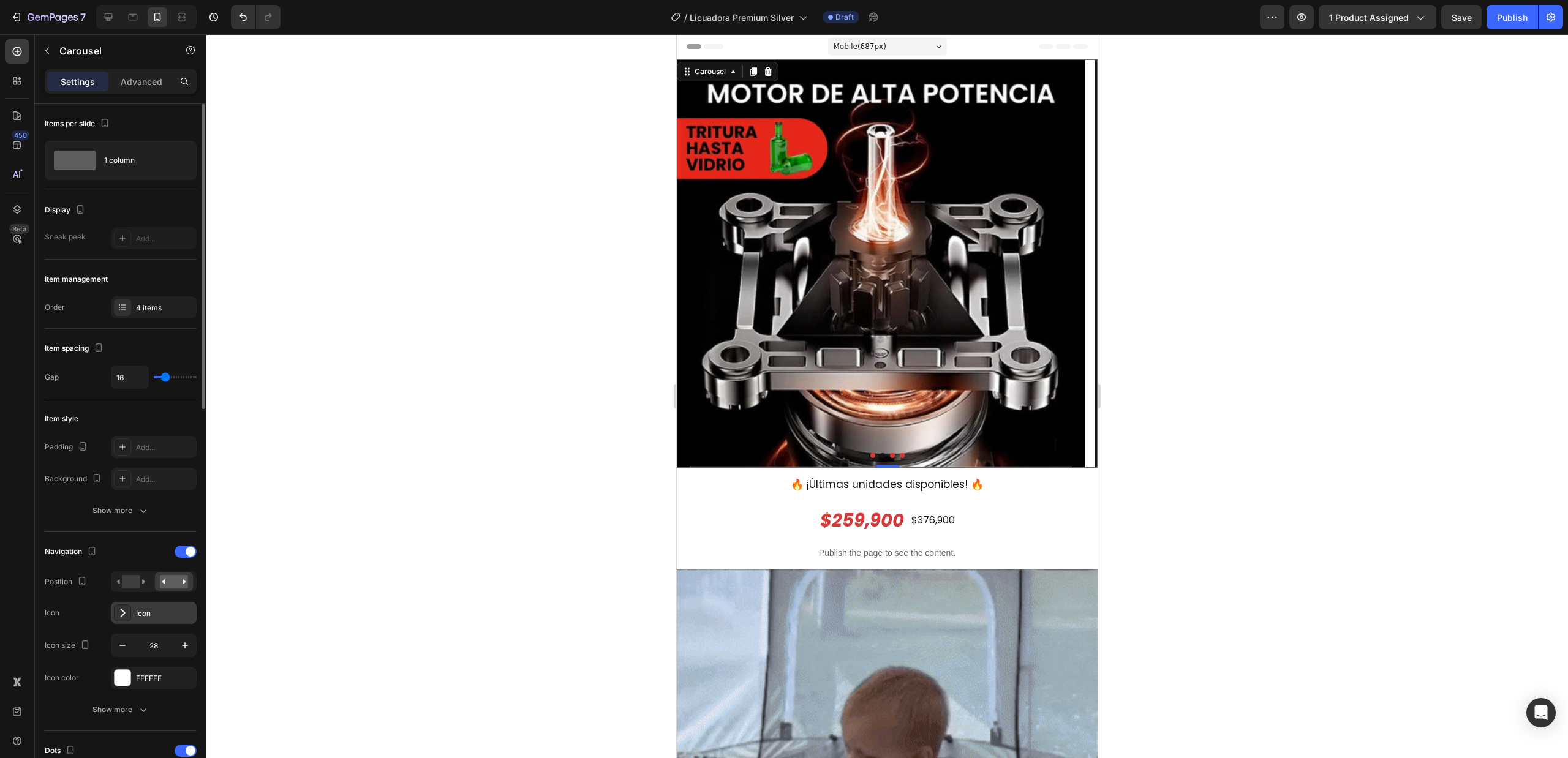
scroll to position [82, 0]
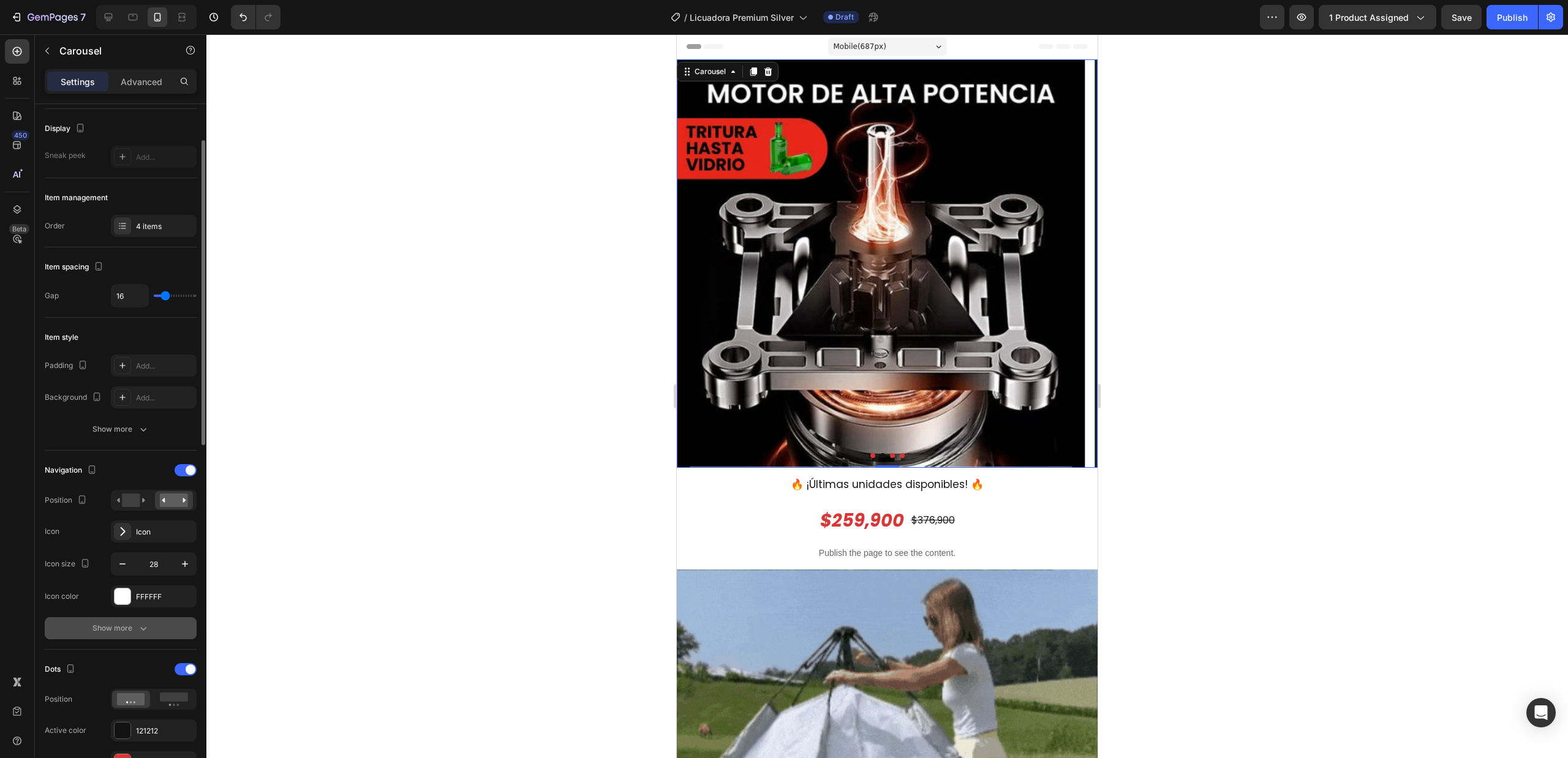
click at [129, 632] on div "Show more" at bounding box center [121, 628] width 57 height 12
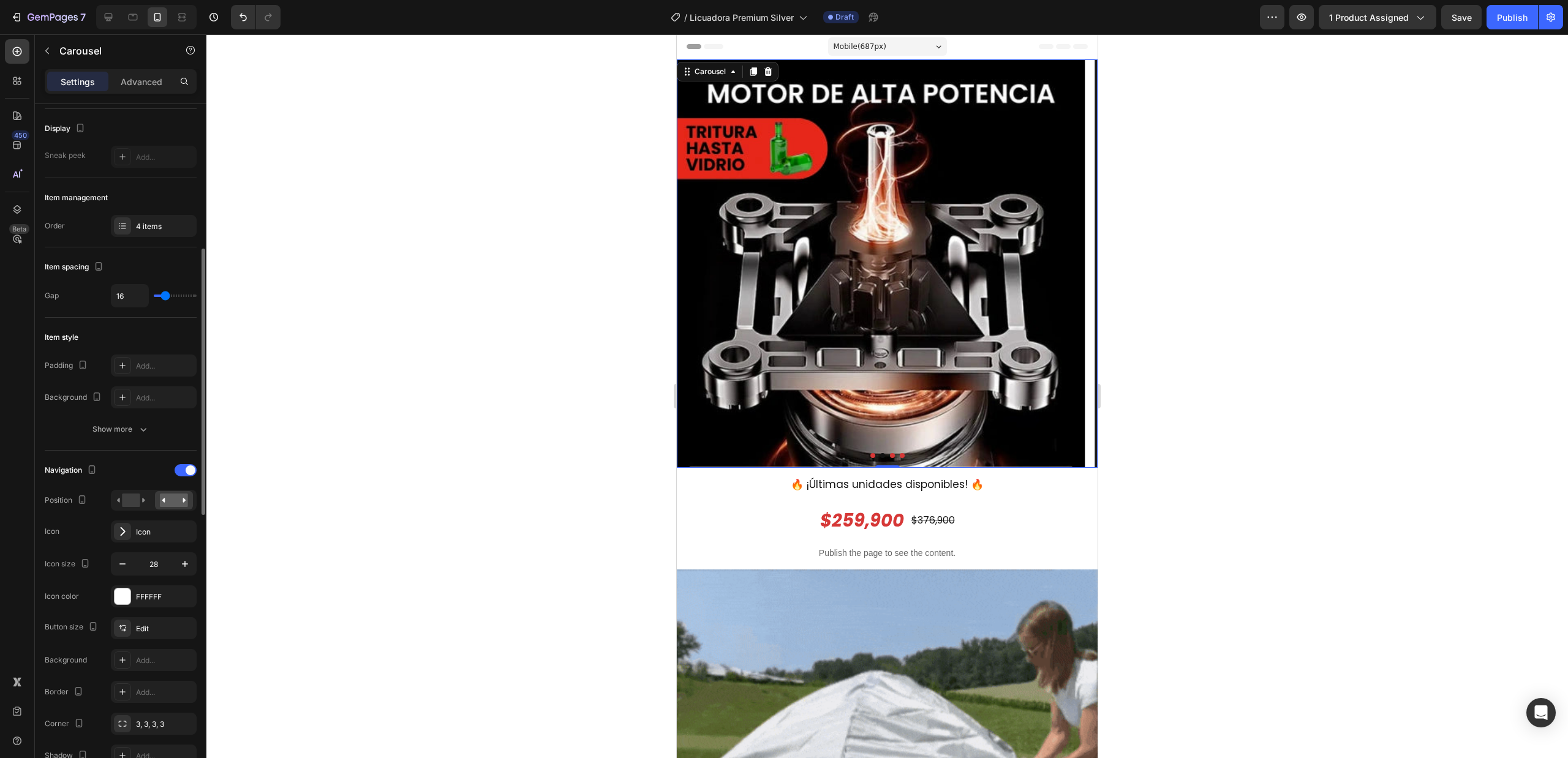
scroll to position [245, 0]
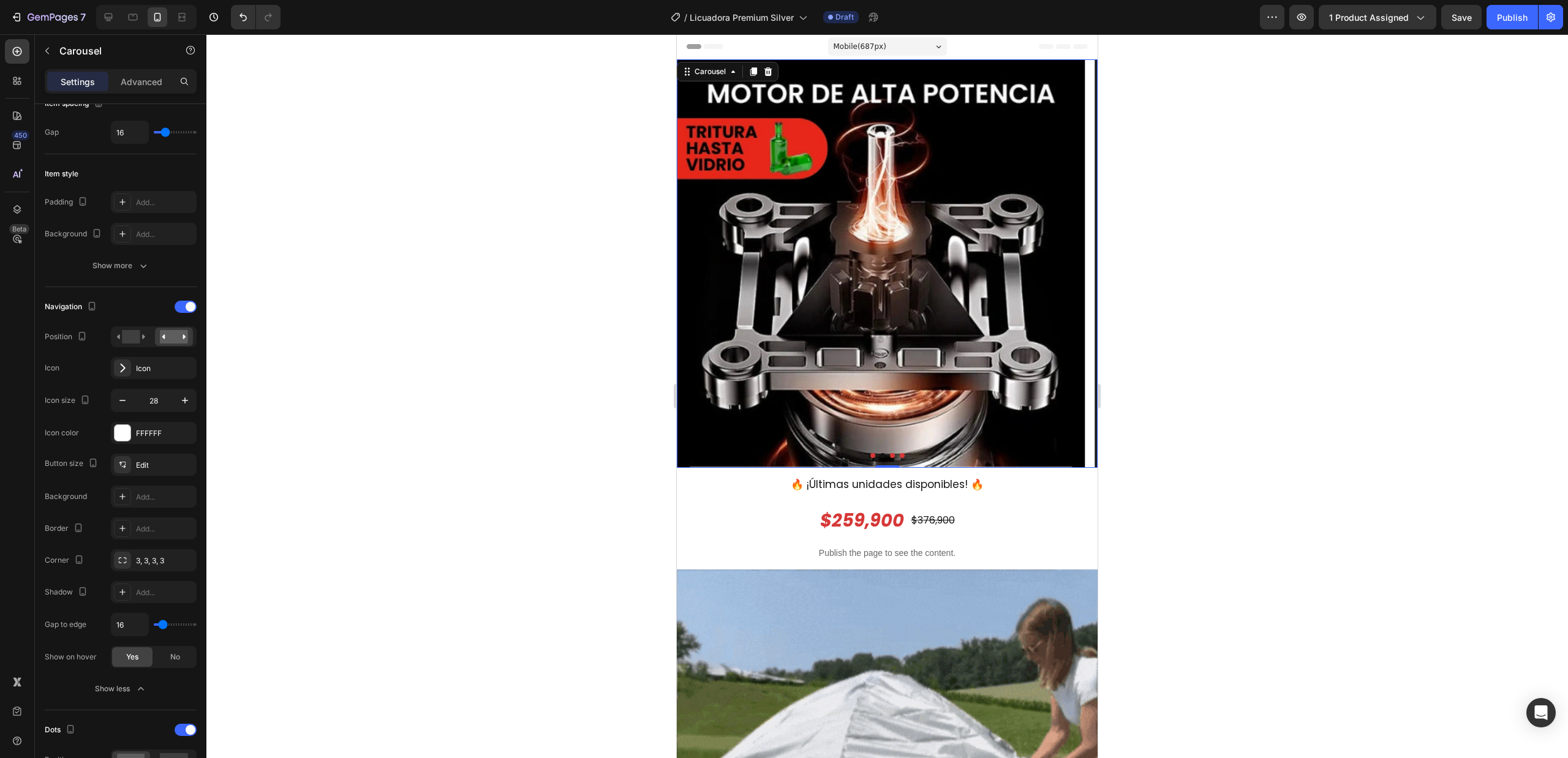
click at [701, 258] on icon "Carousel Back Arrow" at bounding box center [697, 264] width 17 height 17
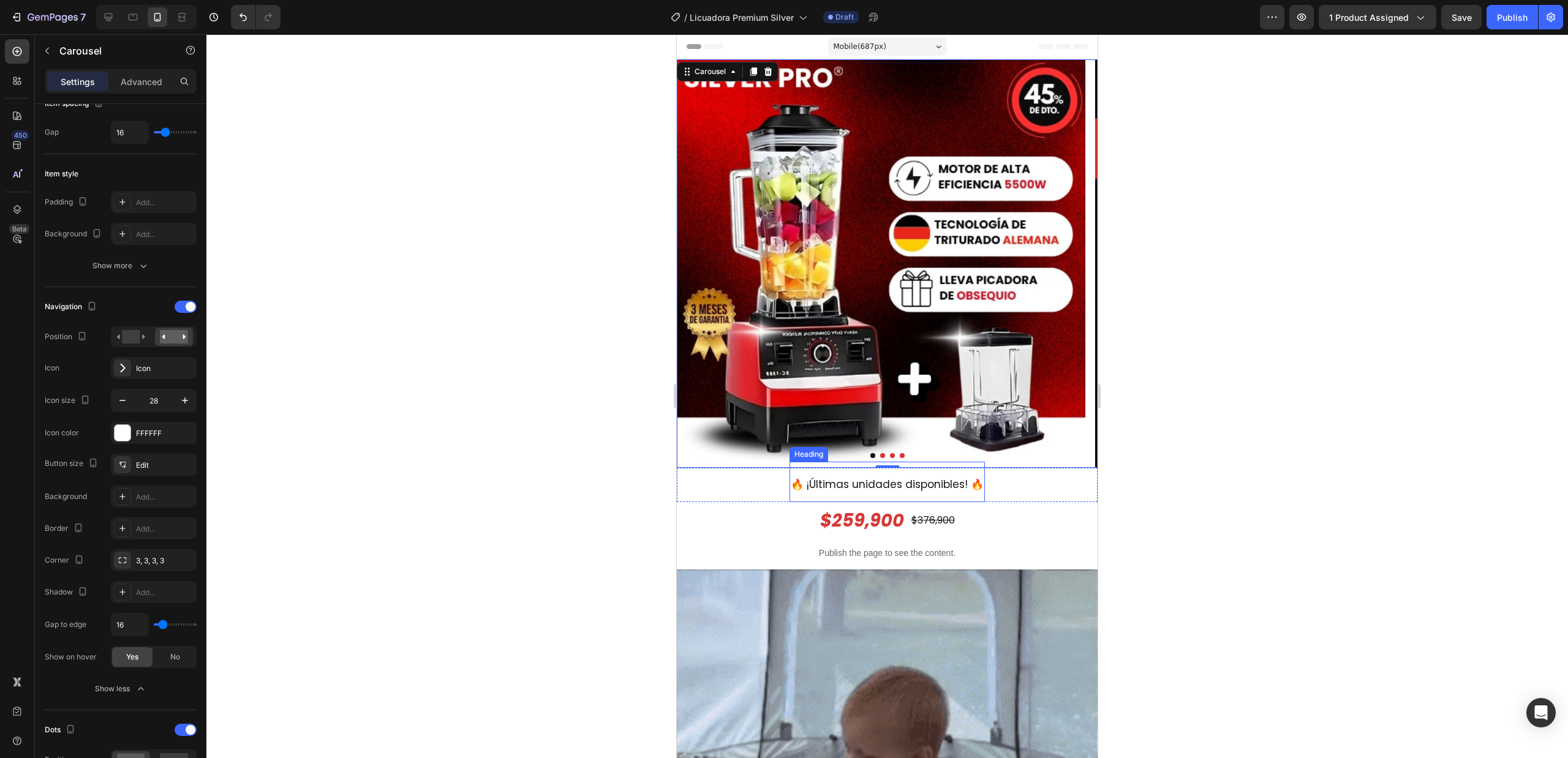
click at [942, 491] on h2 "🔥 ¡Últimas unidades disponibles! 🔥" at bounding box center [887, 481] width 195 height 41
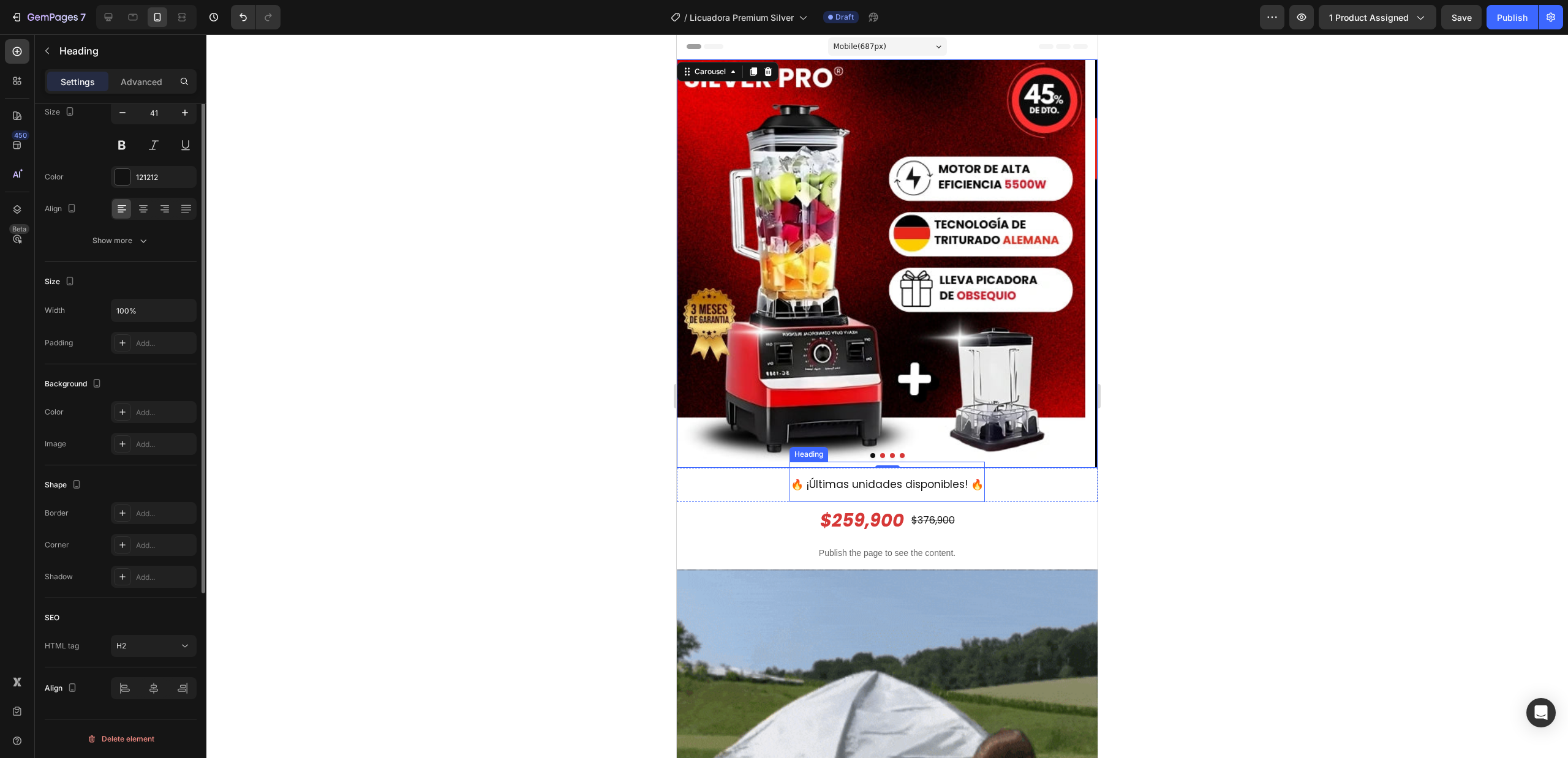
scroll to position [0, 0]
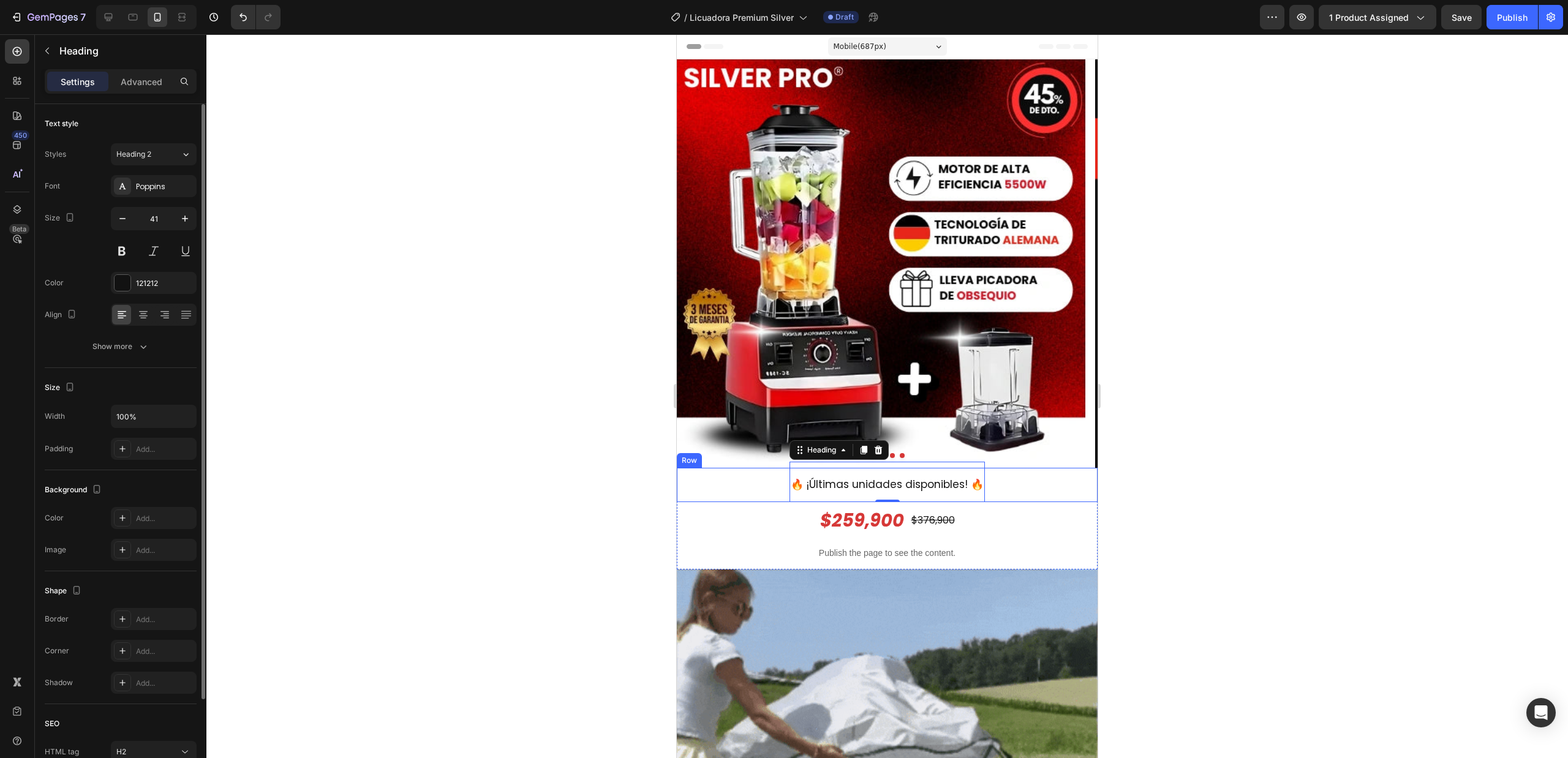
click at [1186, 488] on div at bounding box center [887, 396] width 1361 height 724
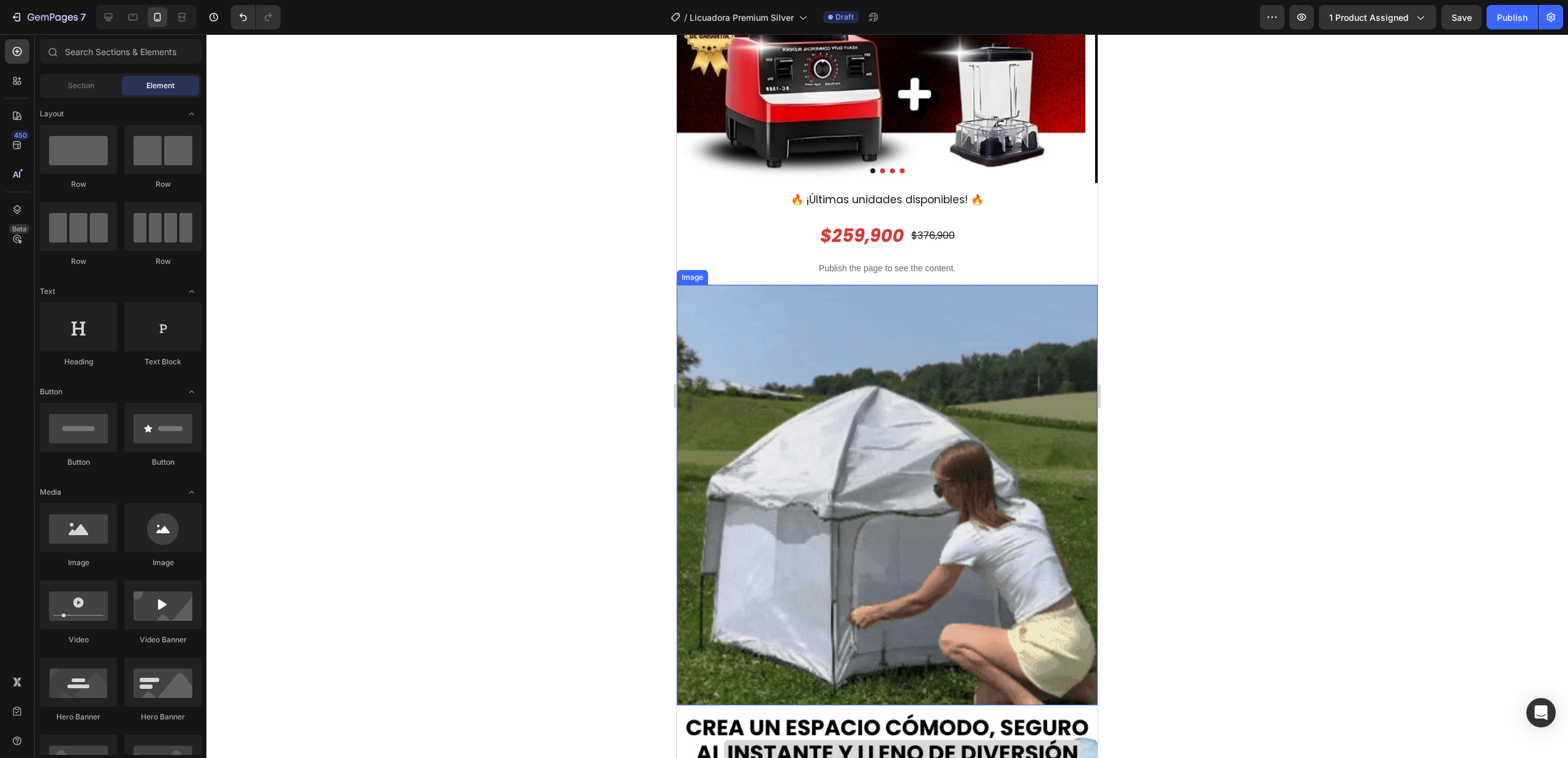
scroll to position [327, 0]
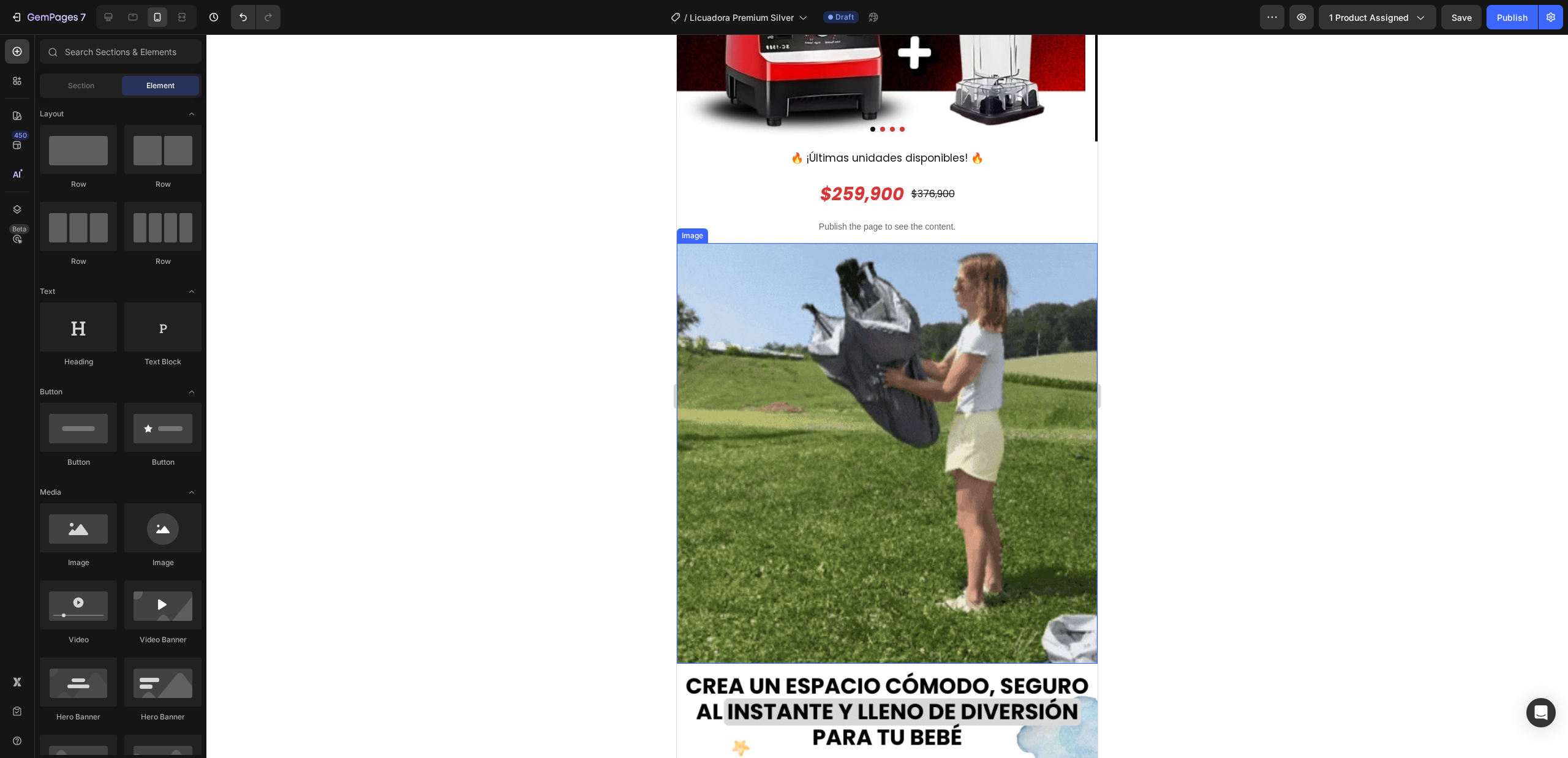
click at [967, 515] on img at bounding box center [887, 454] width 421 height 421
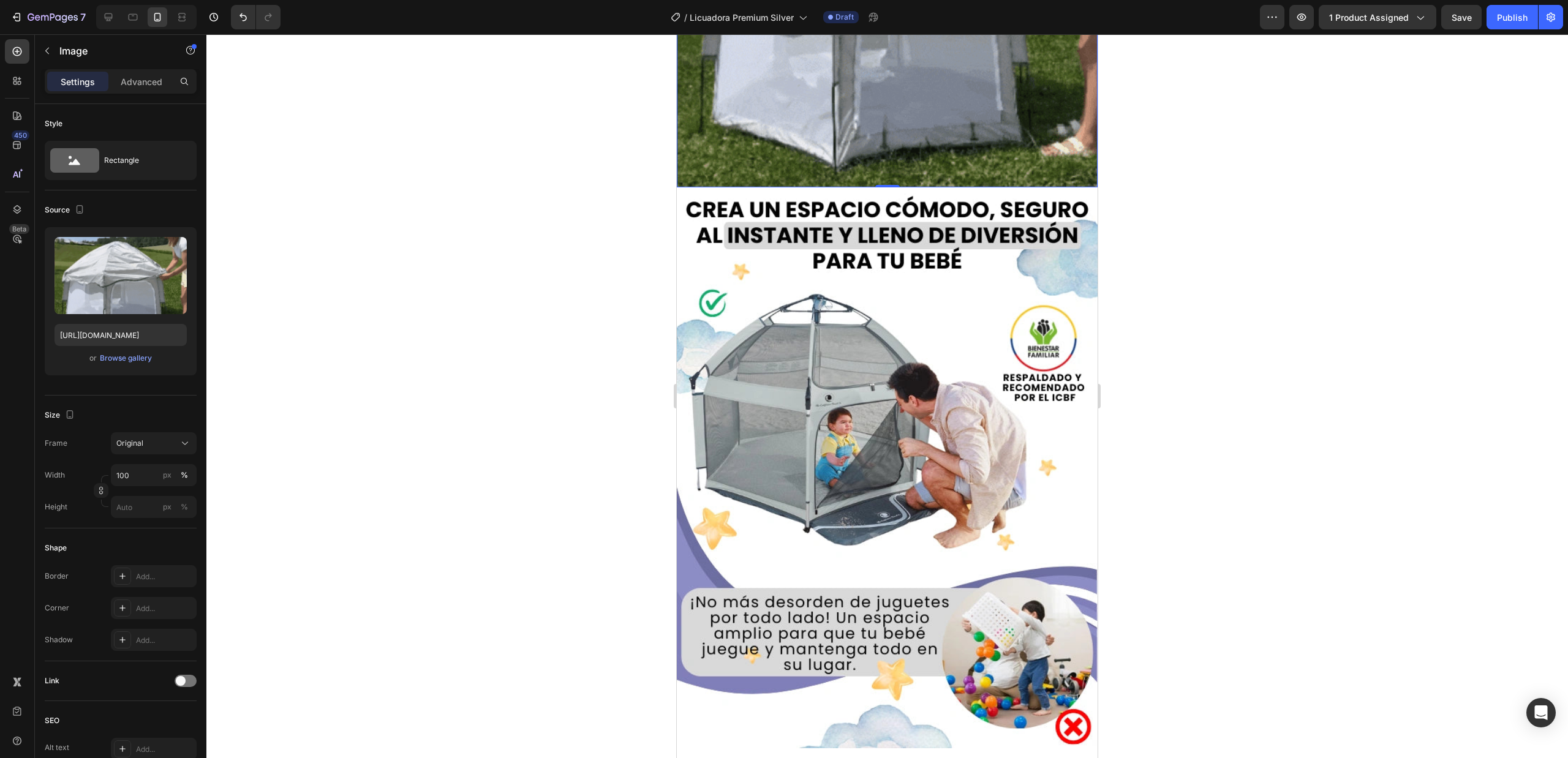
scroll to position [817, 0]
